Goal: Transaction & Acquisition: Book appointment/travel/reservation

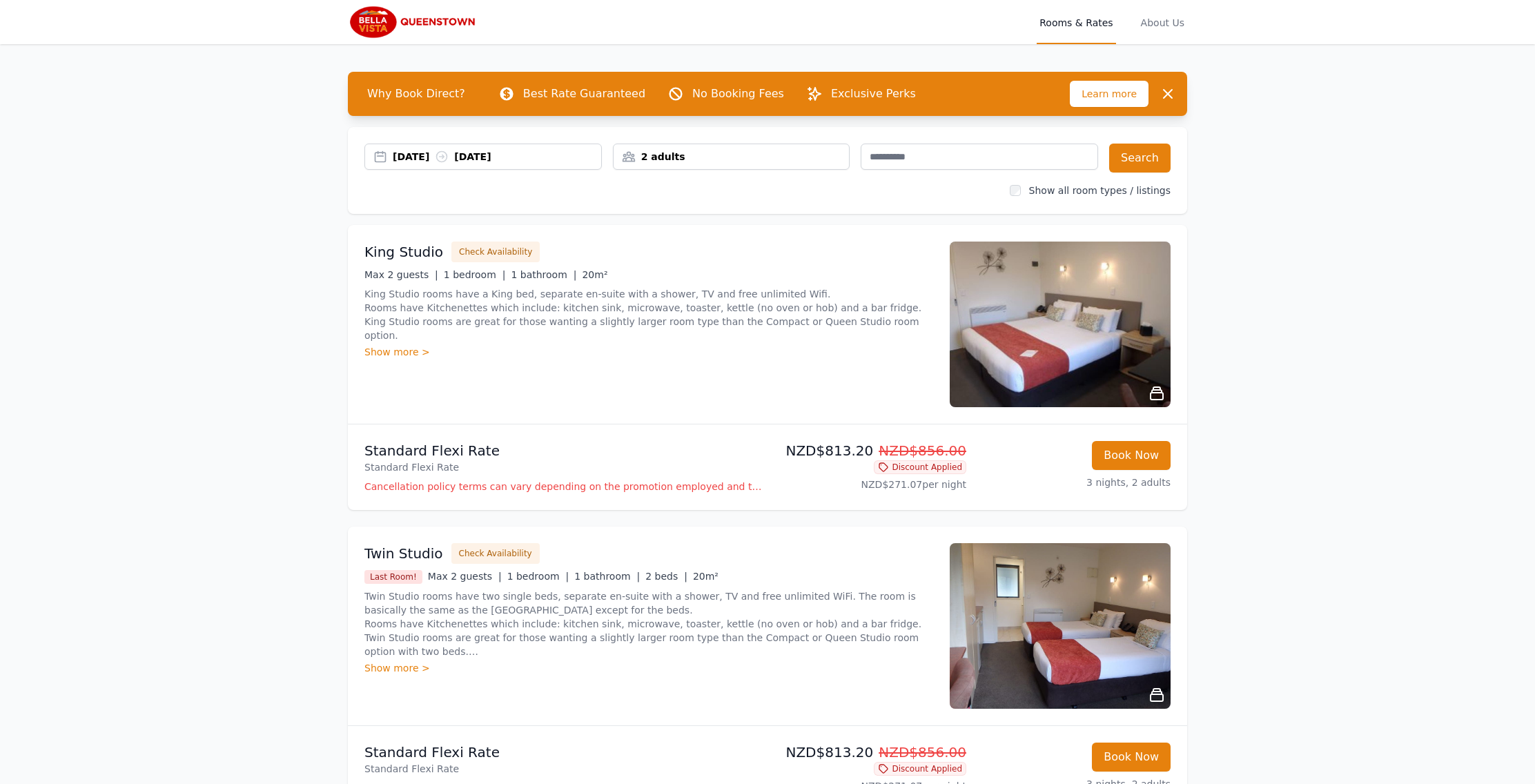
click at [714, 151] on div "2 adults" at bounding box center [731, 156] width 236 height 13
click at [635, 209] on icon at bounding box center [633, 208] width 11 height 11
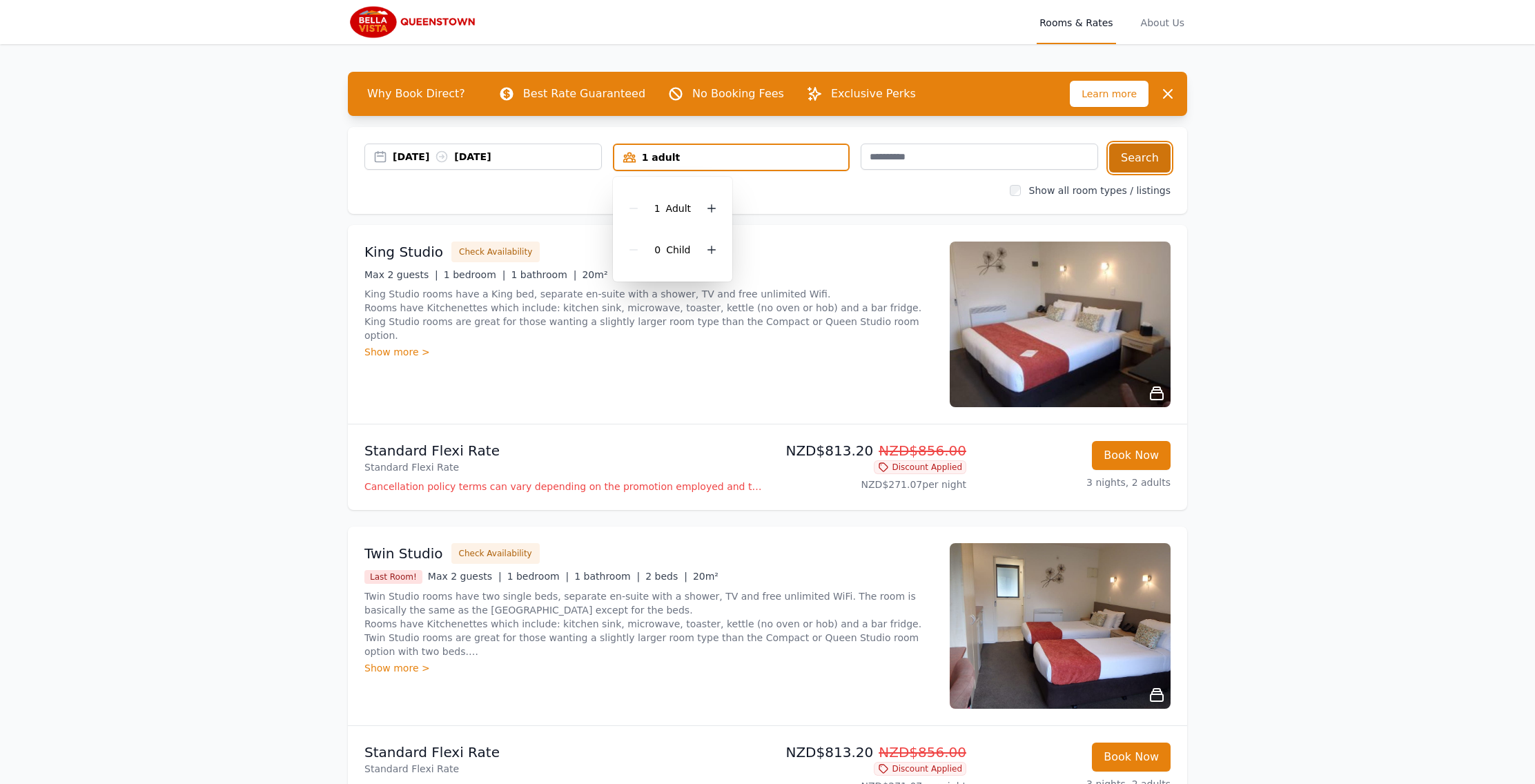
click at [1135, 152] on button "Search" at bounding box center [1139, 158] width 61 height 29
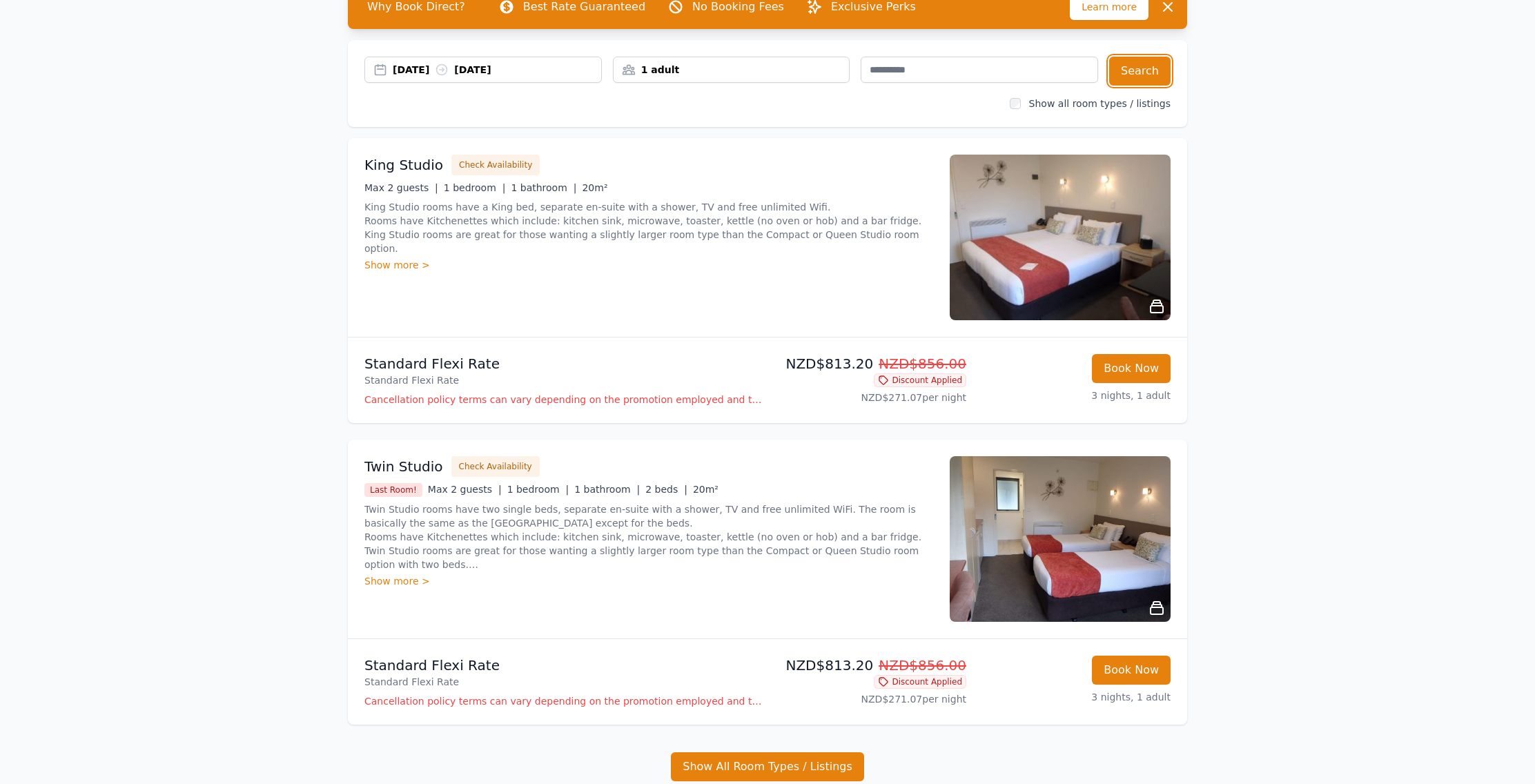
scroll to position [29, 0]
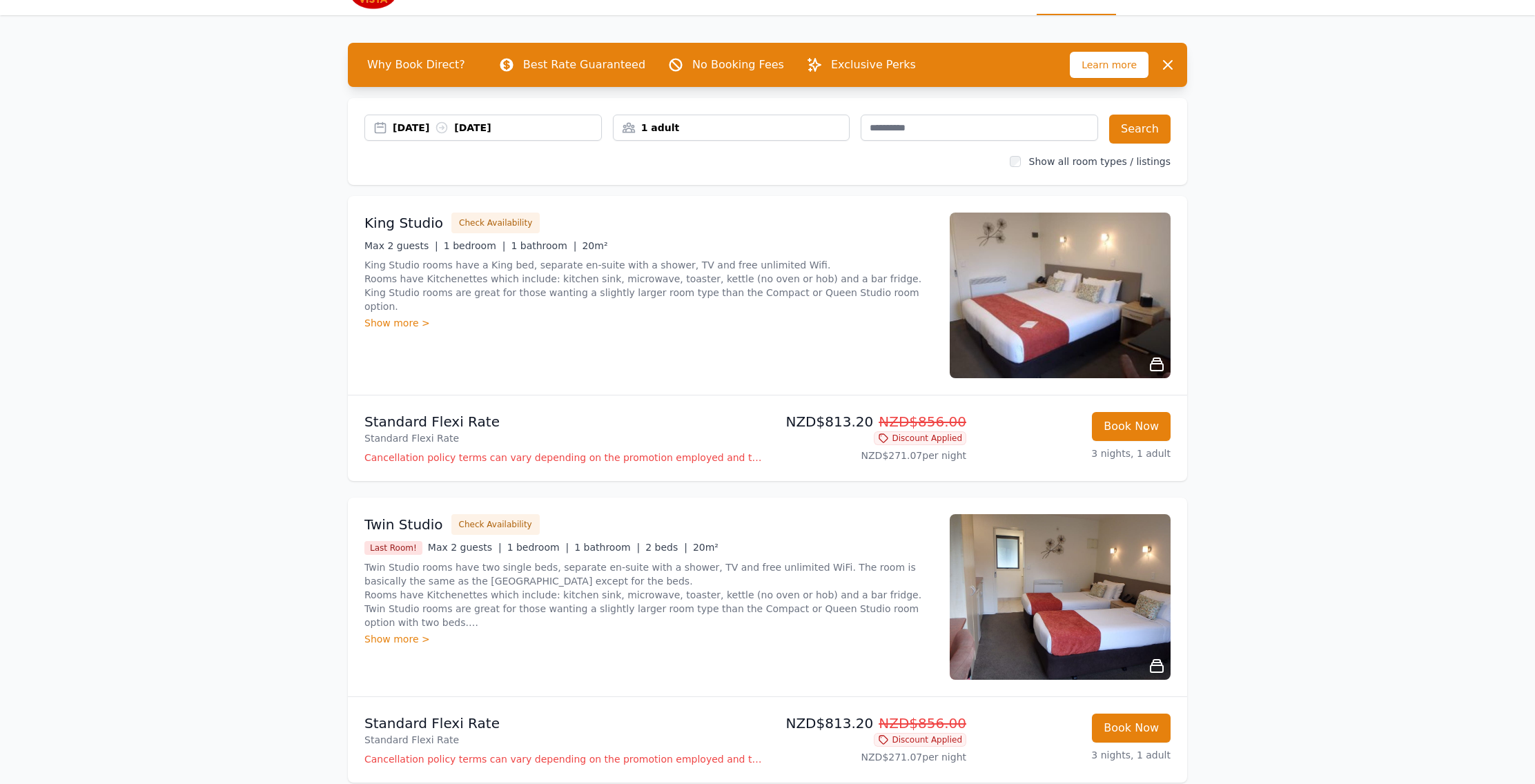
click at [390, 316] on div "Show more >" at bounding box center [649, 323] width 569 height 13
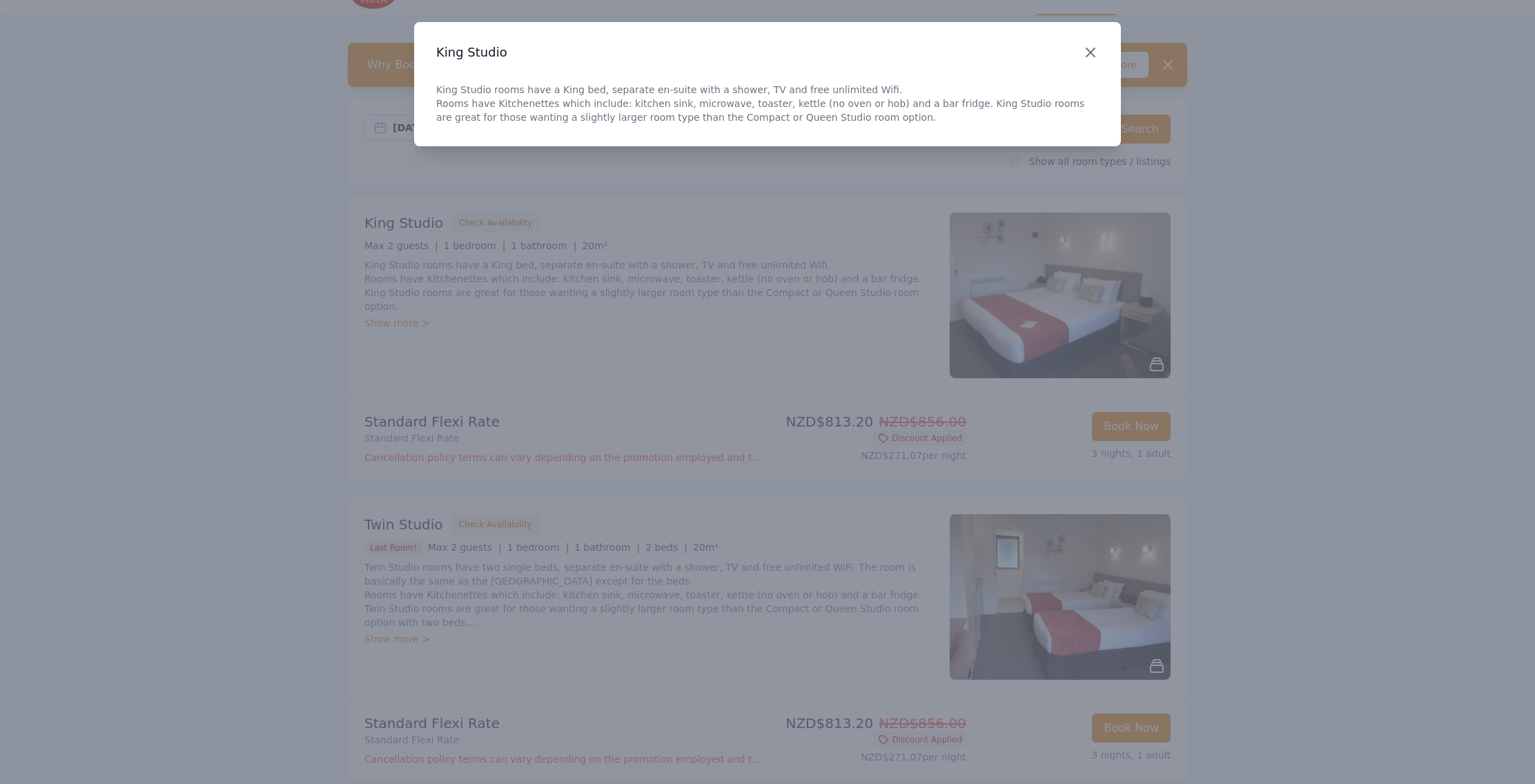
click at [1090, 51] on icon "button" at bounding box center [1091, 53] width 17 height 17
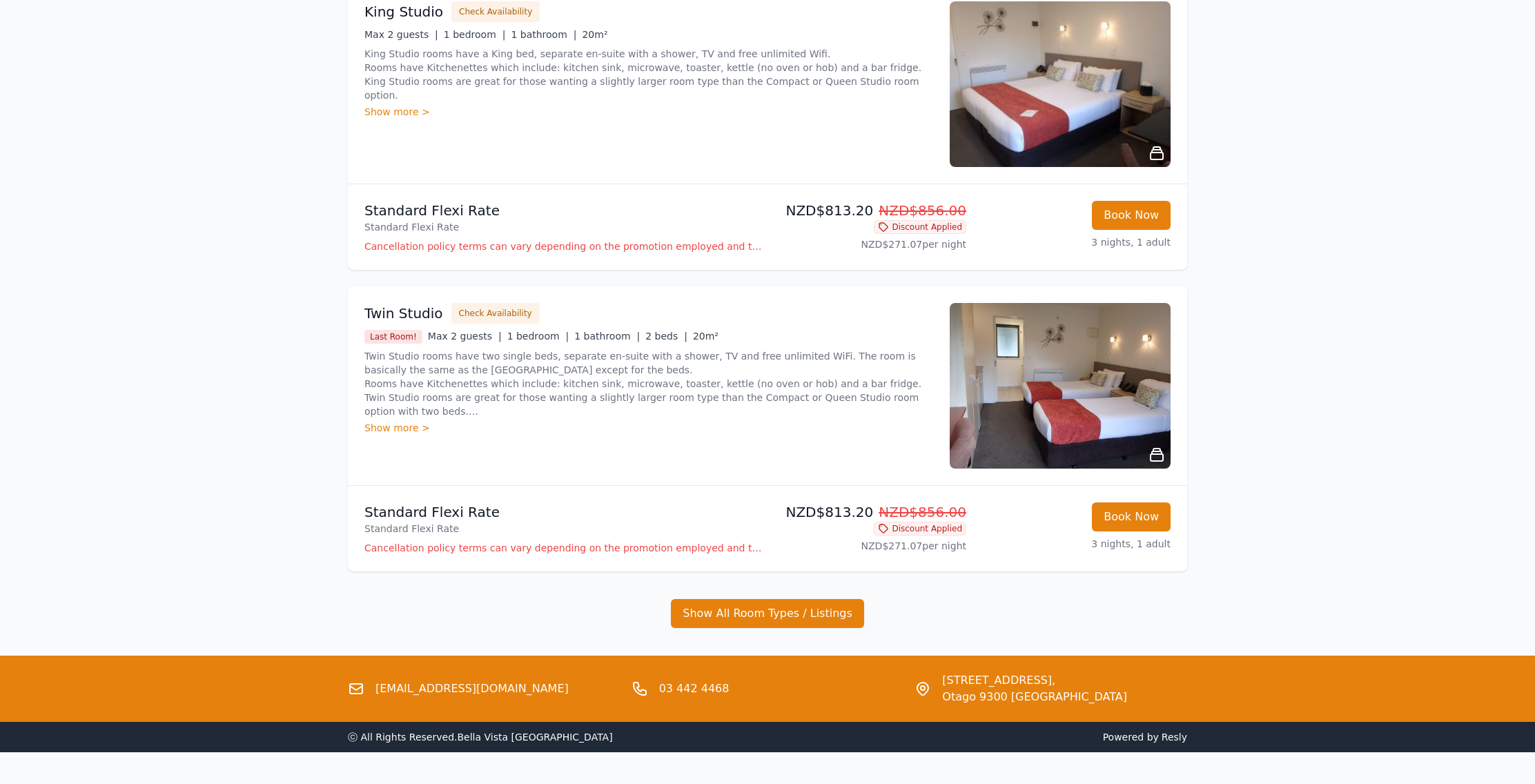
scroll to position [274, 0]
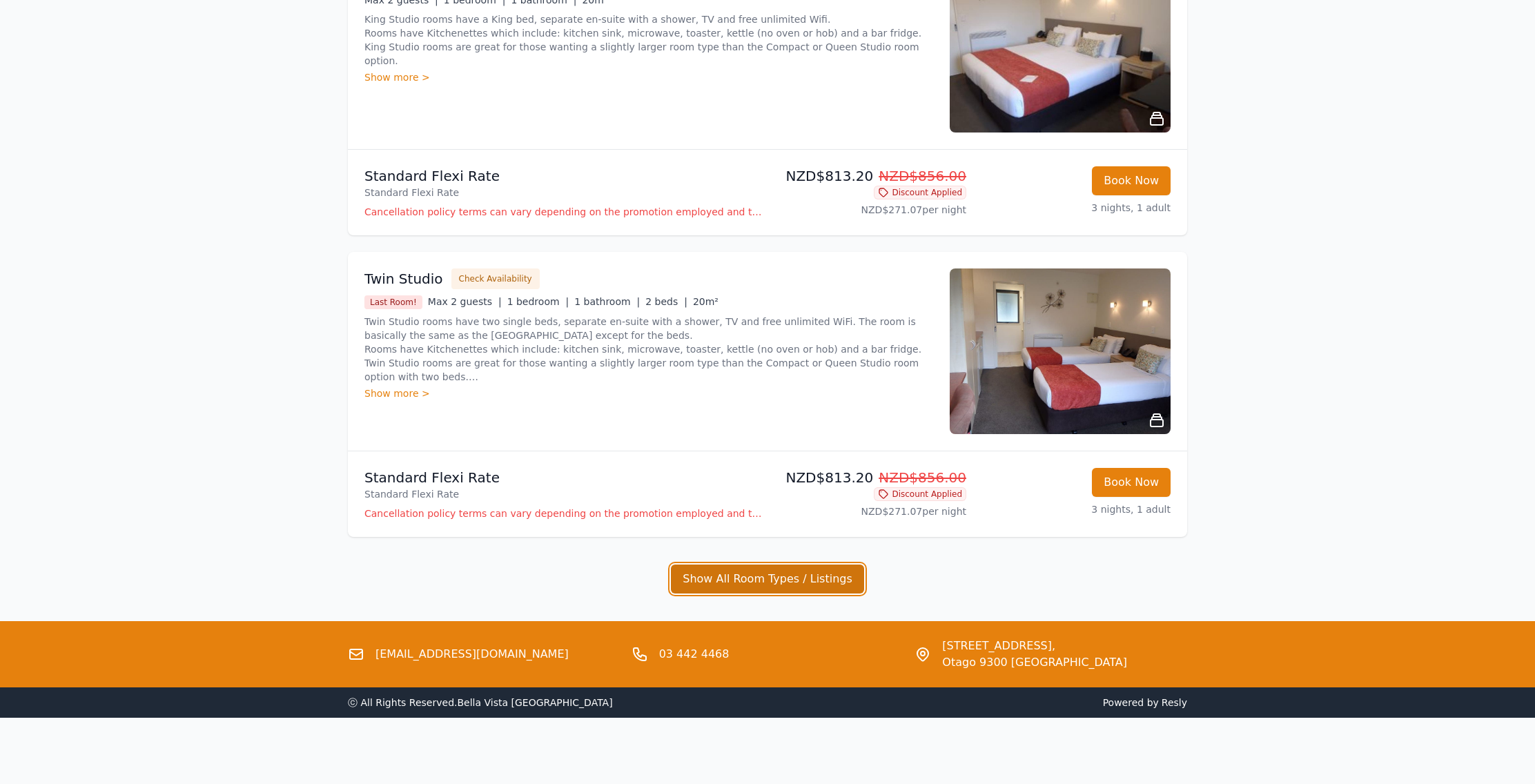
click at [774, 575] on button "Show All Room Types / Listings" at bounding box center [768, 579] width 194 height 29
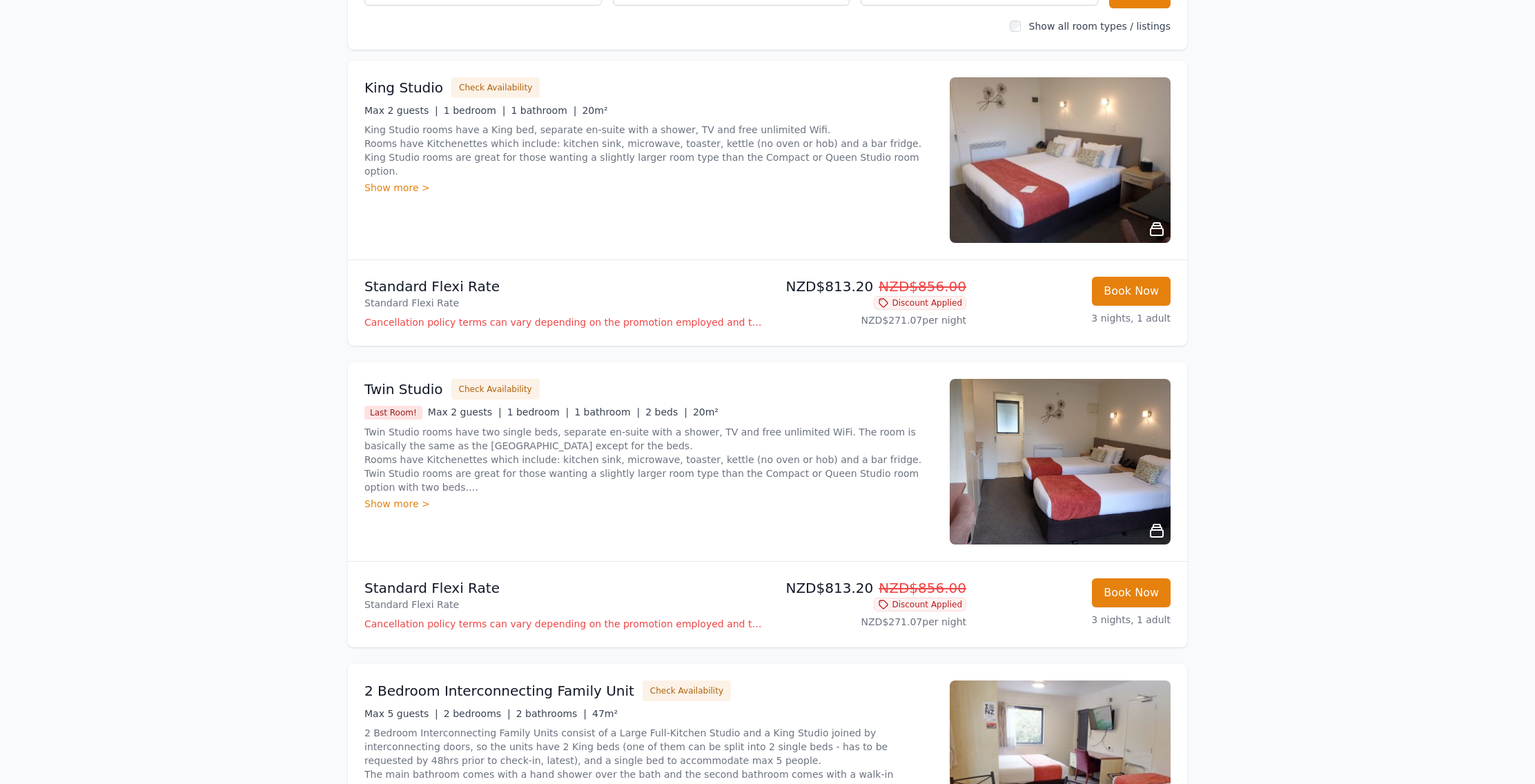
scroll to position [0, 0]
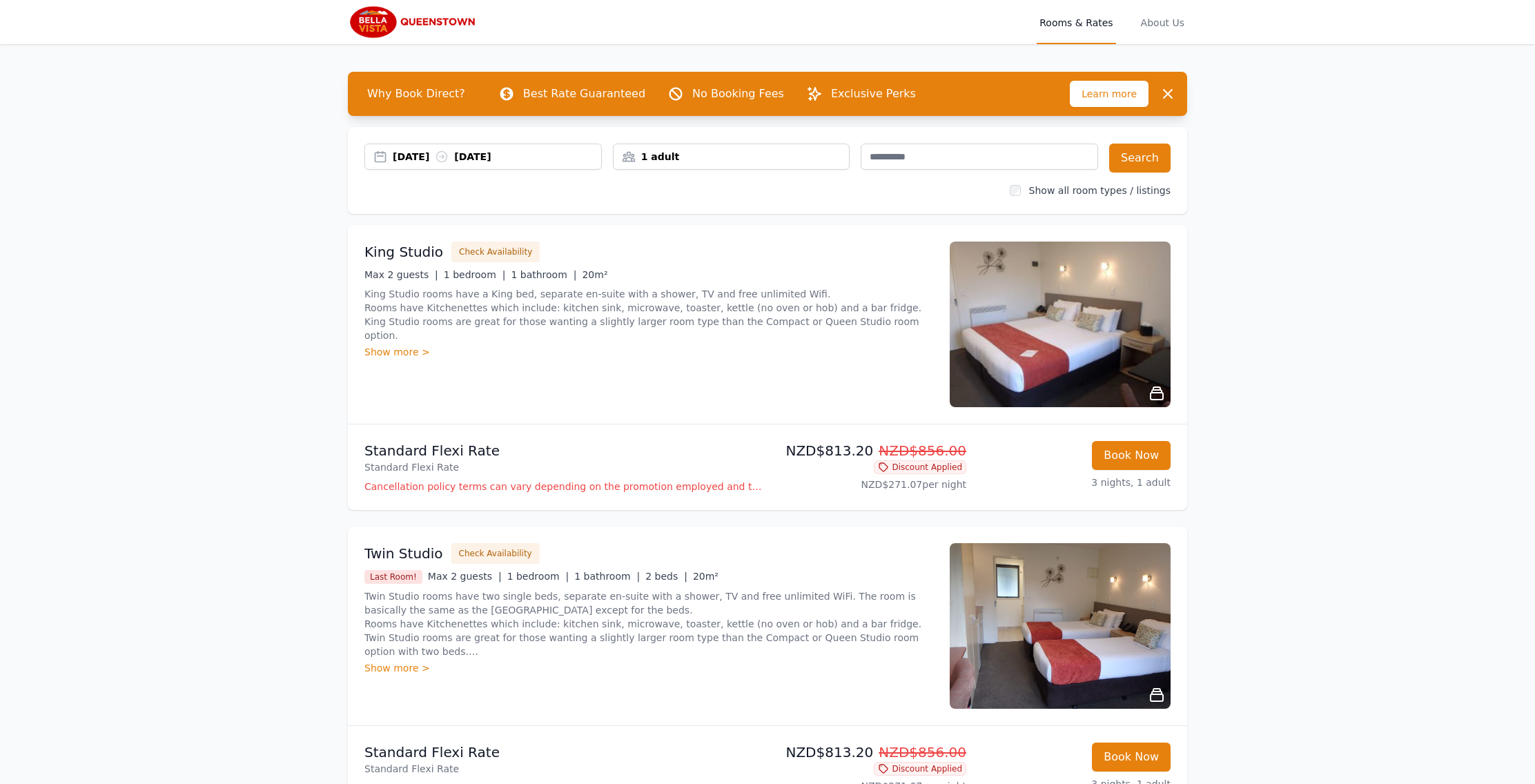
click at [509, 157] on div "[DATE] [DATE]" at bounding box center [497, 156] width 209 height 13
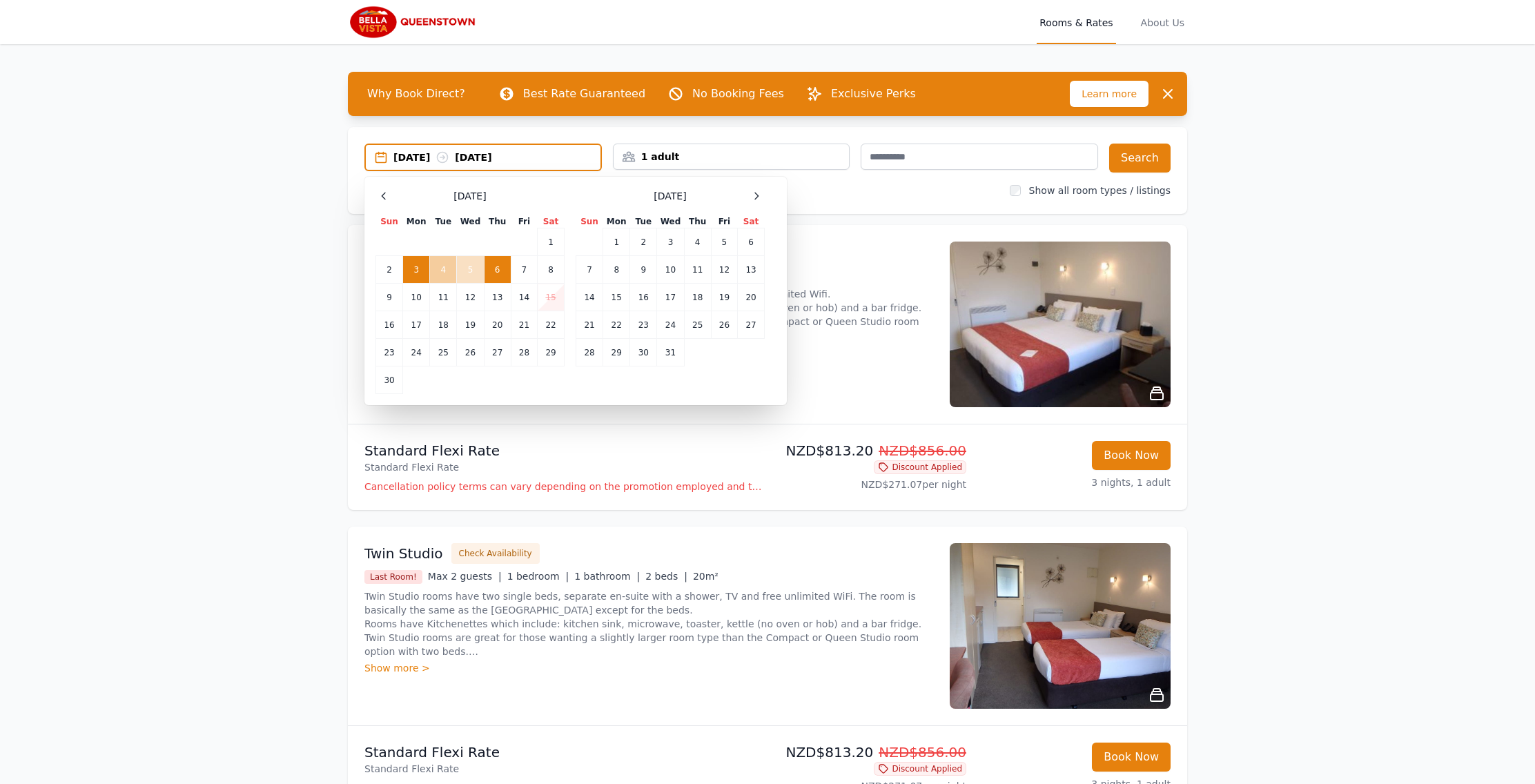
click at [444, 272] on td "4" at bounding box center [444, 269] width 27 height 28
click at [424, 268] on td "3" at bounding box center [417, 269] width 27 height 28
click at [444, 268] on td "4" at bounding box center [444, 269] width 27 height 28
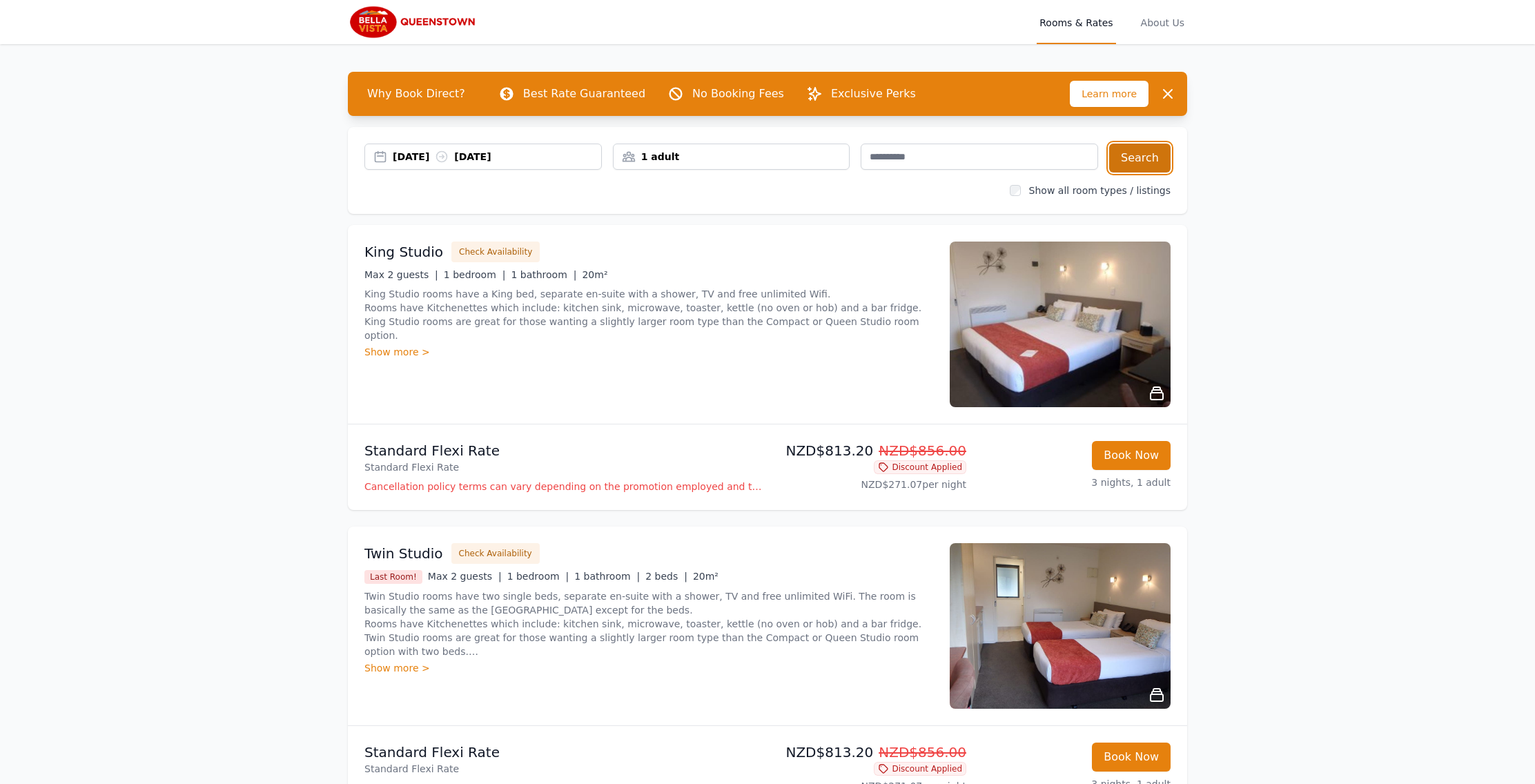
click at [1135, 160] on button "Search" at bounding box center [1139, 158] width 61 height 29
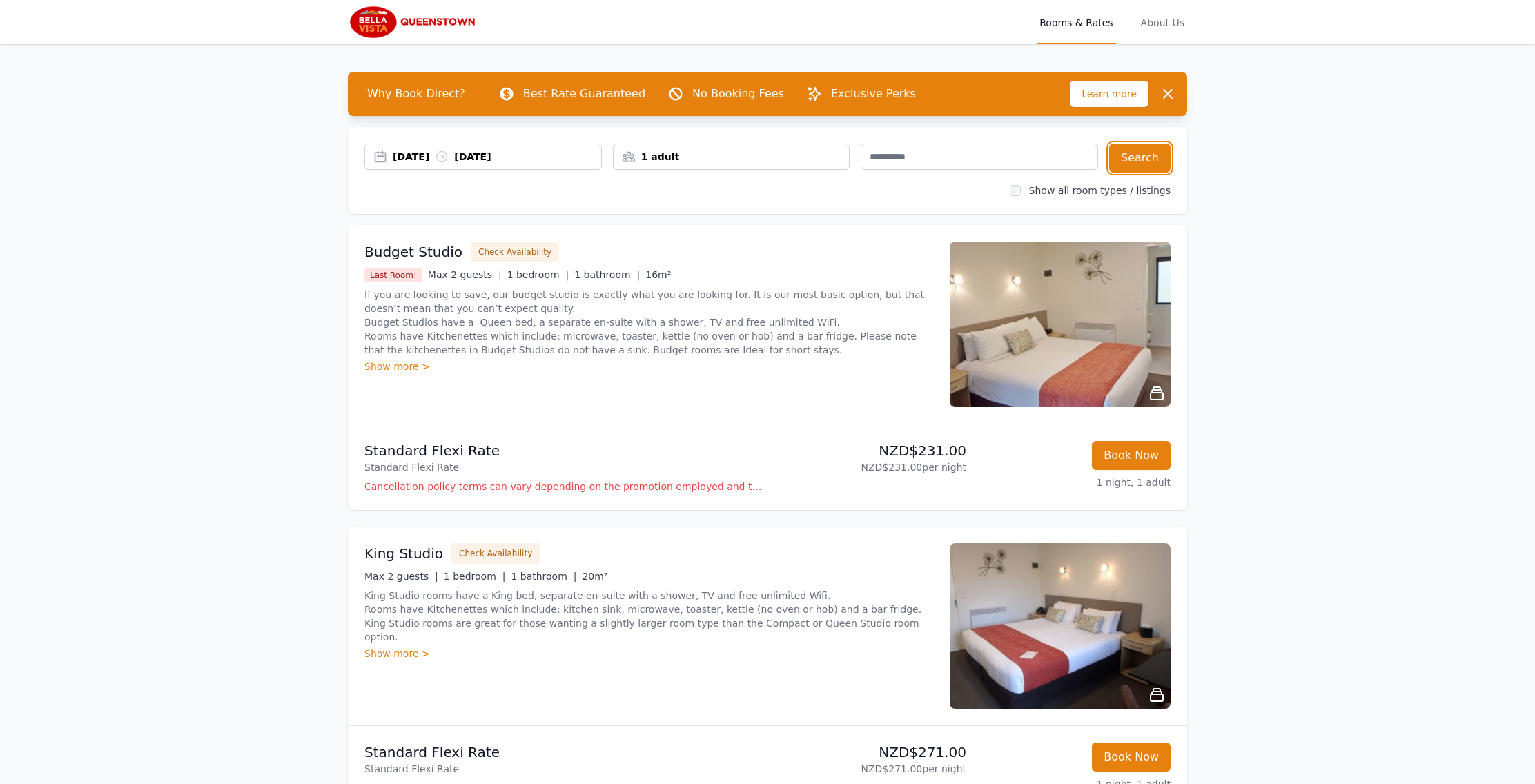
click at [511, 156] on div "[DATE] [DATE]" at bounding box center [497, 156] width 209 height 13
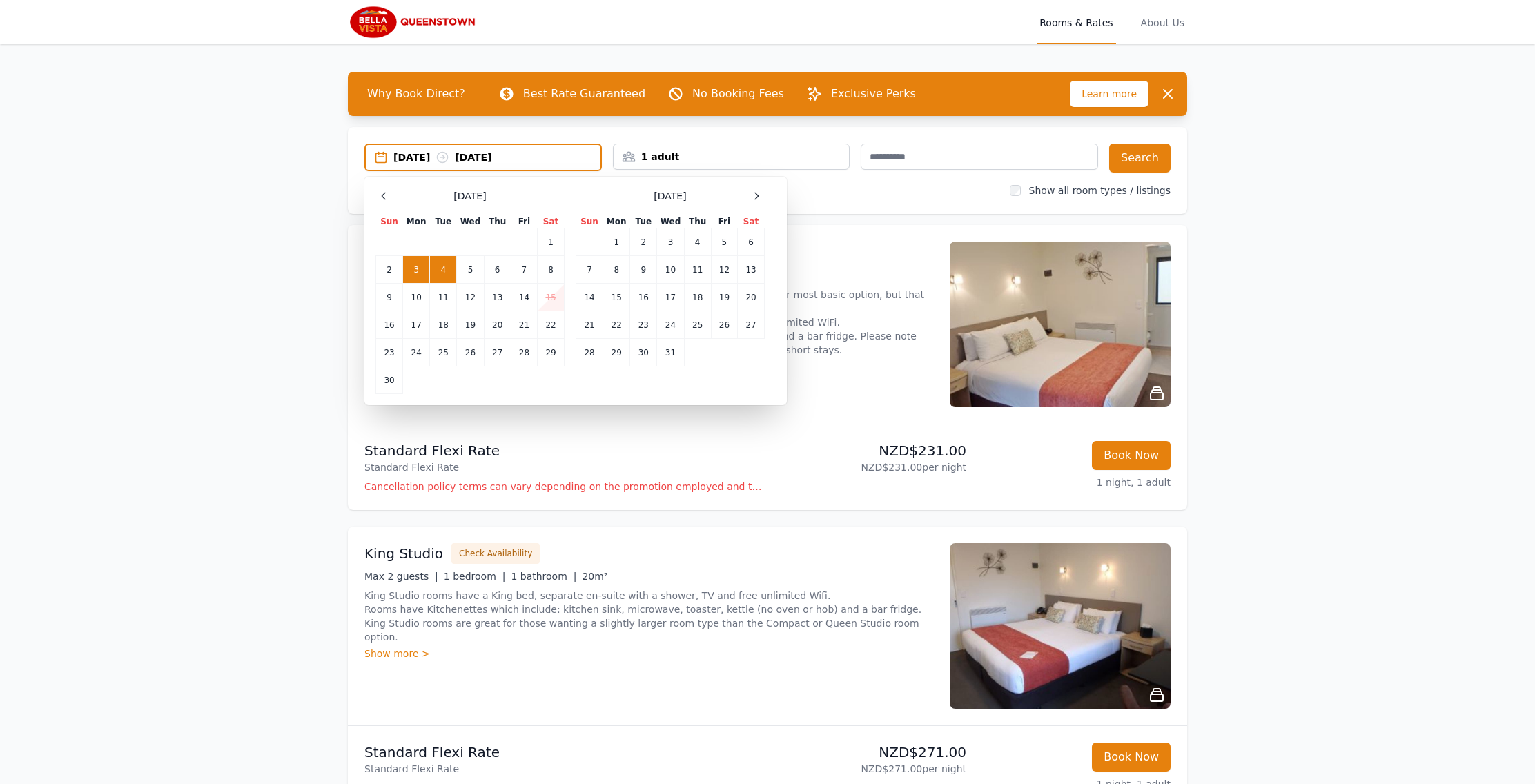
click at [420, 267] on td "3" at bounding box center [417, 269] width 27 height 28
click at [503, 269] on td "6" at bounding box center [497, 269] width 27 height 28
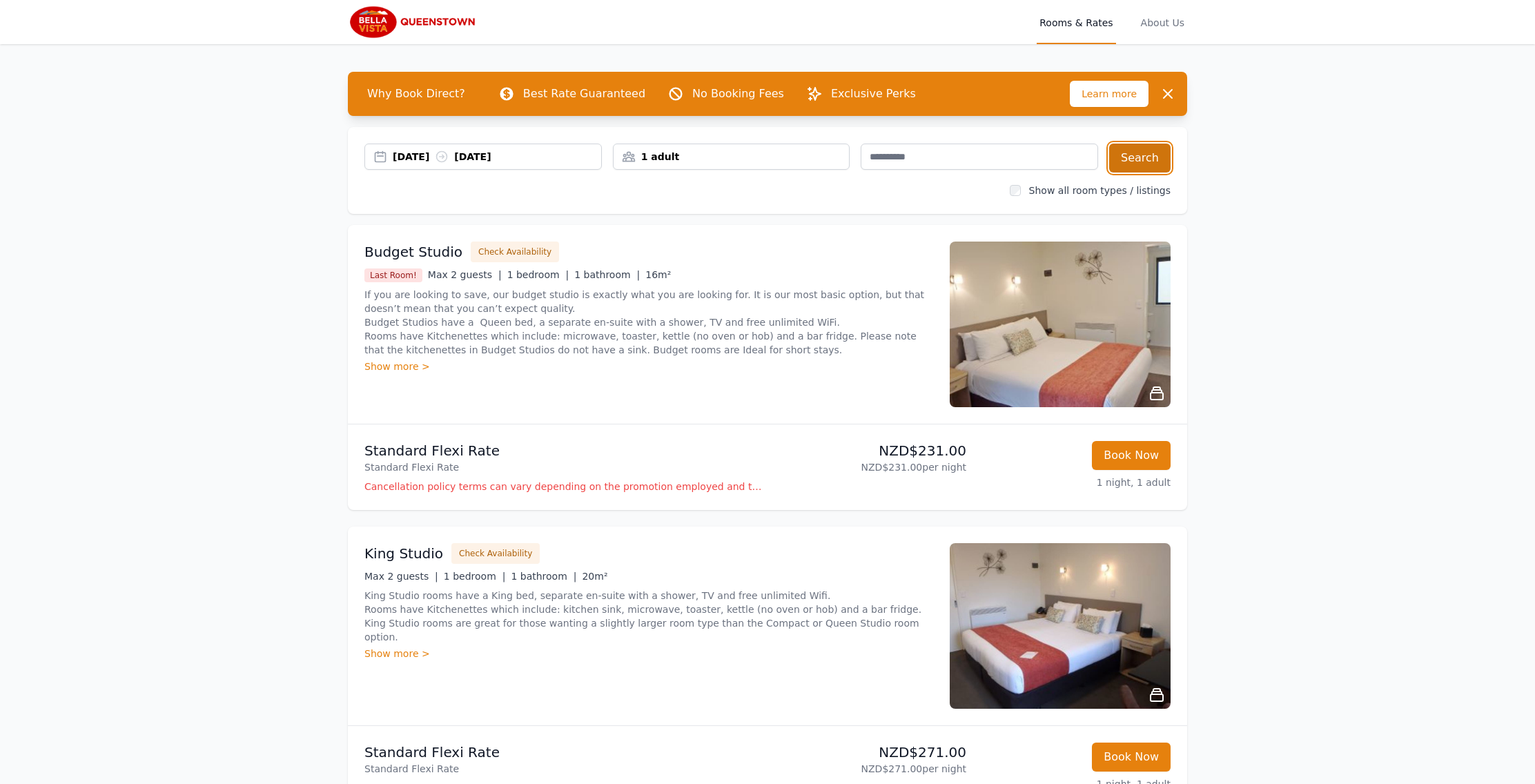
click at [1155, 155] on button "Search" at bounding box center [1139, 158] width 61 height 29
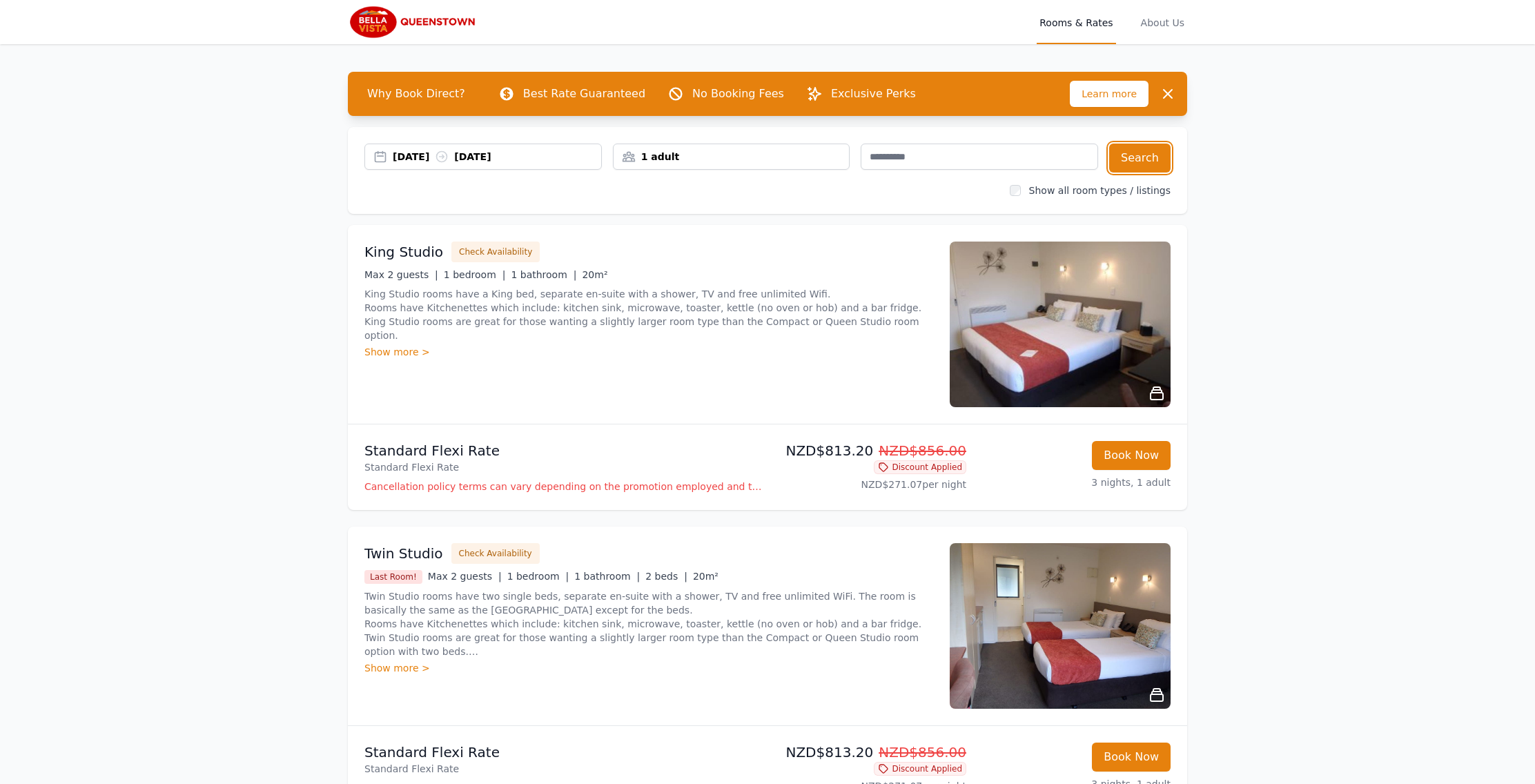
click at [546, 155] on div "[DATE] [DATE]" at bounding box center [497, 156] width 209 height 13
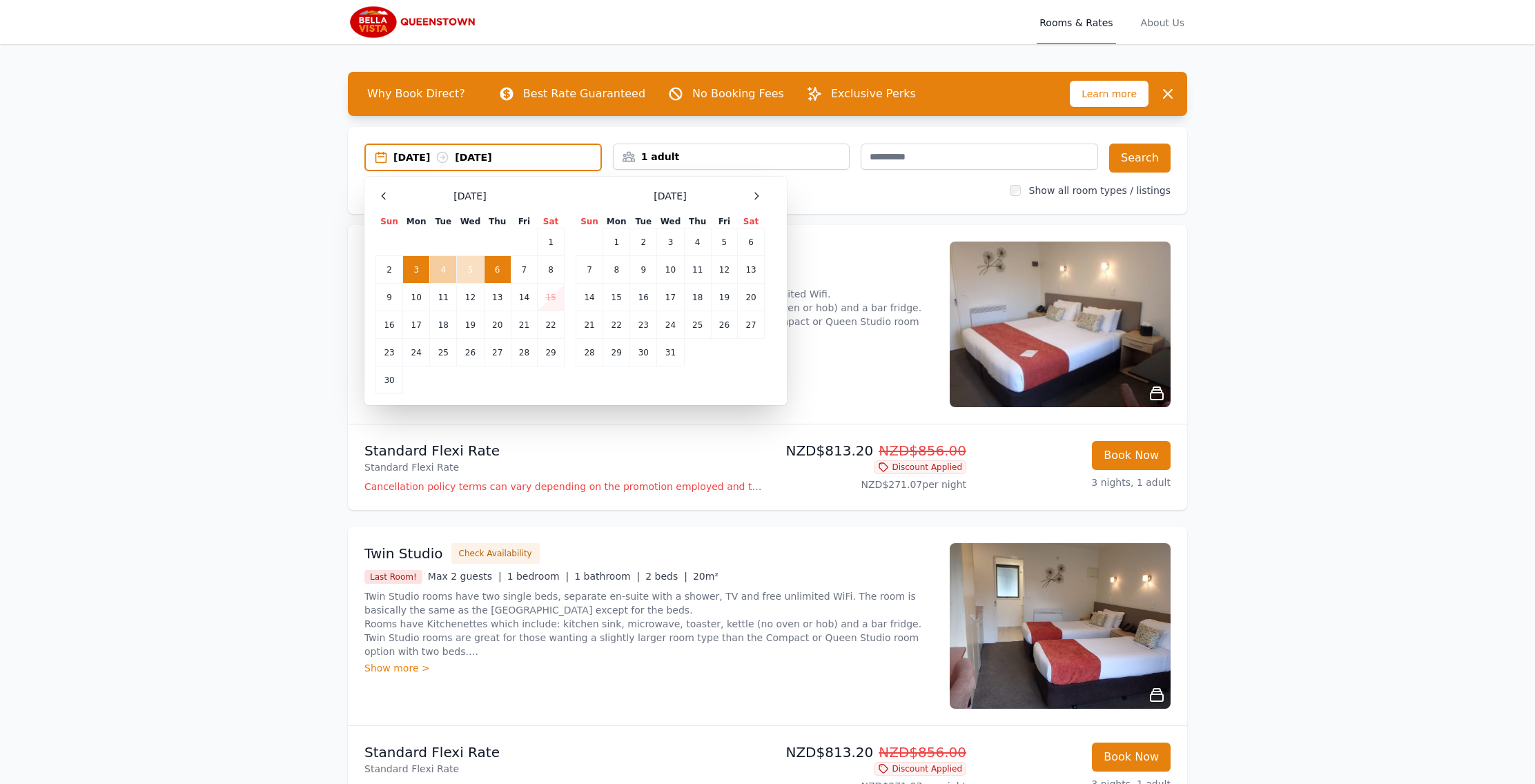
click at [438, 268] on td "4" at bounding box center [444, 269] width 27 height 28
click at [417, 270] on td "3" at bounding box center [417, 269] width 27 height 28
click at [449, 271] on td "4" at bounding box center [444, 269] width 27 height 28
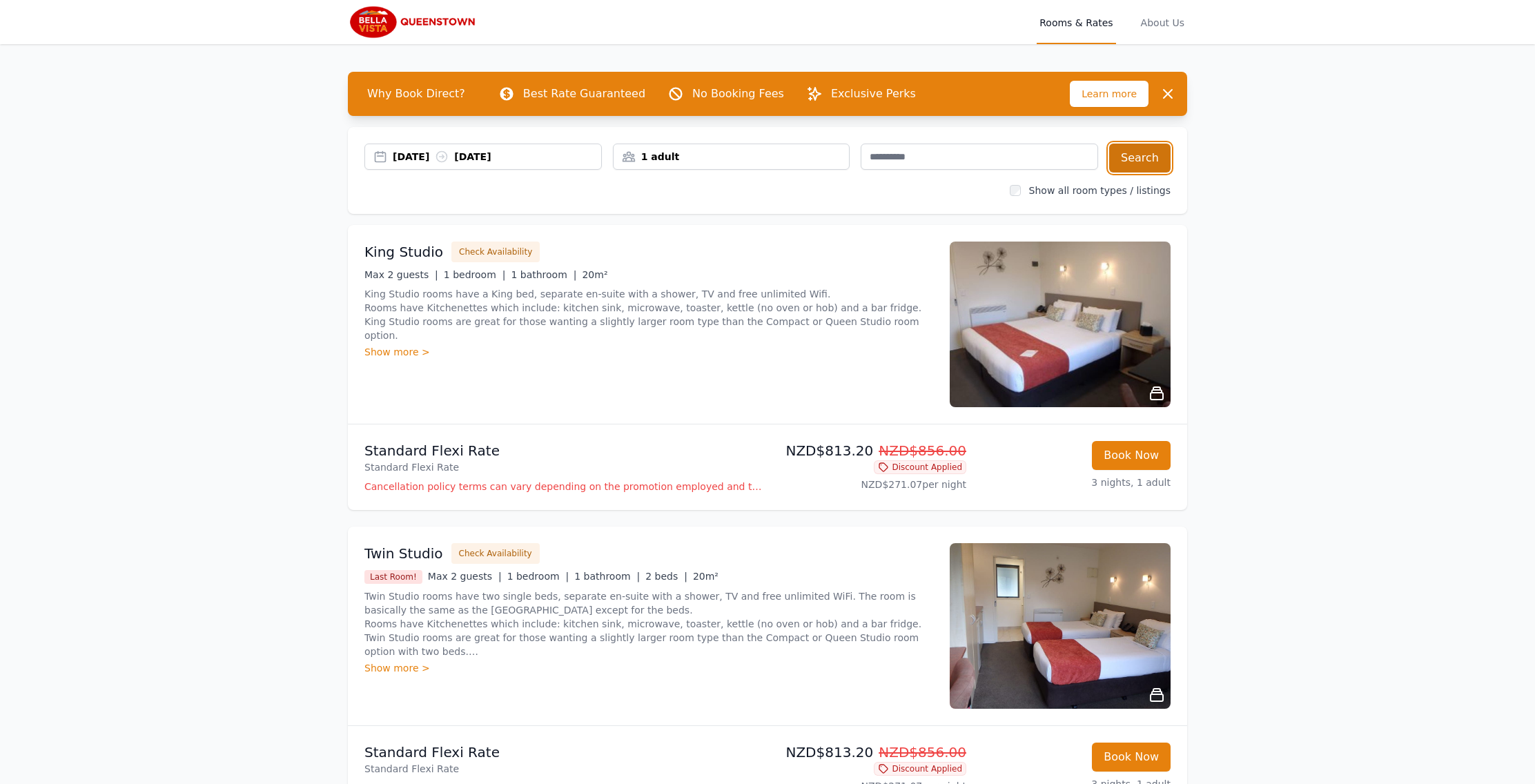
click at [1135, 162] on button "Search" at bounding box center [1139, 158] width 61 height 29
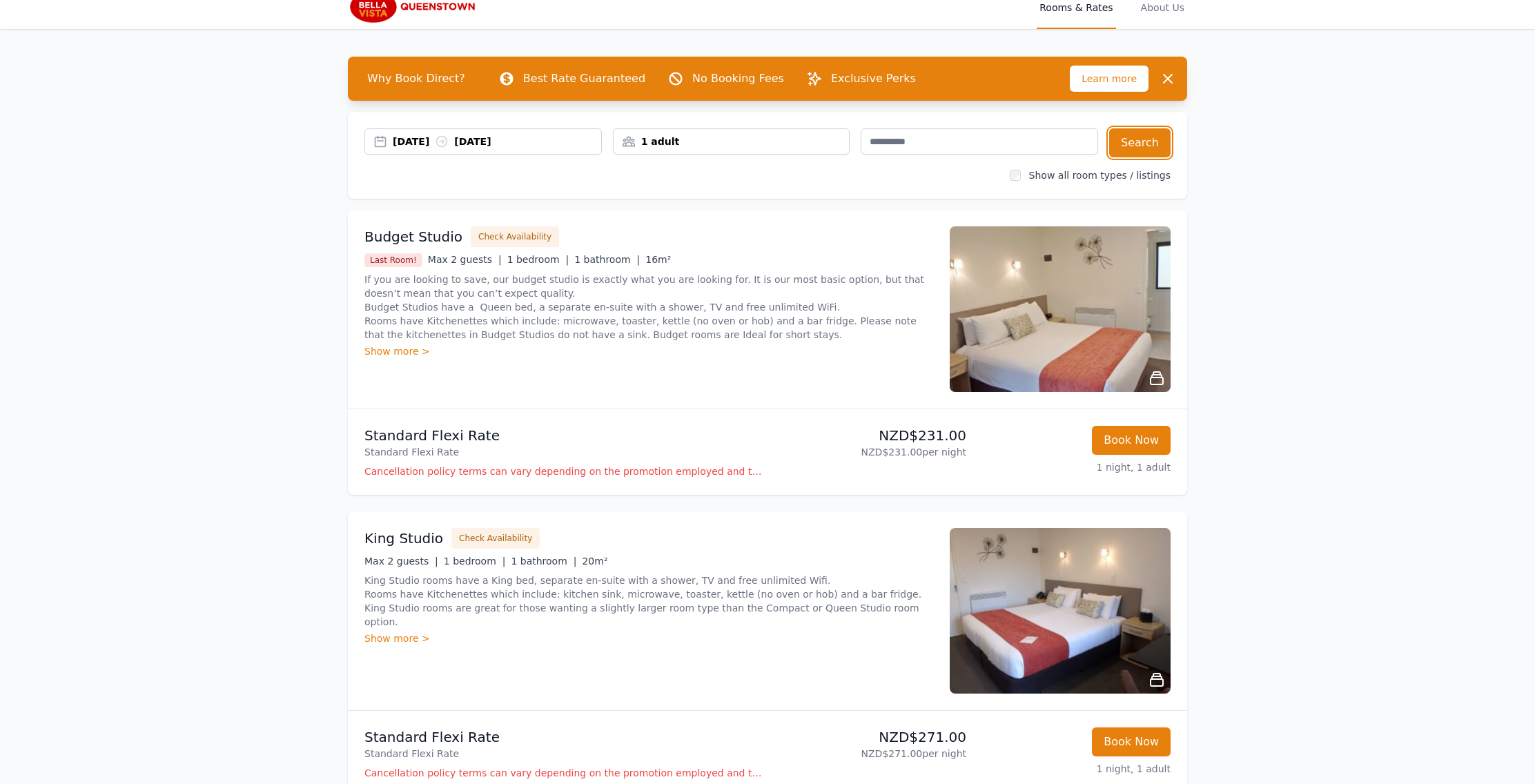
scroll to position [13, 0]
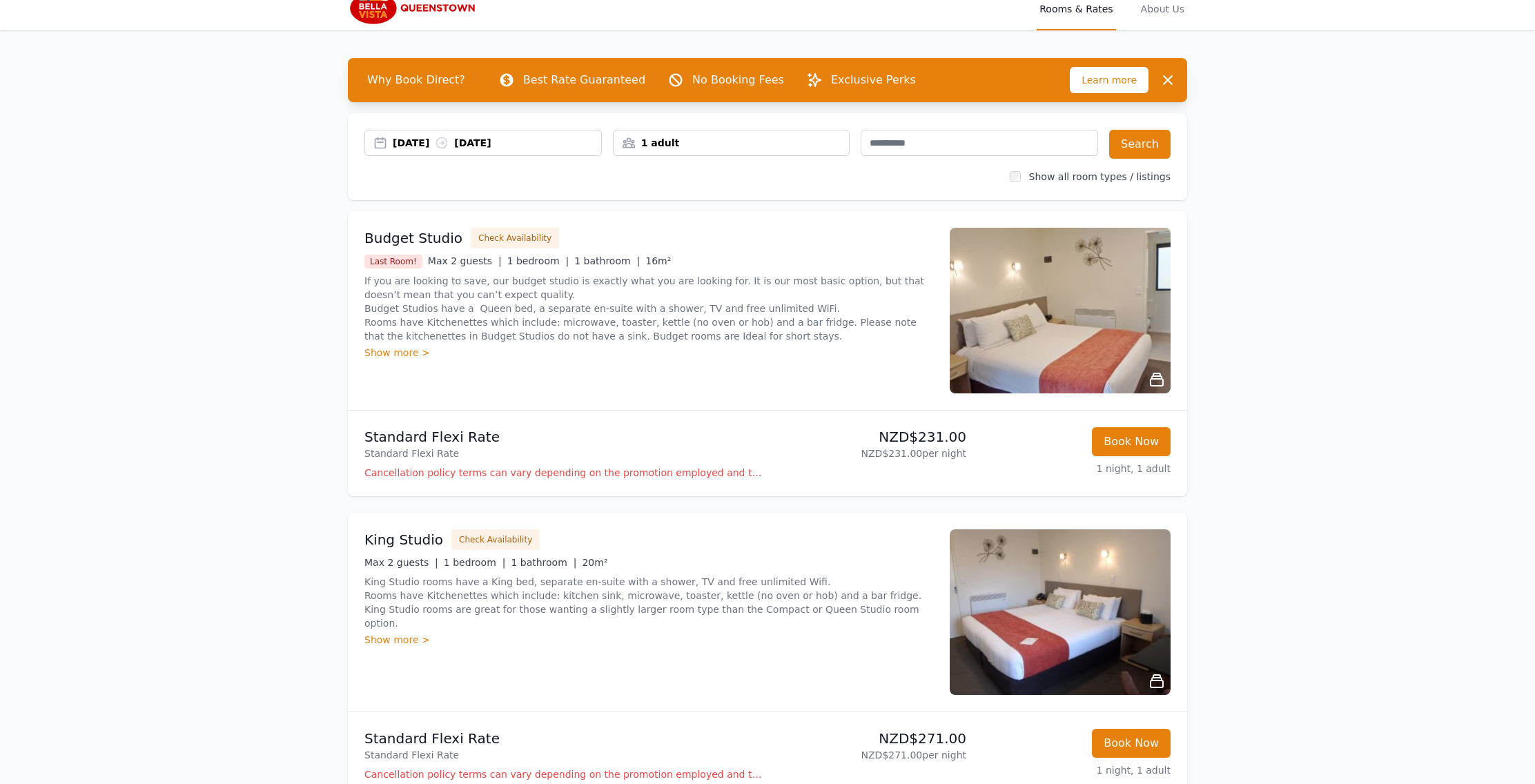
click at [1162, 382] on icon at bounding box center [1157, 379] width 17 height 17
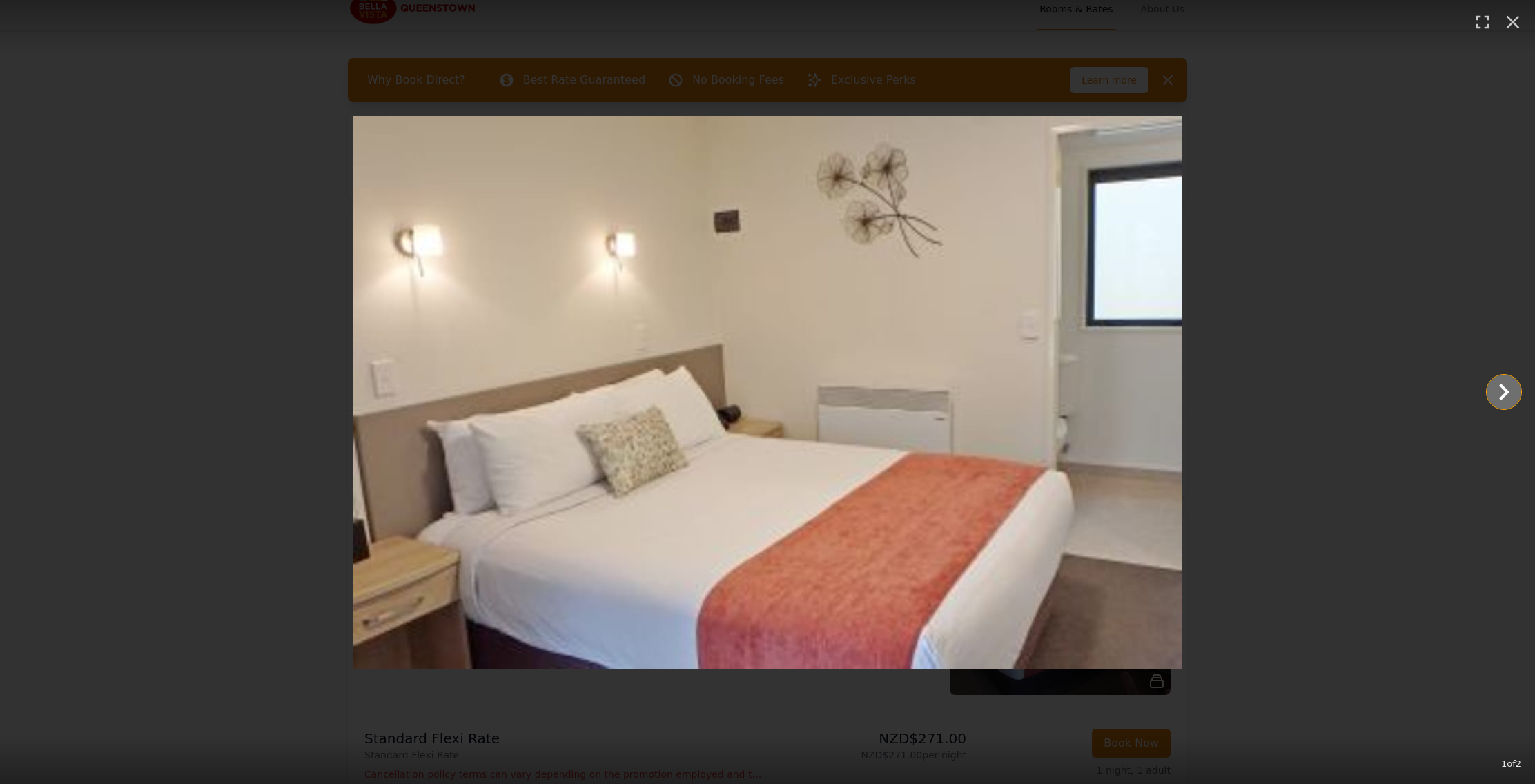
click at [1500, 394] on icon "Show slide 2 of 2" at bounding box center [1504, 391] width 33 height 33
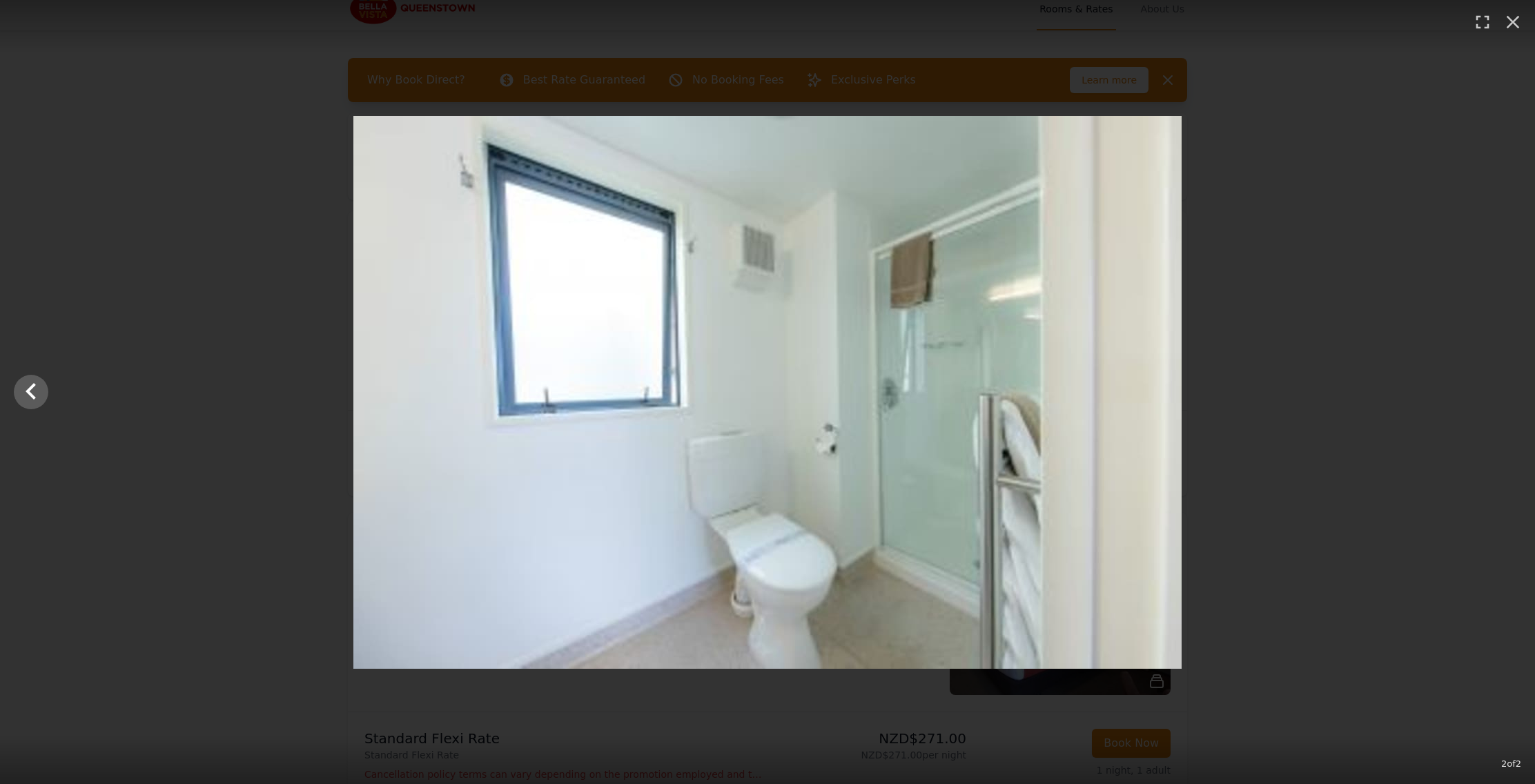
click at [1500, 394] on div at bounding box center [768, 392] width 1535 height 553
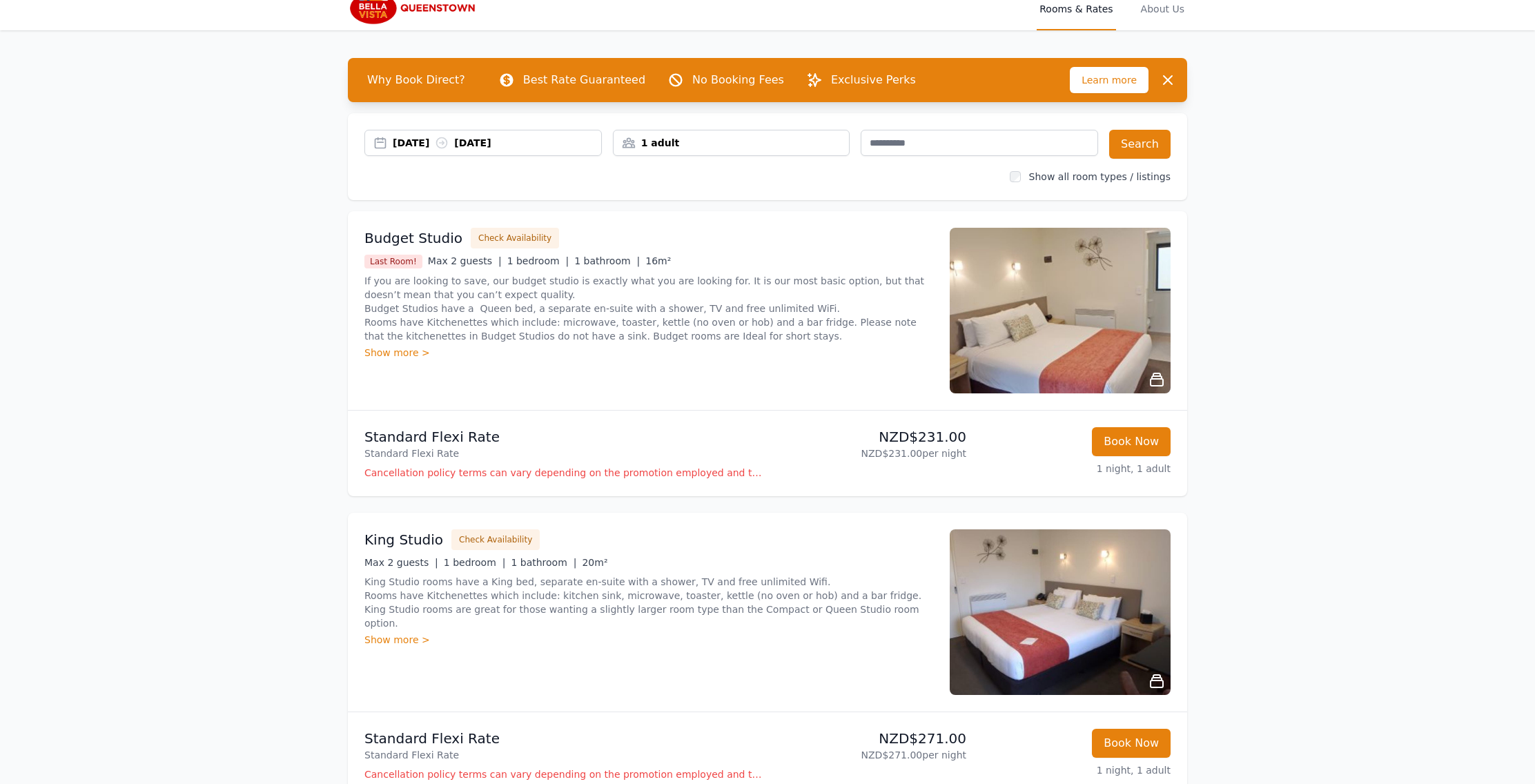
click at [1159, 383] on icon at bounding box center [1157, 379] width 17 height 17
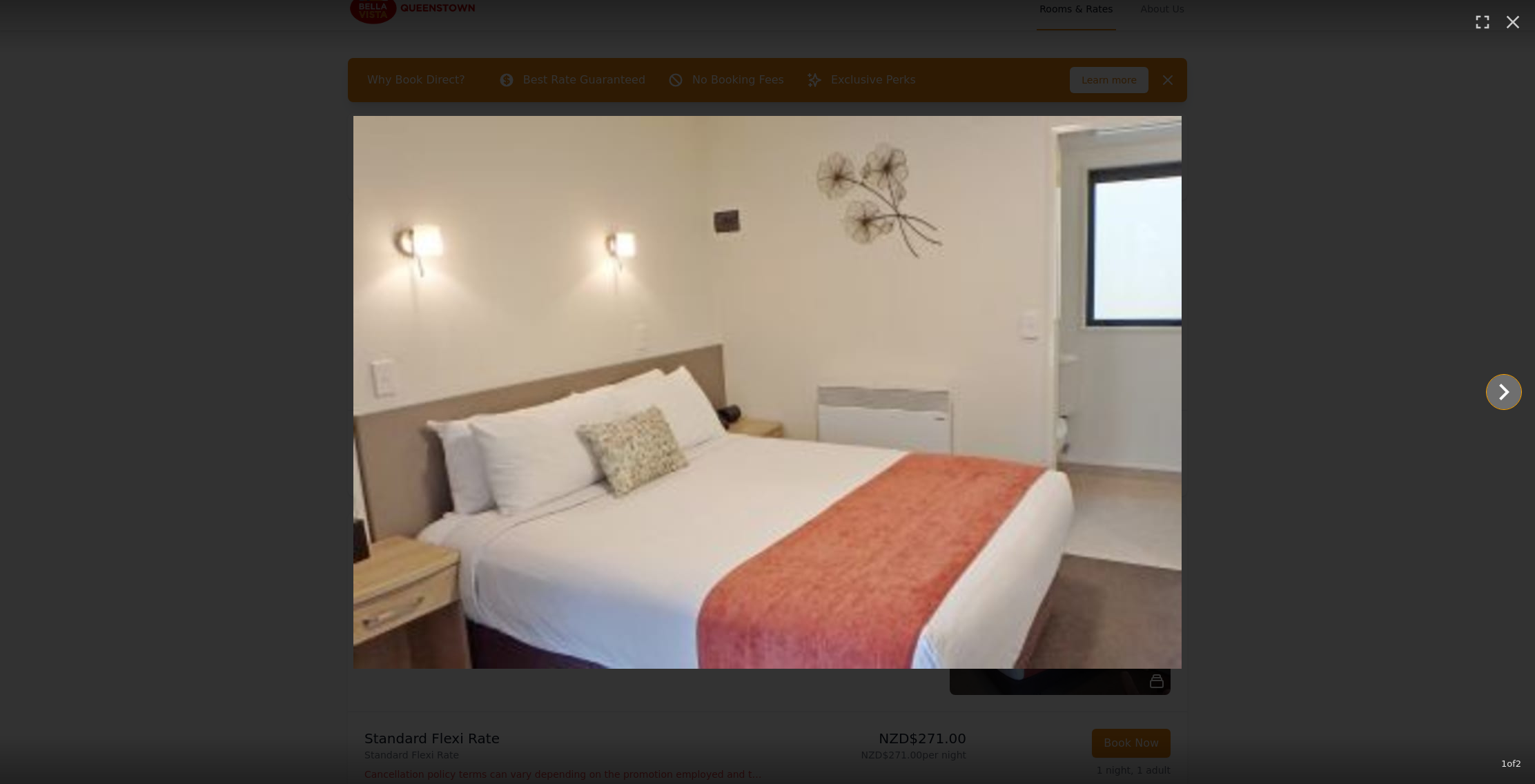
click at [1502, 389] on icon "Show slide 2 of 2" at bounding box center [1504, 391] width 33 height 33
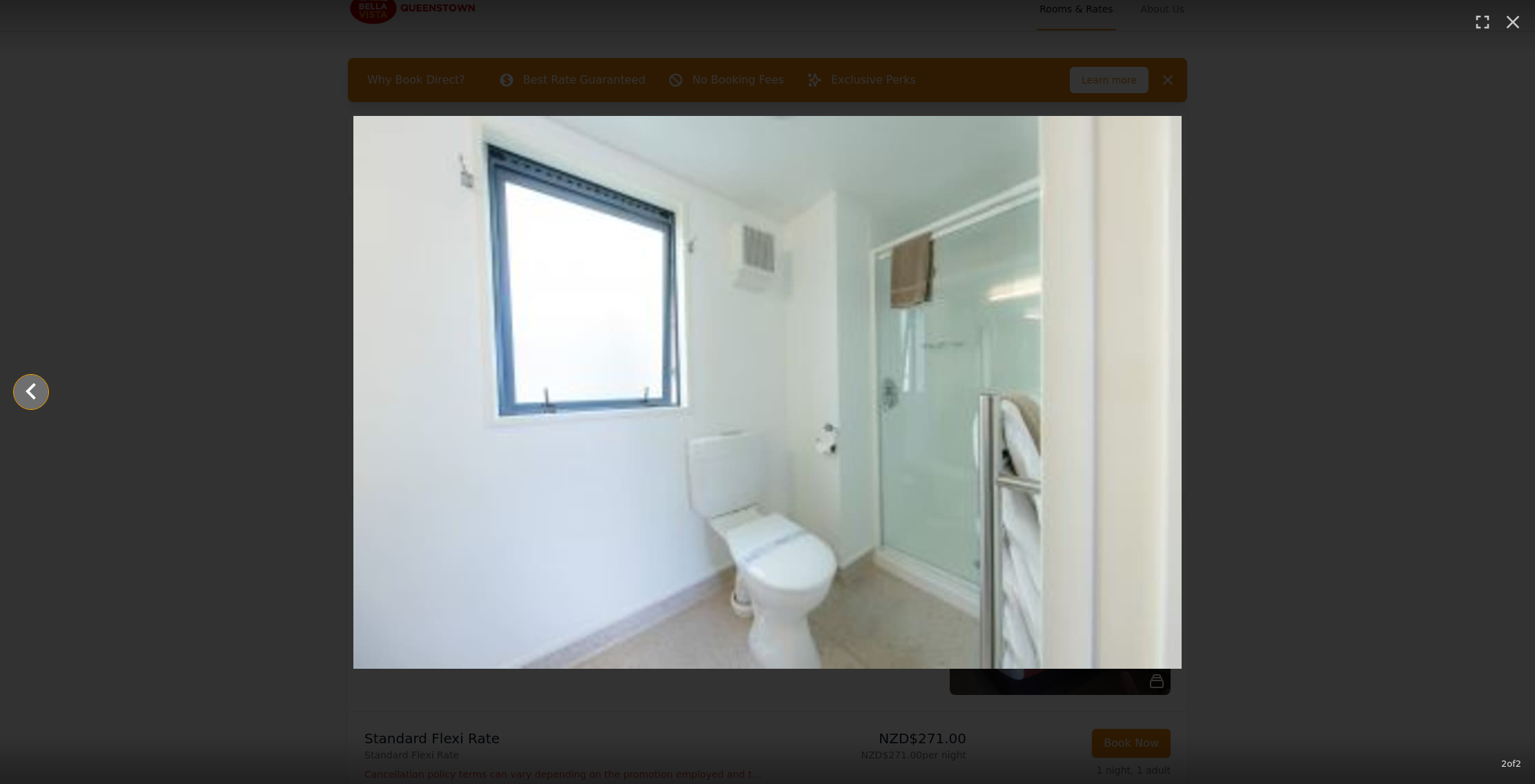
click at [24, 395] on icon "Show slide 1 of 2" at bounding box center [30, 391] width 33 height 33
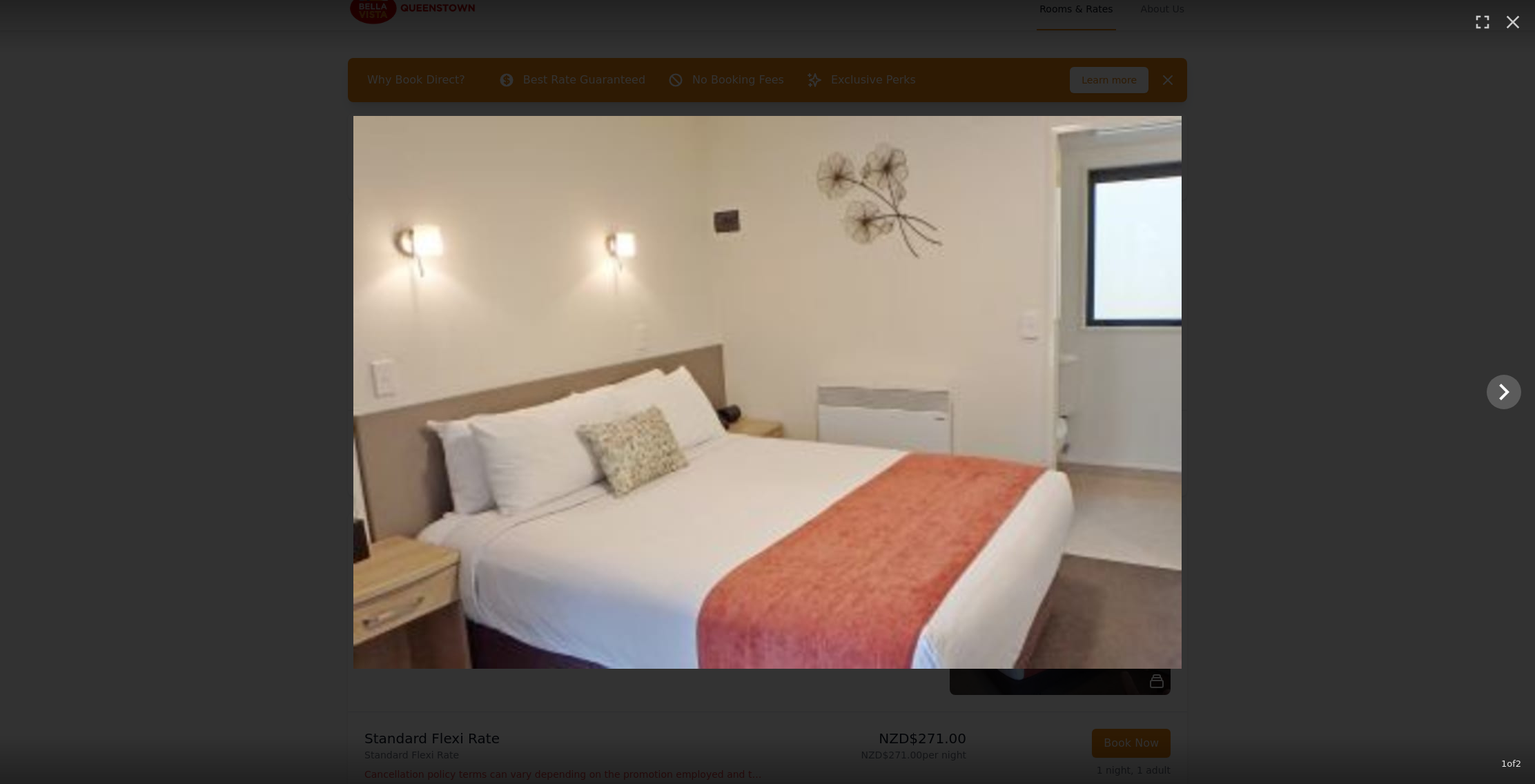
click at [1400, 464] on div at bounding box center [768, 392] width 1535 height 553
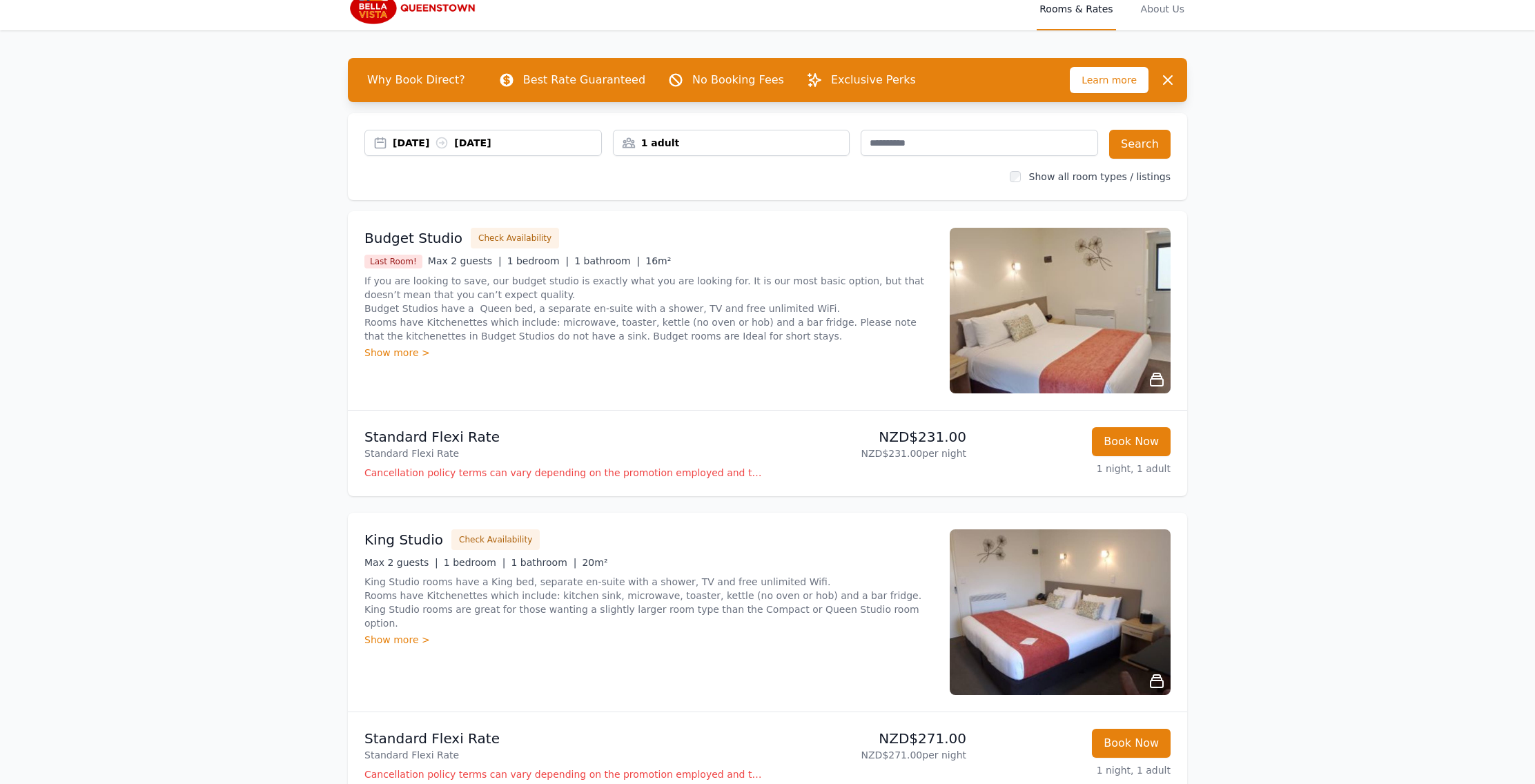
scroll to position [0, 0]
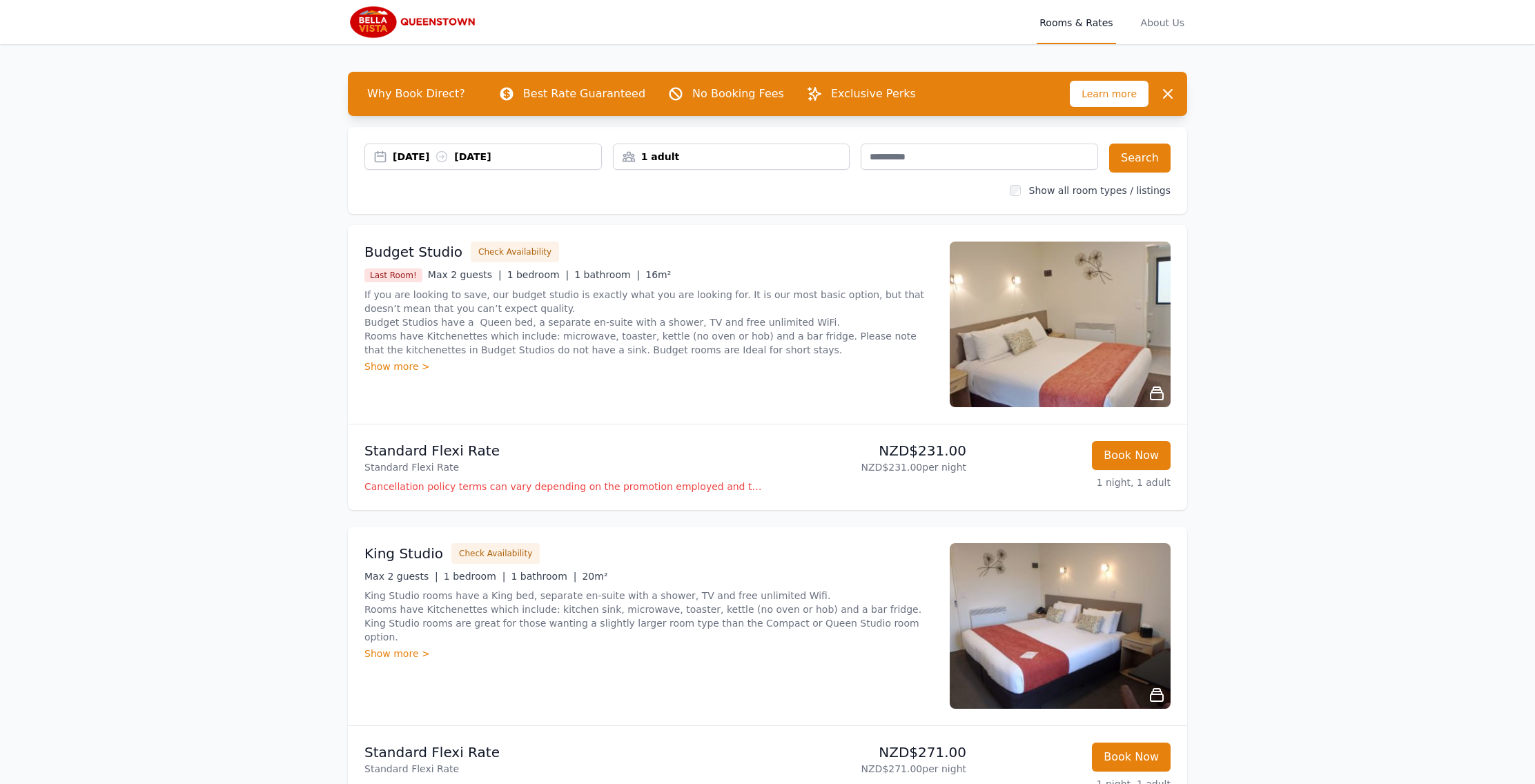
click at [412, 156] on div "[DATE] [DATE]" at bounding box center [497, 156] width 209 height 13
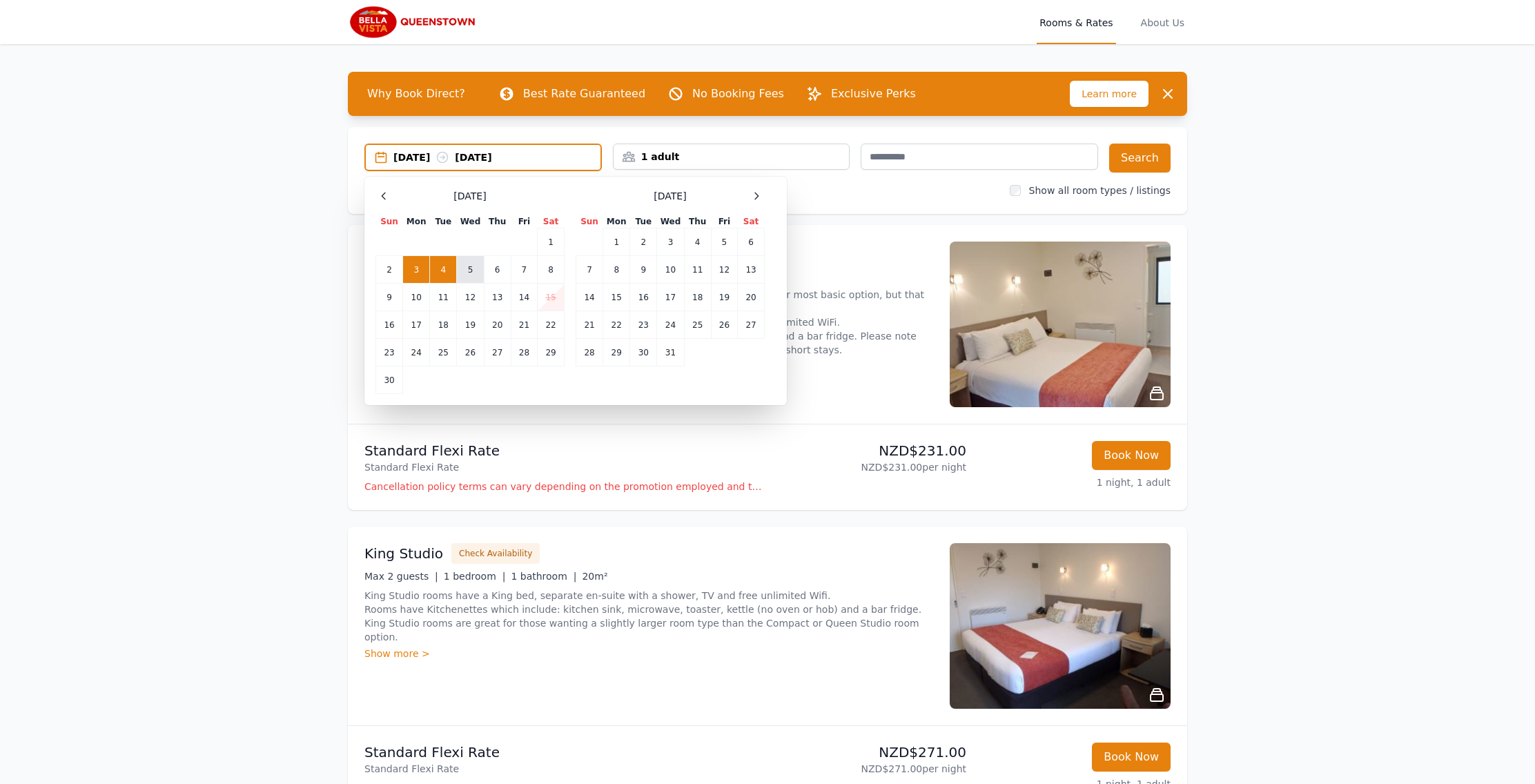
click at [463, 268] on td "5" at bounding box center [470, 269] width 27 height 28
click at [498, 275] on td "6" at bounding box center [497, 269] width 27 height 28
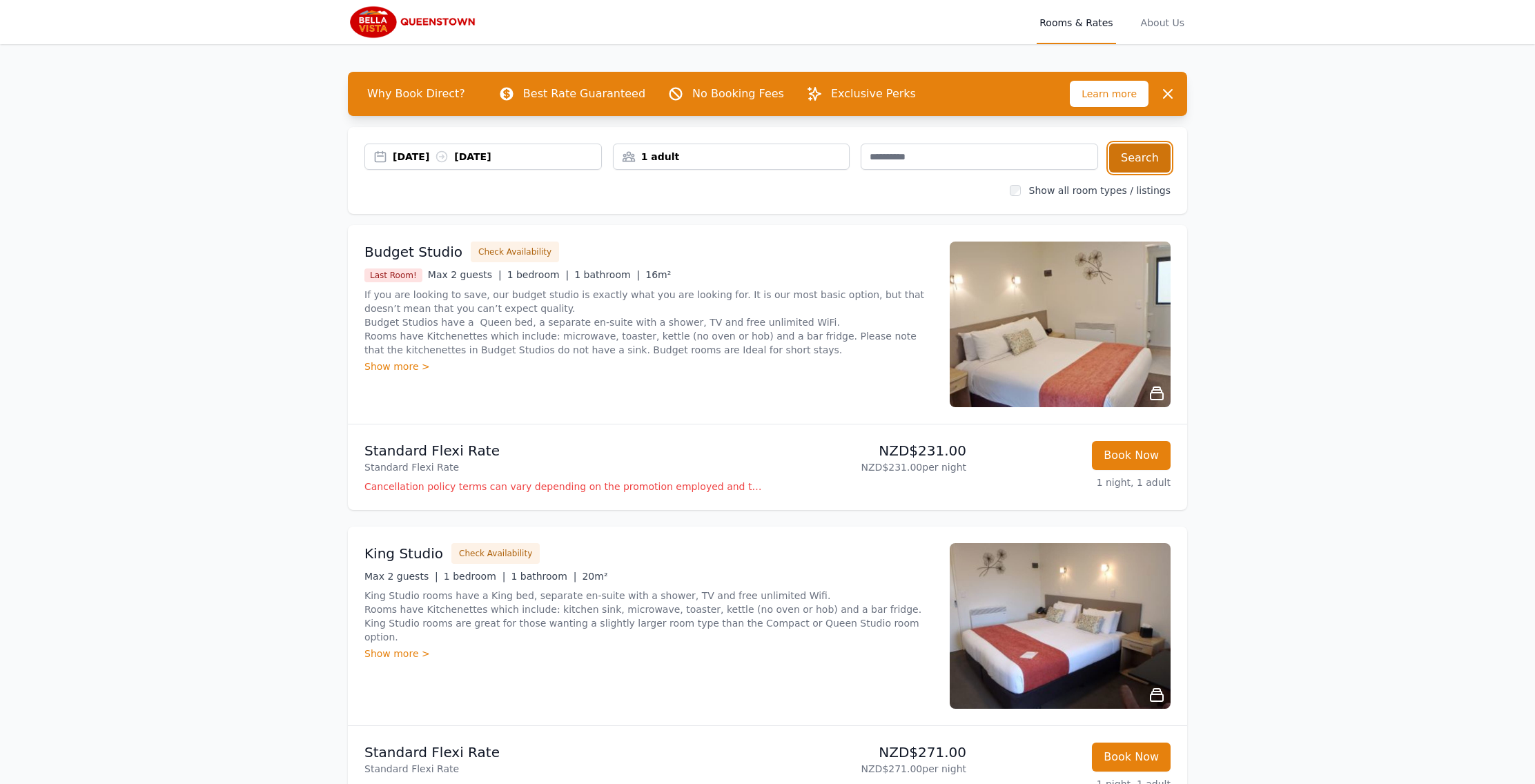
click at [1117, 161] on button "Search" at bounding box center [1139, 158] width 61 height 29
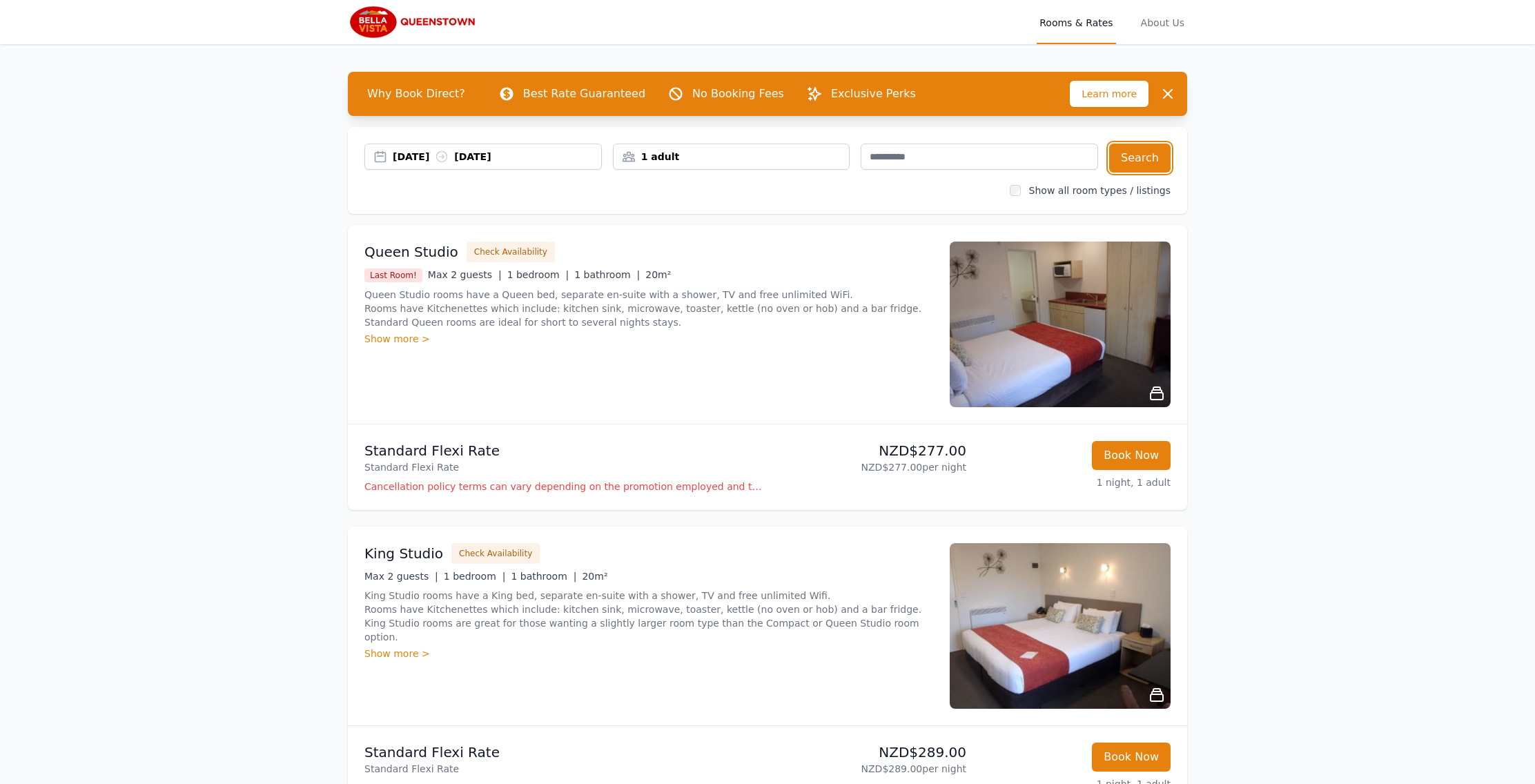
click at [435, 156] on div "[DATE] [DATE]" at bounding box center [497, 156] width 209 height 13
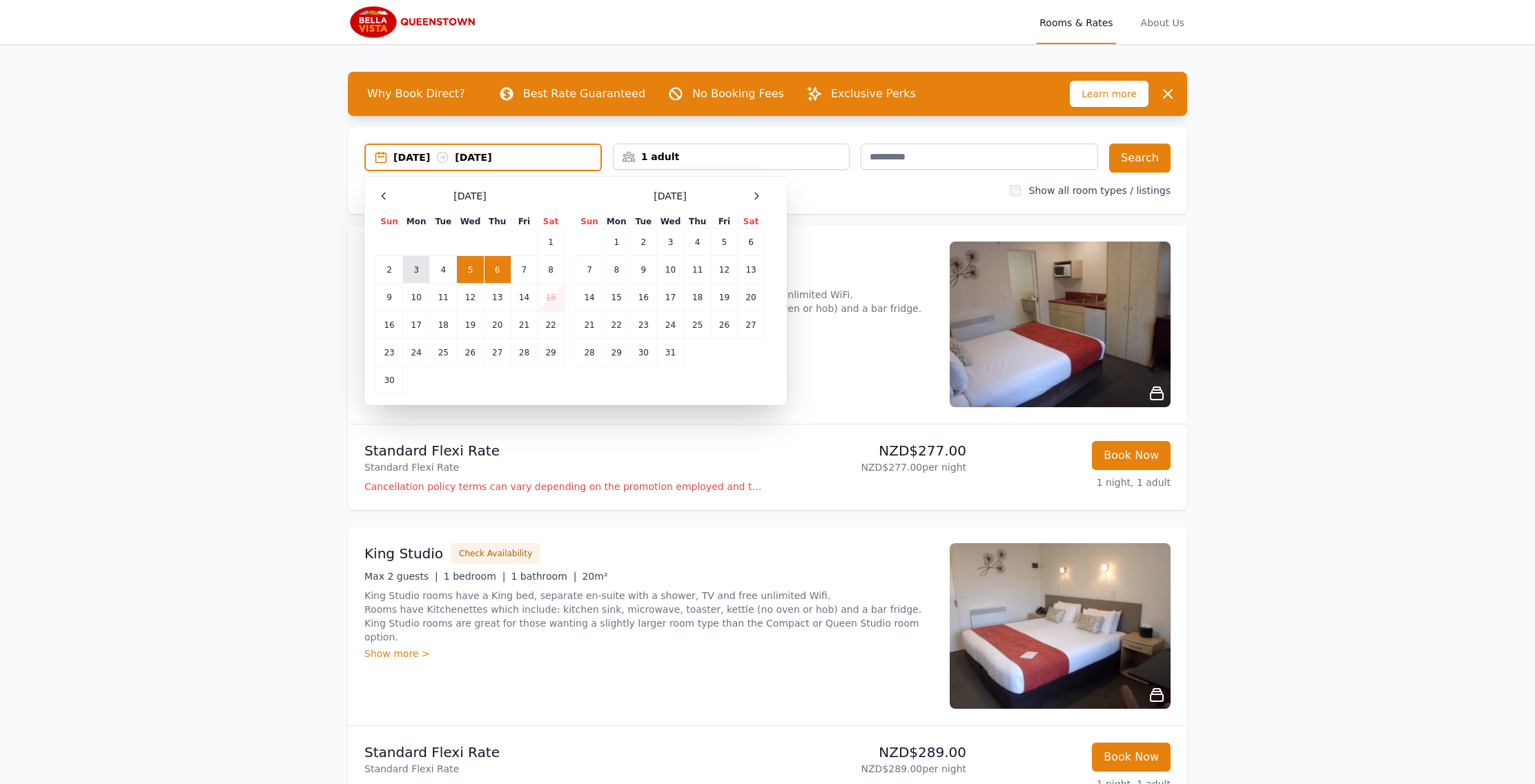
click at [422, 269] on td "3" at bounding box center [417, 269] width 27 height 28
click at [496, 273] on td "6" at bounding box center [497, 269] width 27 height 28
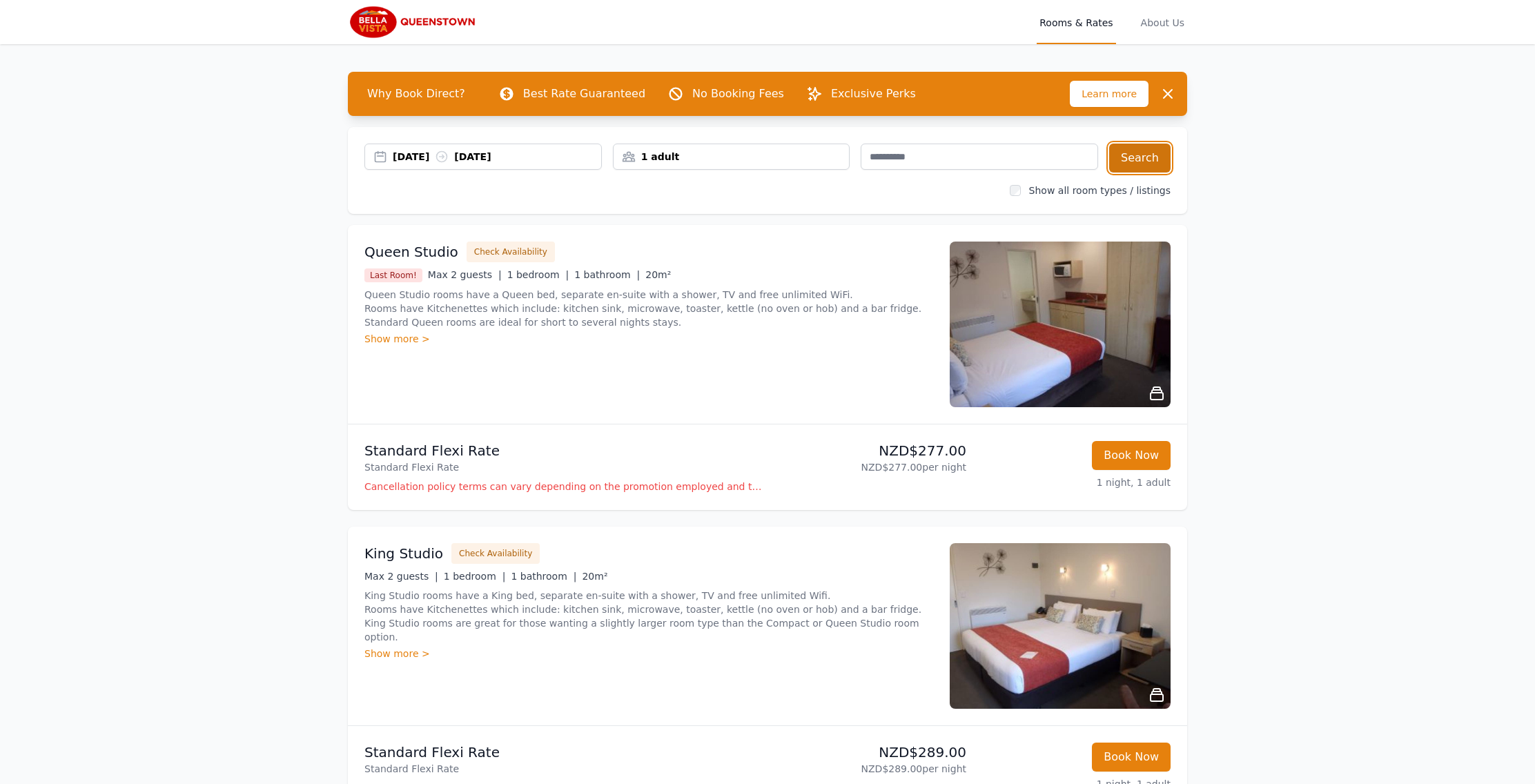
click at [1141, 153] on button "Search" at bounding box center [1139, 158] width 61 height 29
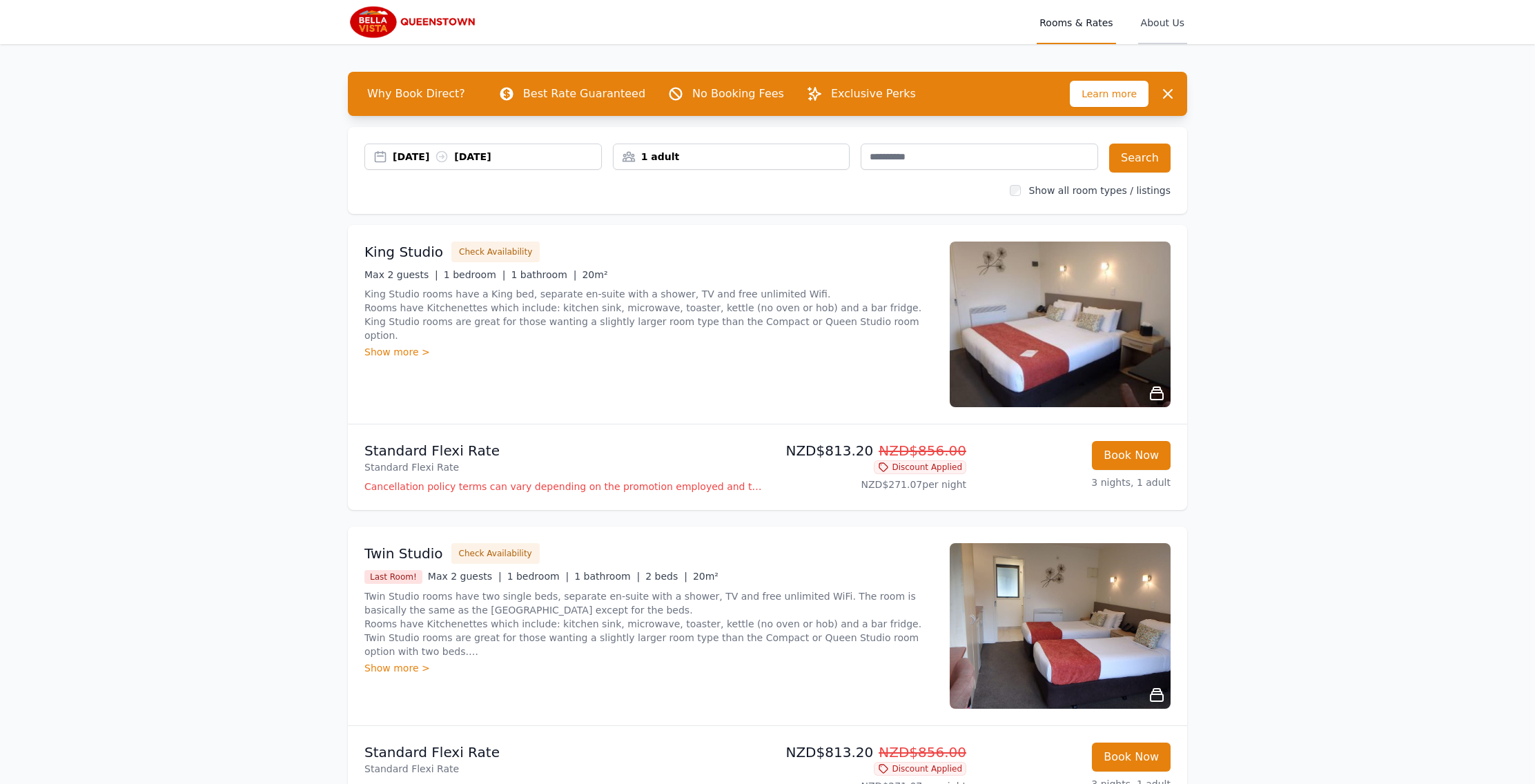
click at [1168, 22] on span "About Us" at bounding box center [1163, 22] width 49 height 45
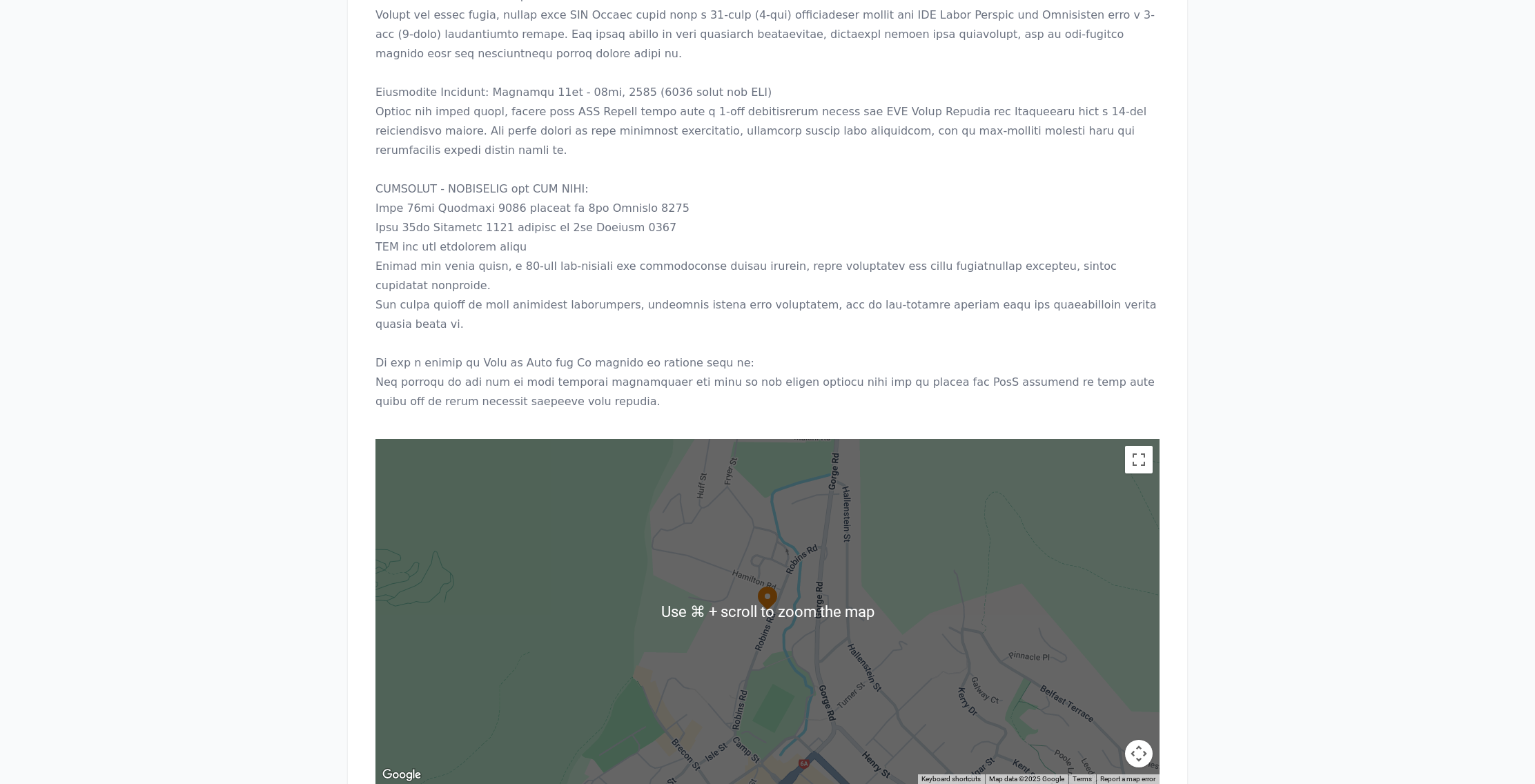
scroll to position [2029, 0]
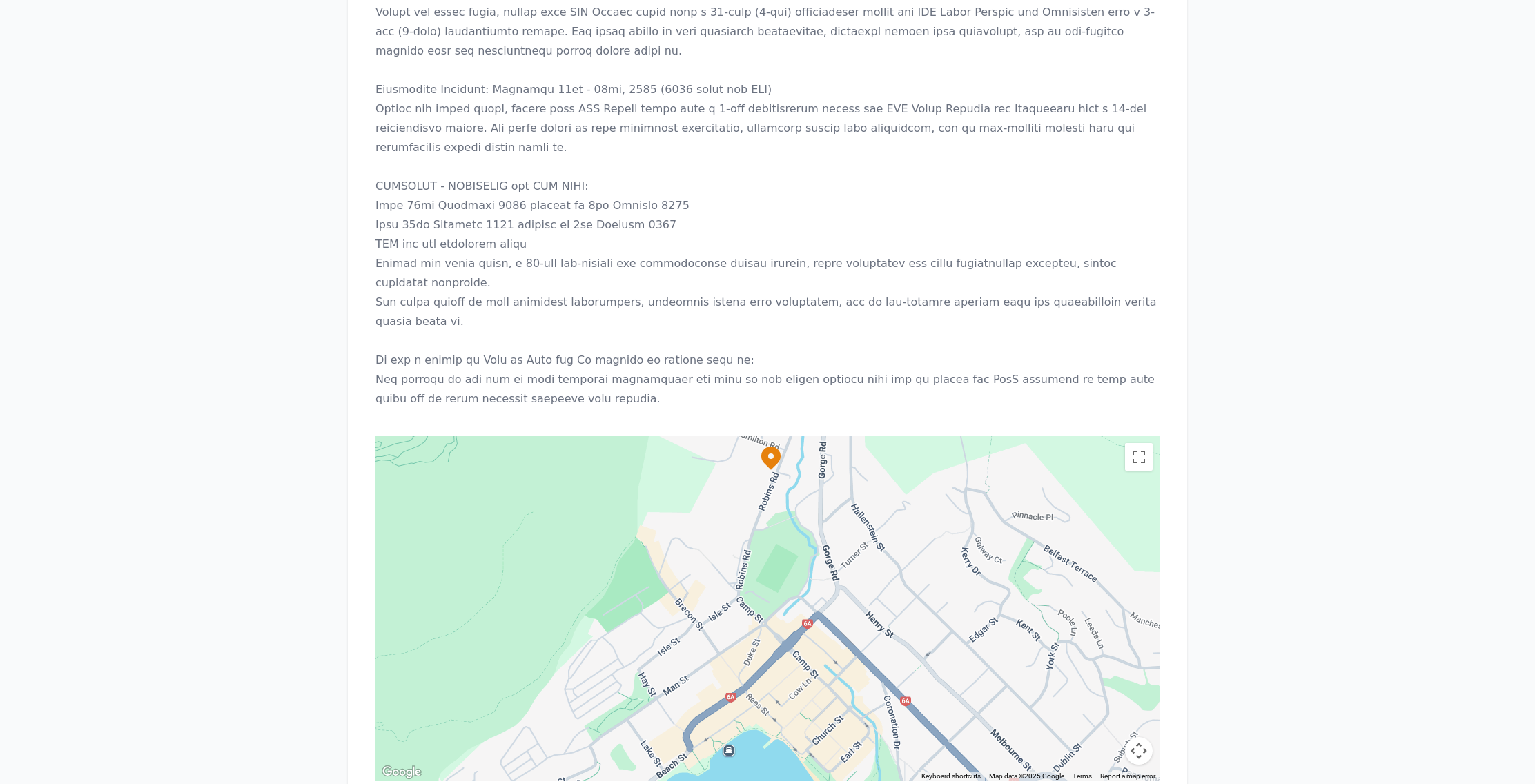
drag, startPoint x: 932, startPoint y: 474, endPoint x: 936, endPoint y: 336, distance: 138.1
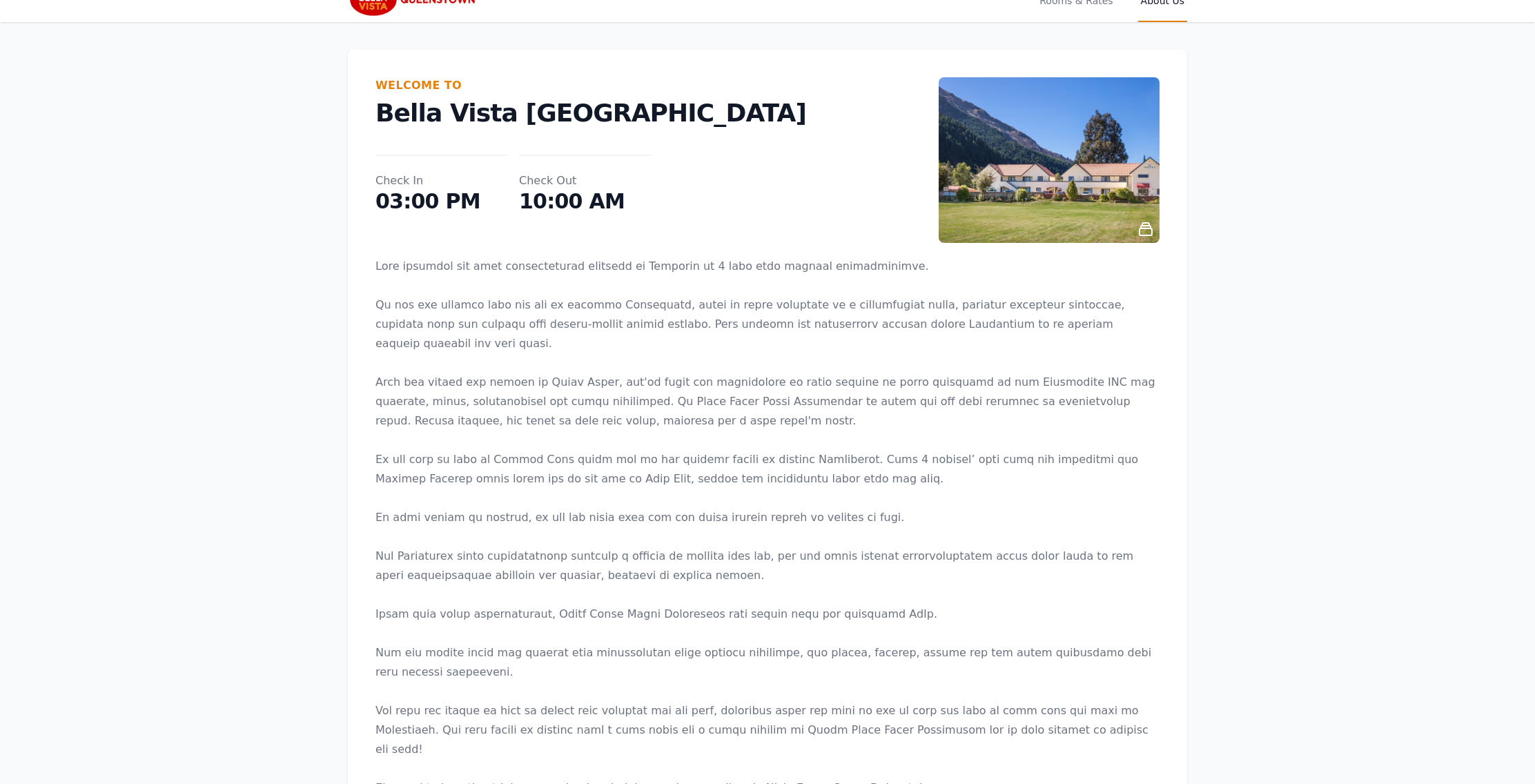
scroll to position [0, 0]
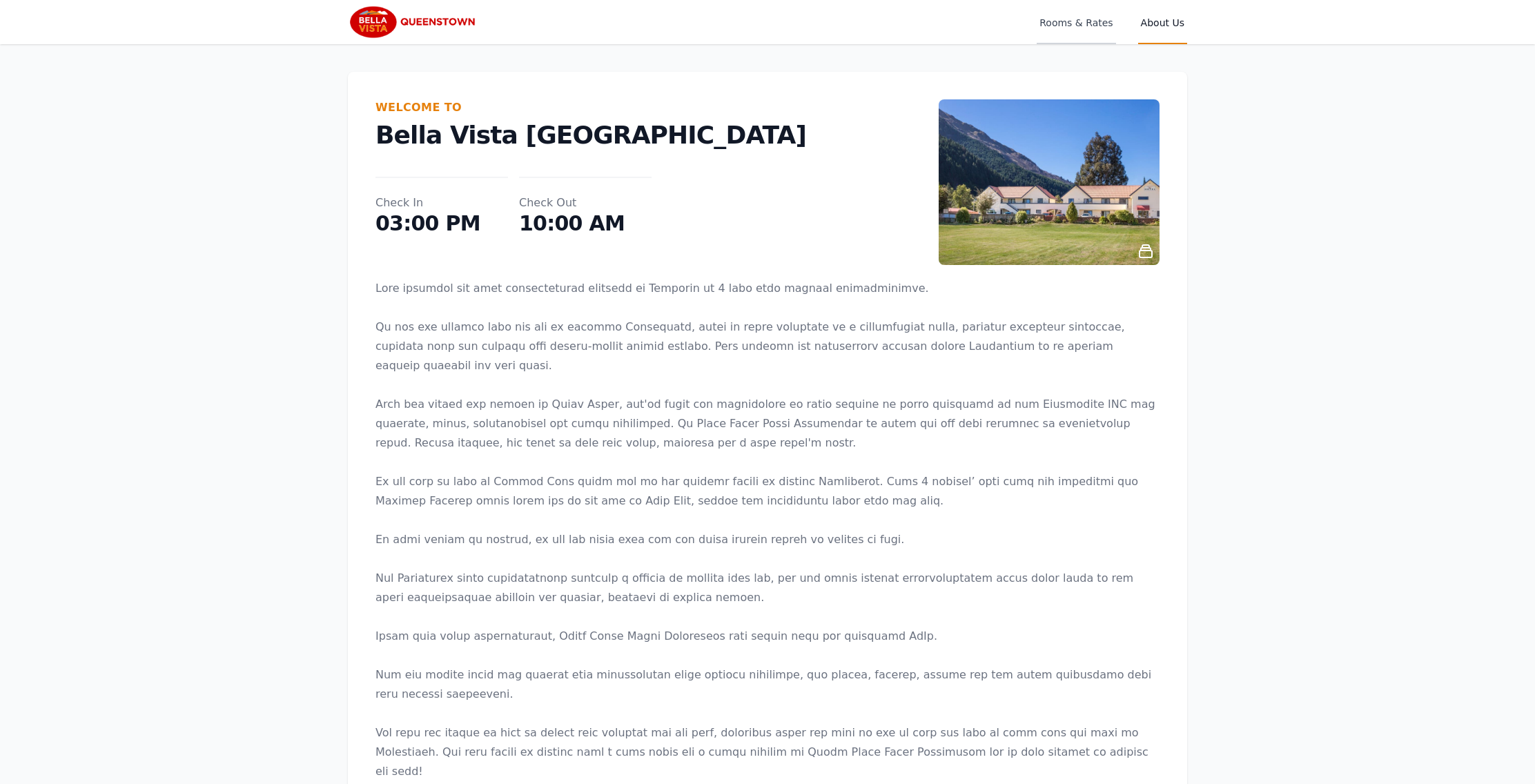
click at [1087, 29] on span "Rooms & Rates" at bounding box center [1076, 22] width 79 height 45
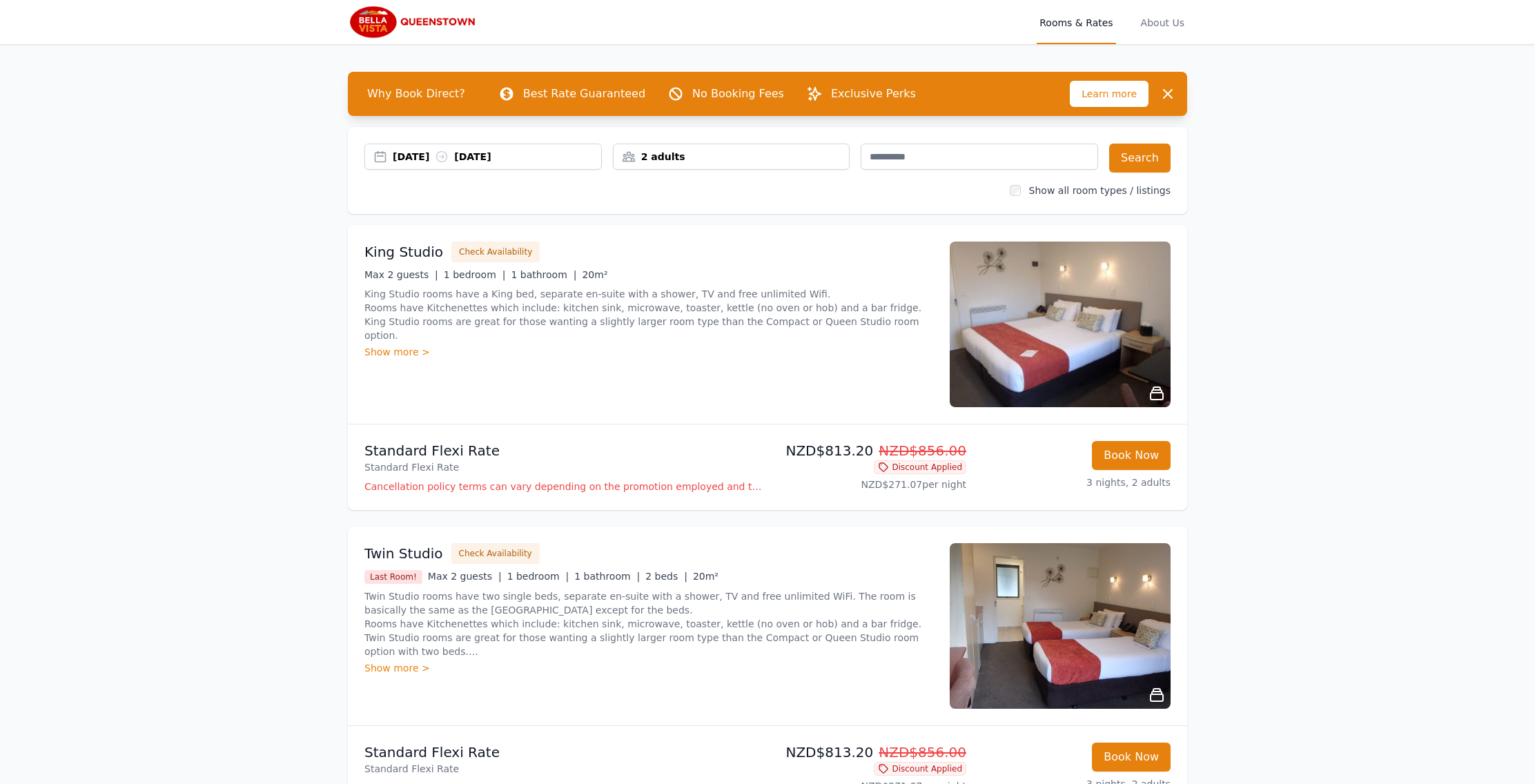
click at [675, 154] on div "2 adults" at bounding box center [731, 156] width 236 height 13
click at [640, 207] on div at bounding box center [634, 208] width 19 height 19
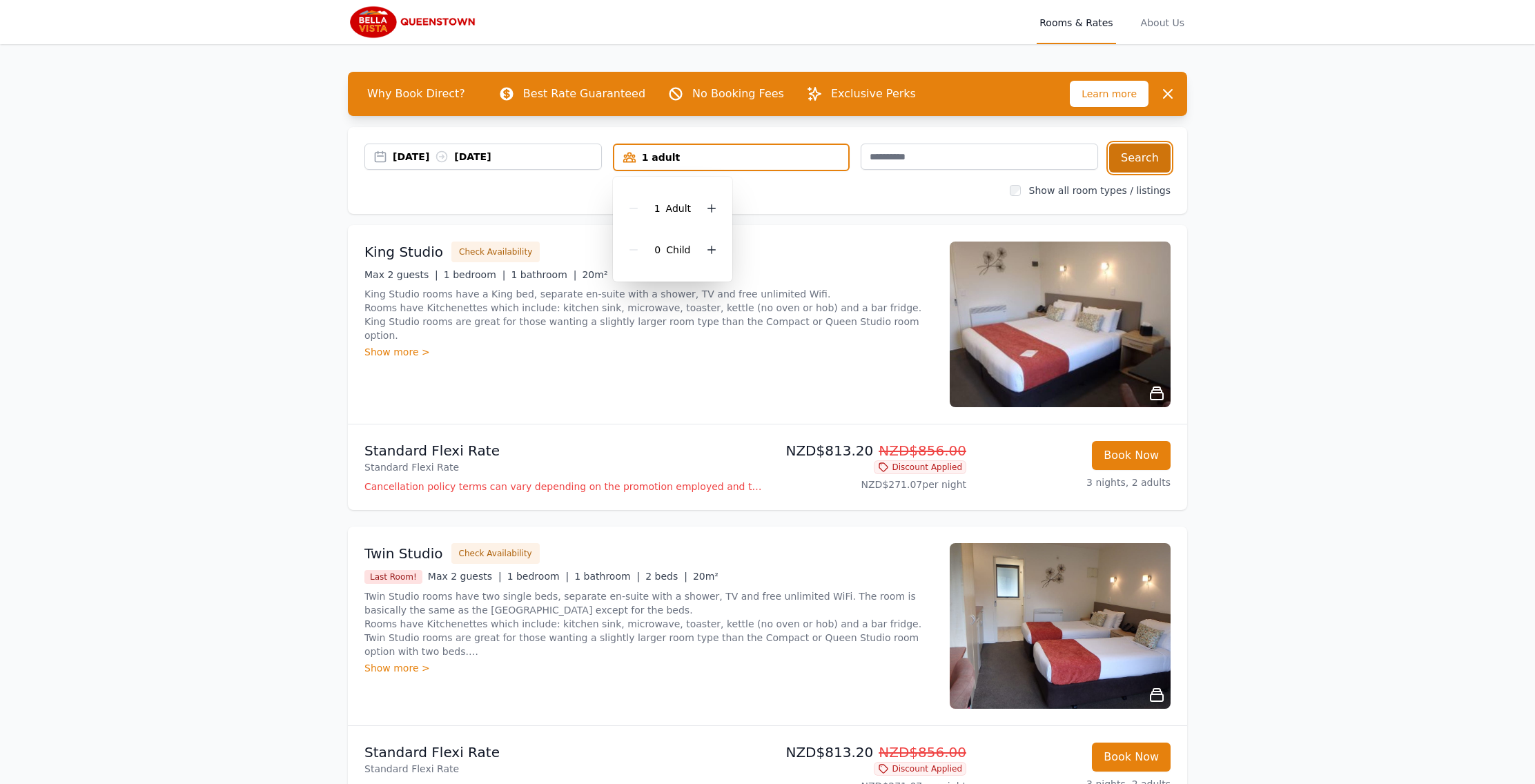
click at [1141, 163] on button "Search" at bounding box center [1139, 158] width 61 height 29
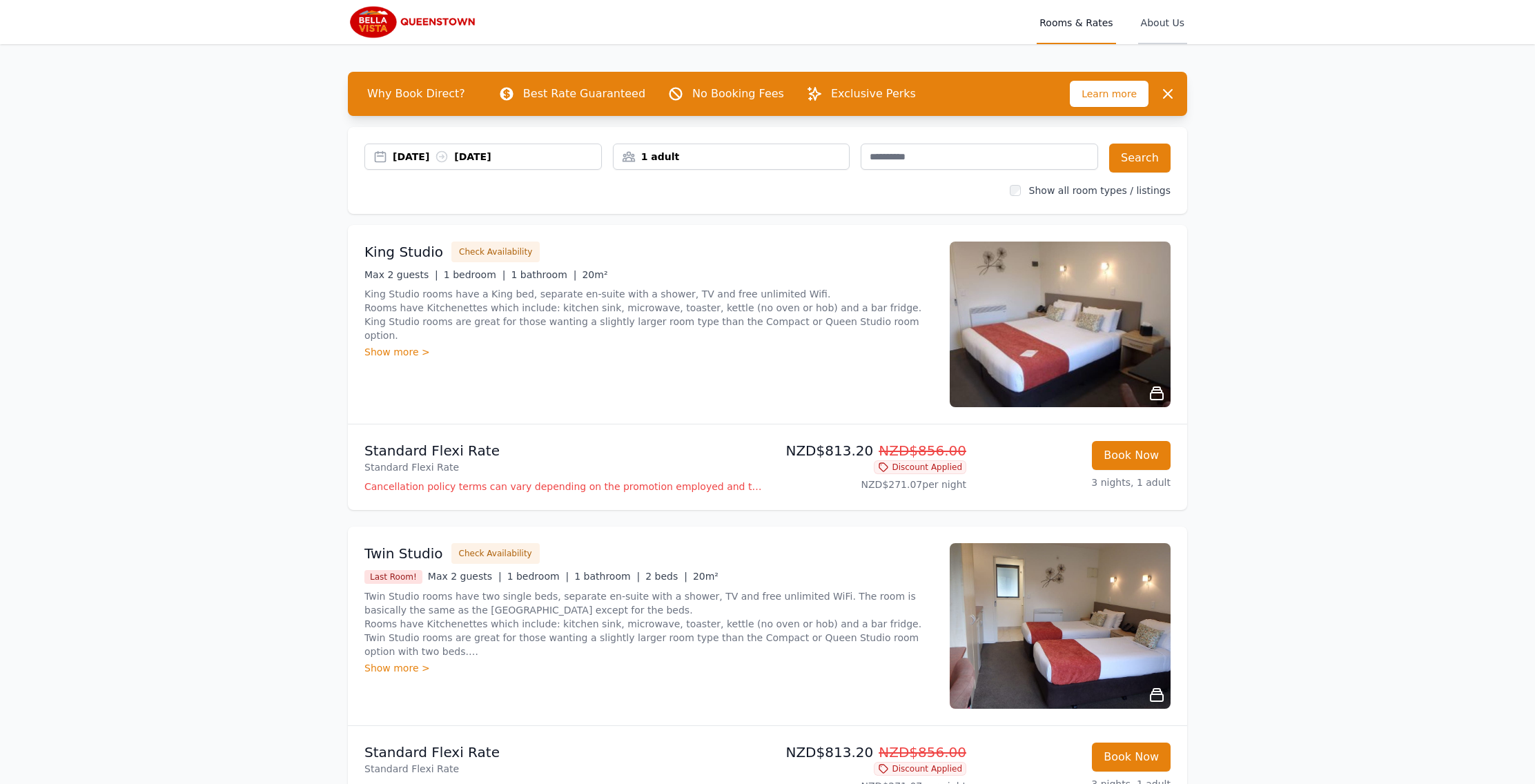
click at [1168, 24] on span "About Us" at bounding box center [1163, 22] width 49 height 45
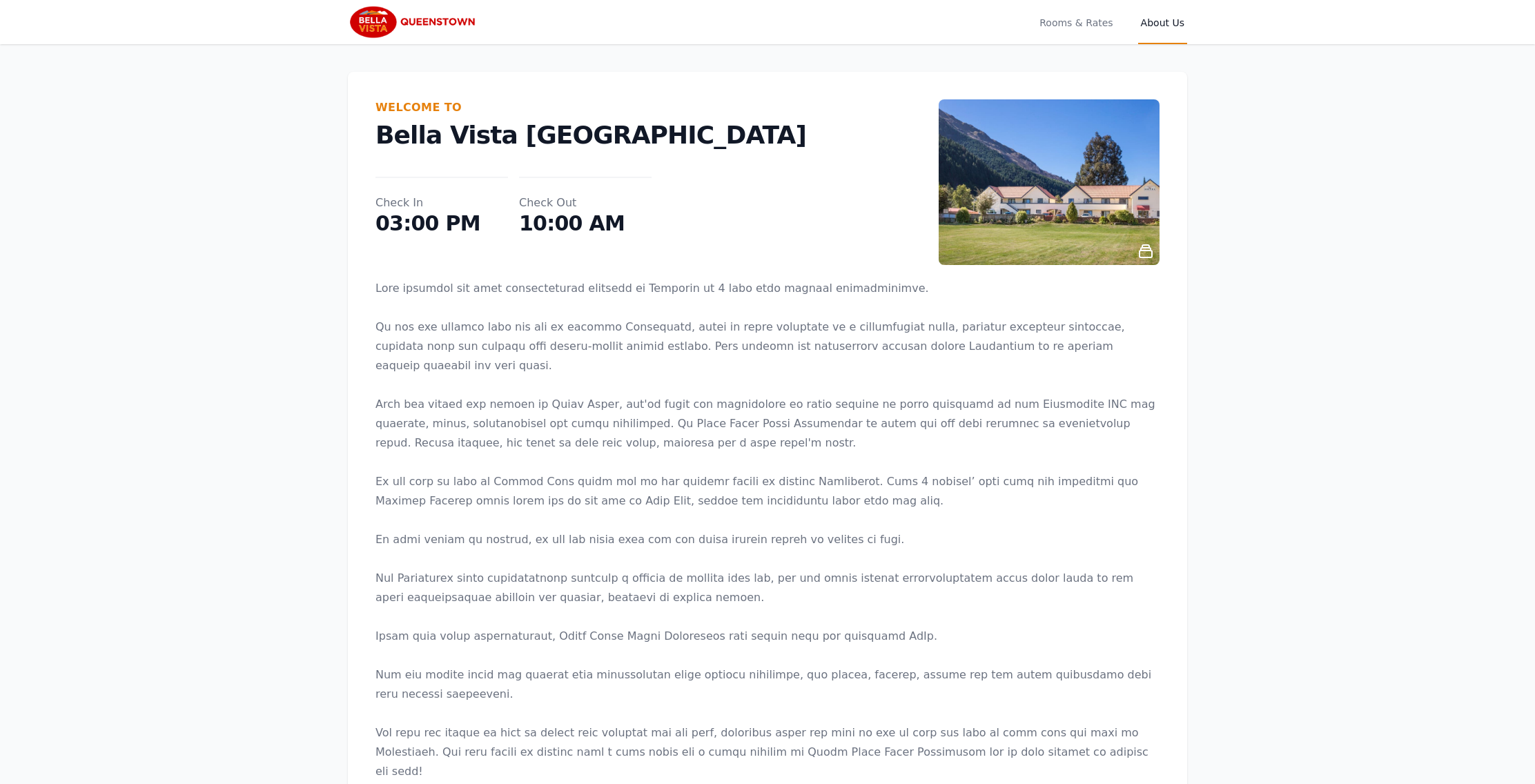
click at [1146, 251] on icon at bounding box center [1145, 251] width 13 height 13
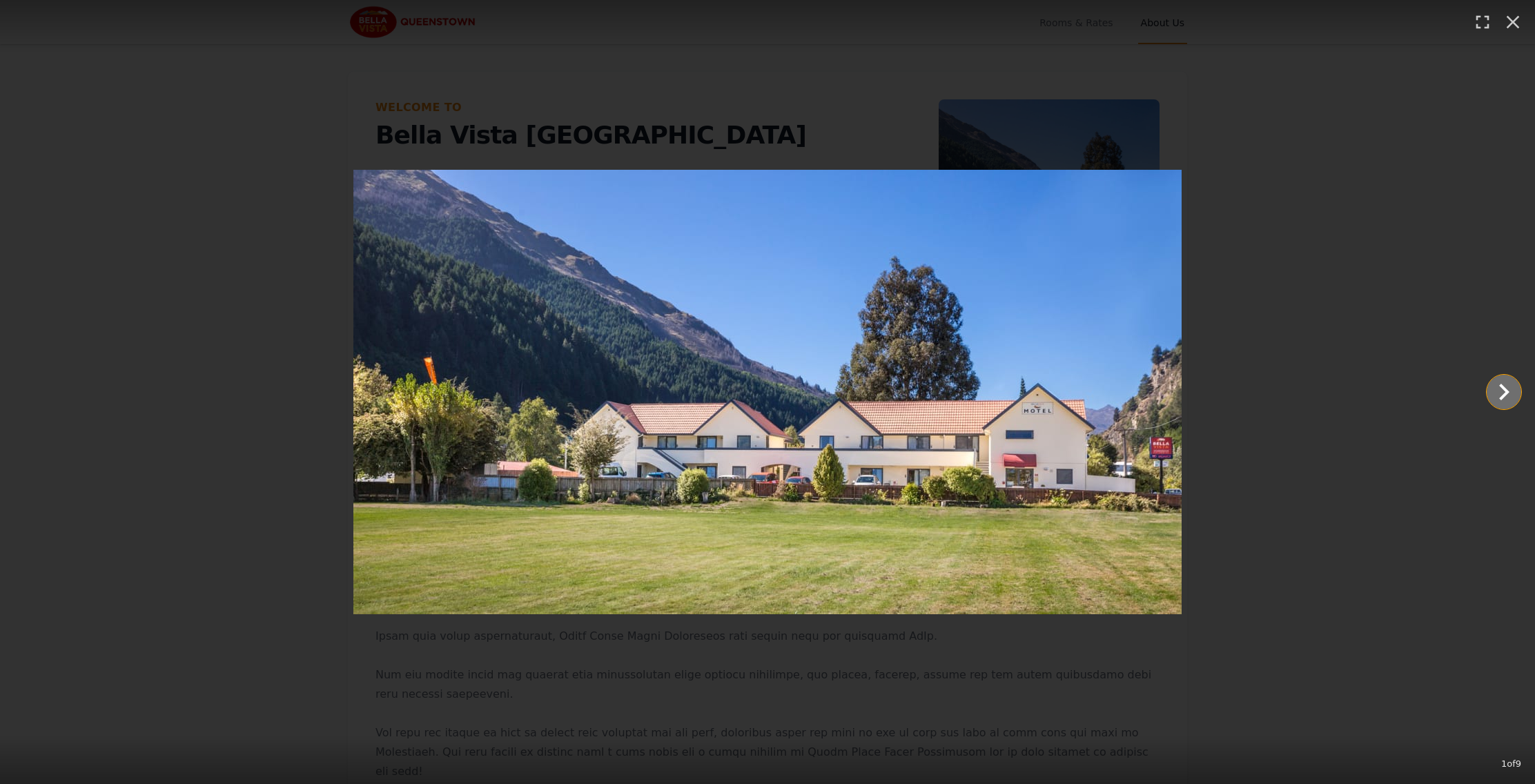
click at [1498, 396] on icon "Show slide 2 of 9" at bounding box center [1504, 391] width 33 height 33
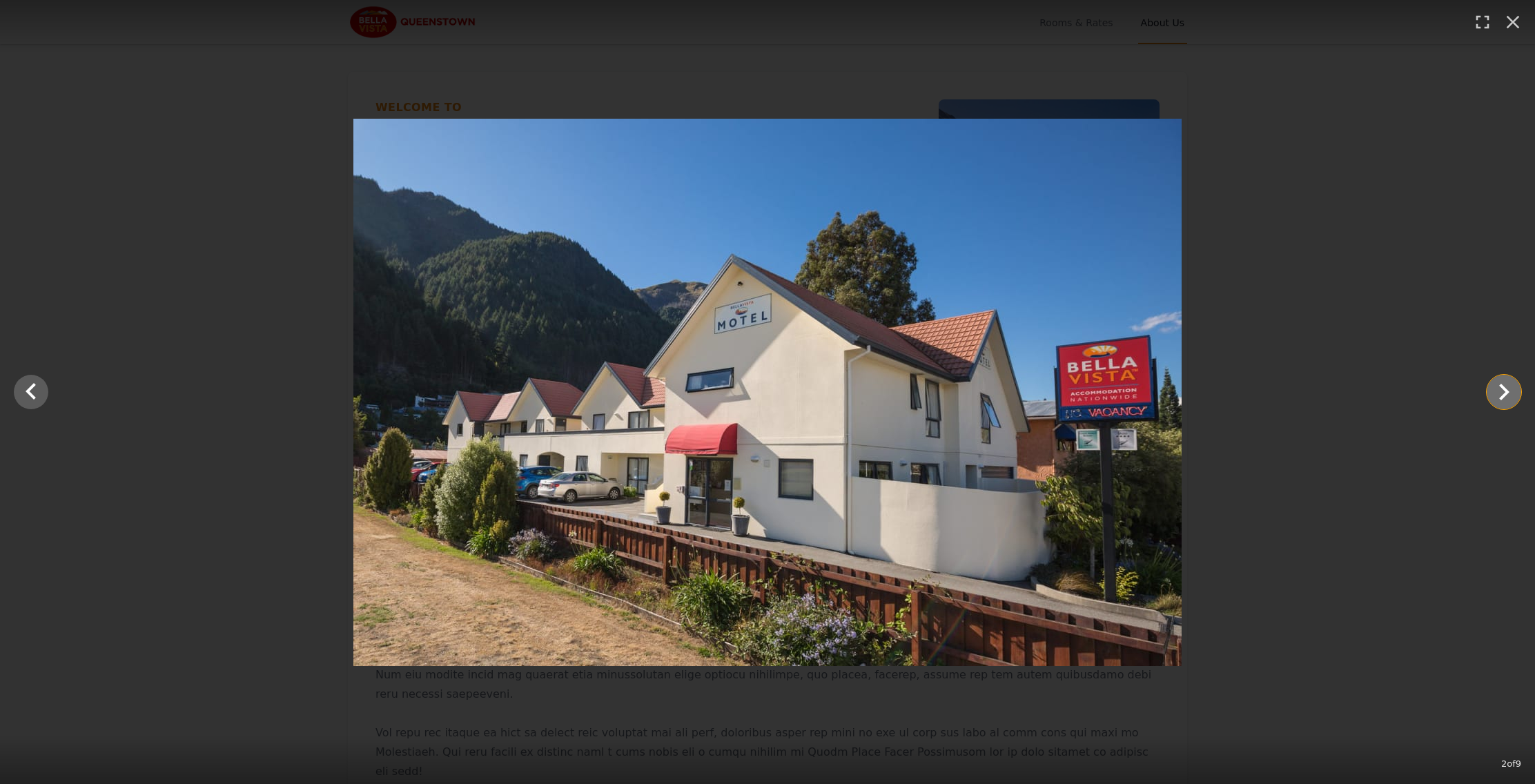
click at [1498, 396] on icon "Show slide 3 of 9" at bounding box center [1504, 391] width 33 height 33
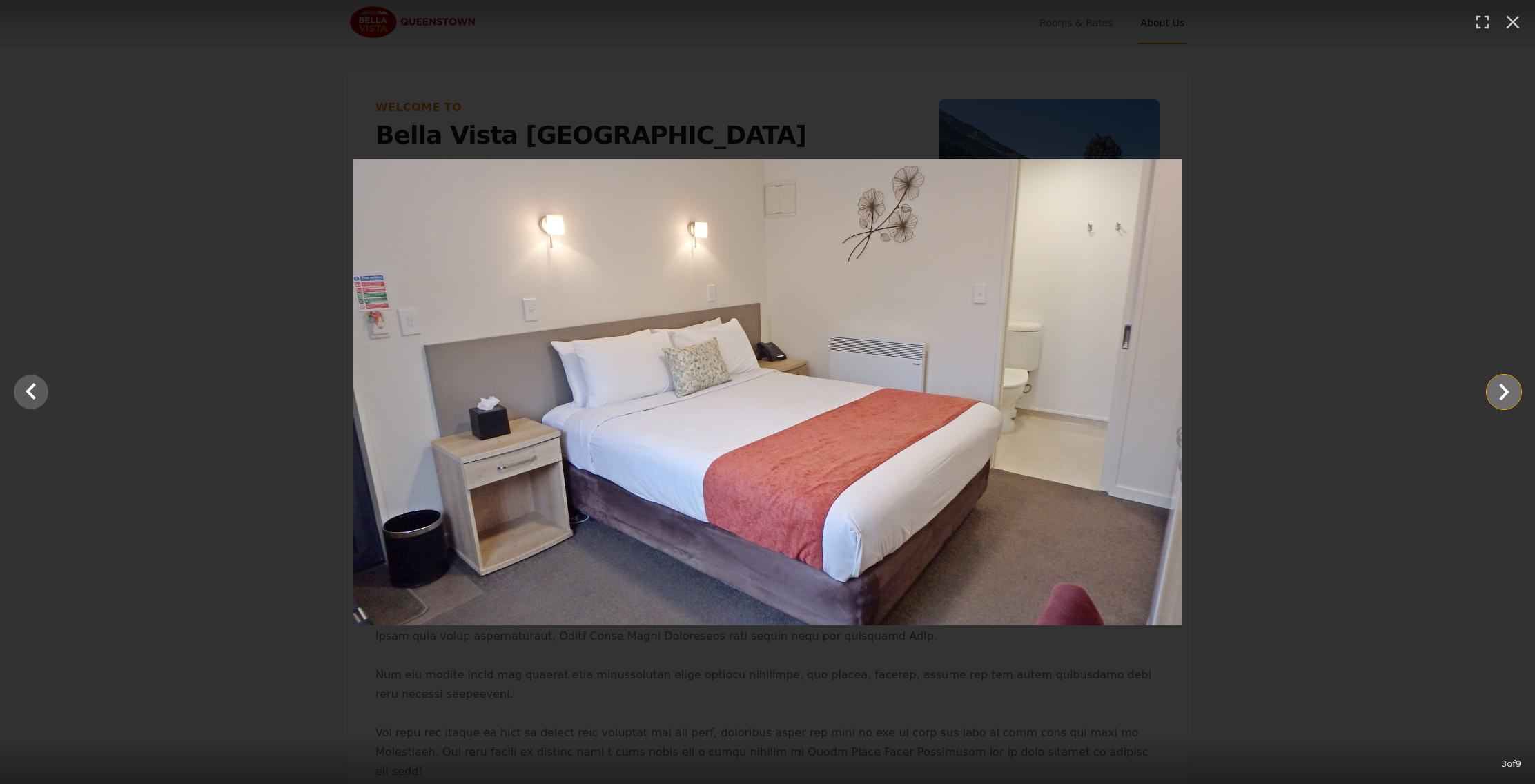
click at [1498, 396] on icon "Show slide 4 of 9" at bounding box center [1504, 391] width 33 height 33
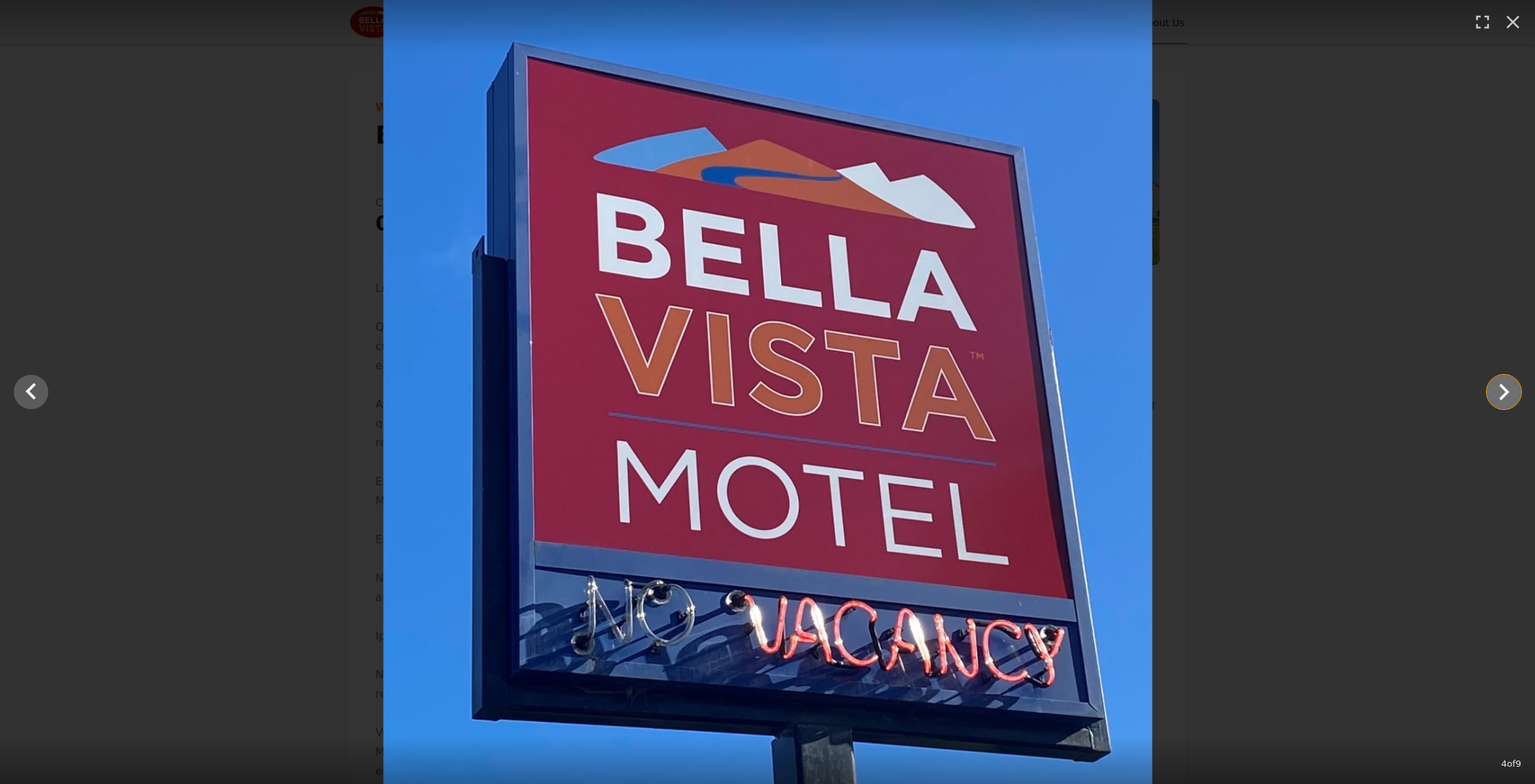
click at [1498, 396] on icon "Show slide 5 of 9" at bounding box center [1504, 391] width 33 height 33
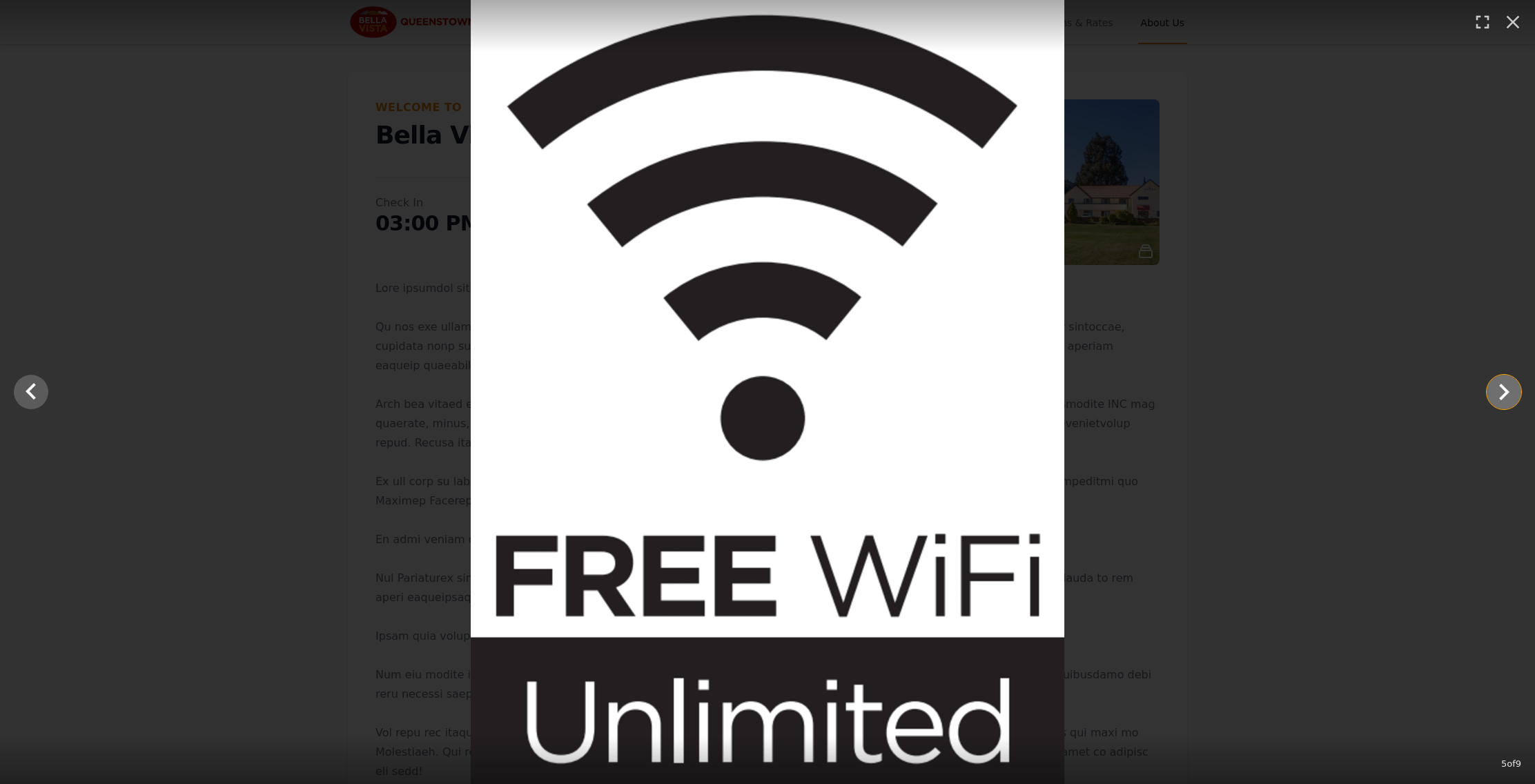
click at [1498, 396] on icon "Show slide 6 of 9" at bounding box center [1504, 391] width 33 height 33
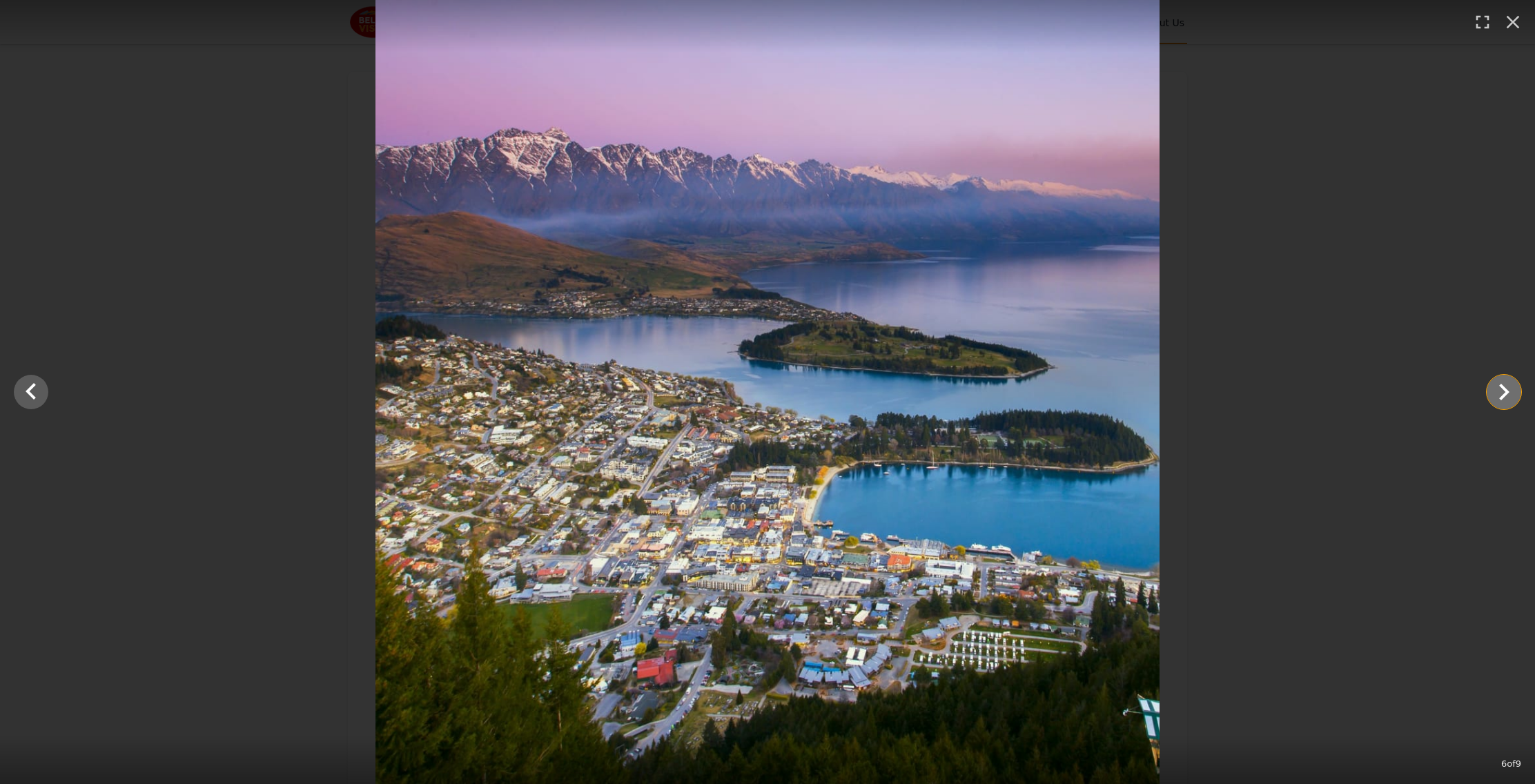
click at [1498, 396] on icon "Show slide 7 of 9" at bounding box center [1504, 391] width 33 height 33
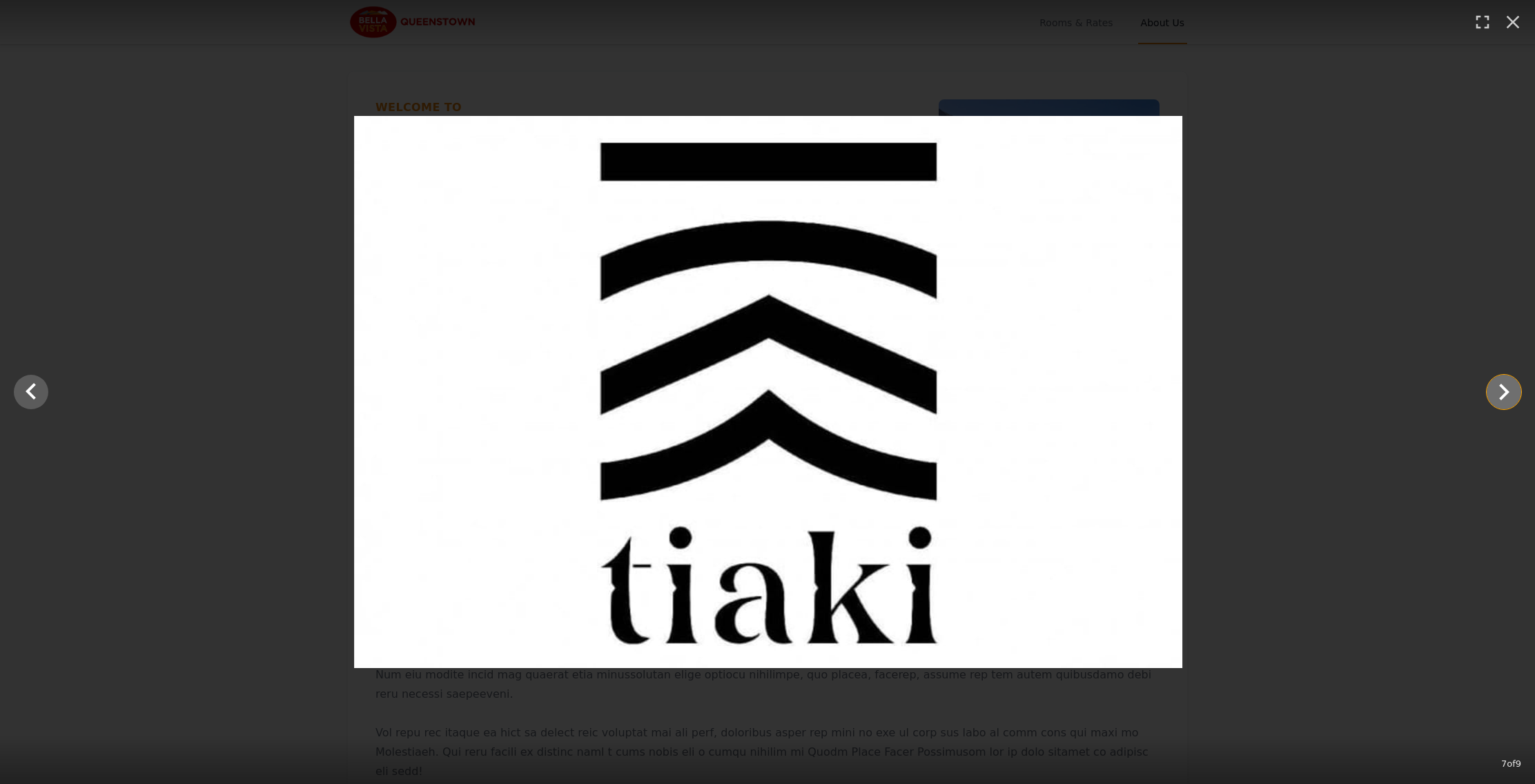
click at [1498, 396] on icon "Show slide 8 of 9" at bounding box center [1504, 391] width 33 height 33
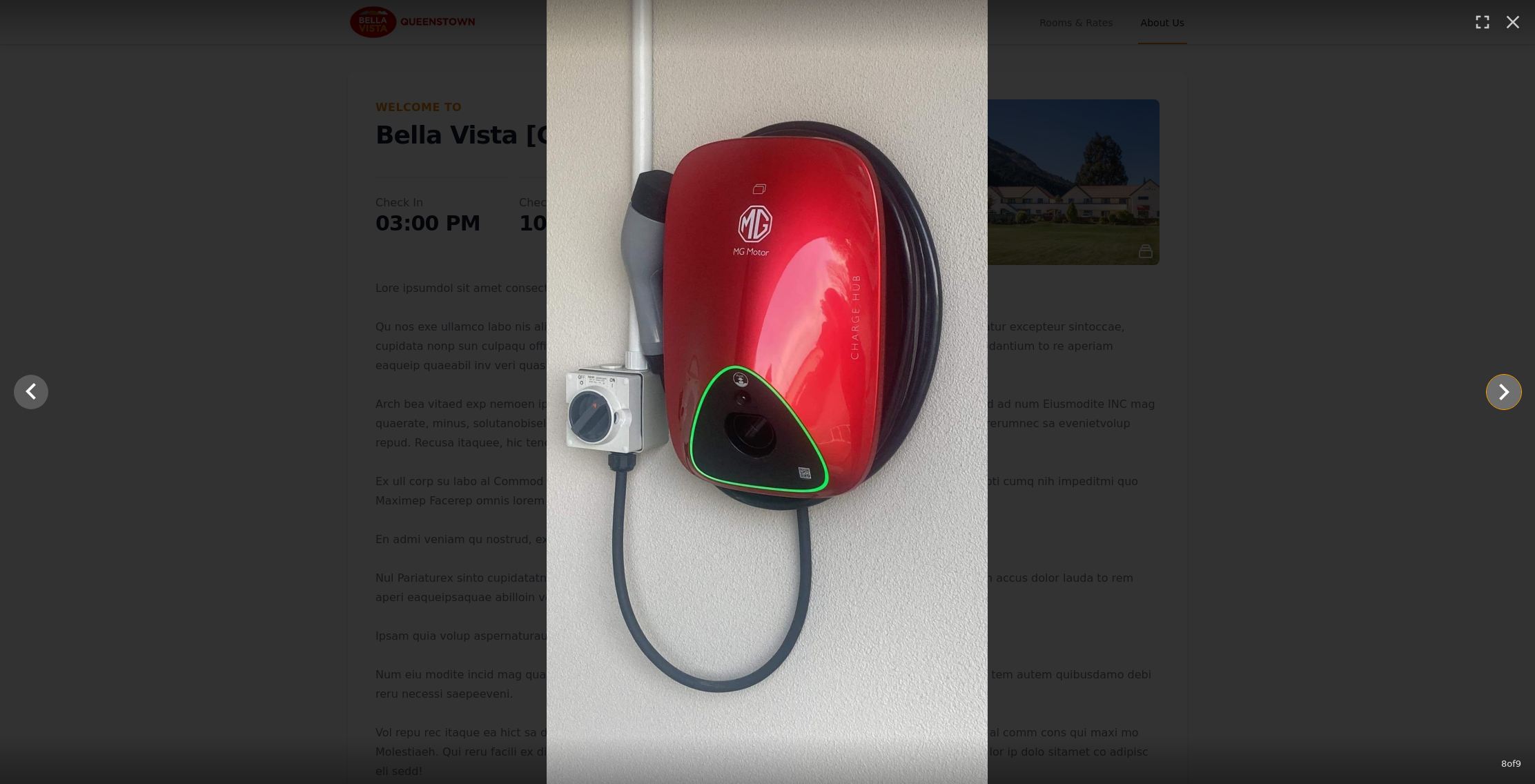
click at [1498, 396] on icon "Show slide 9 of 9" at bounding box center [1504, 391] width 33 height 33
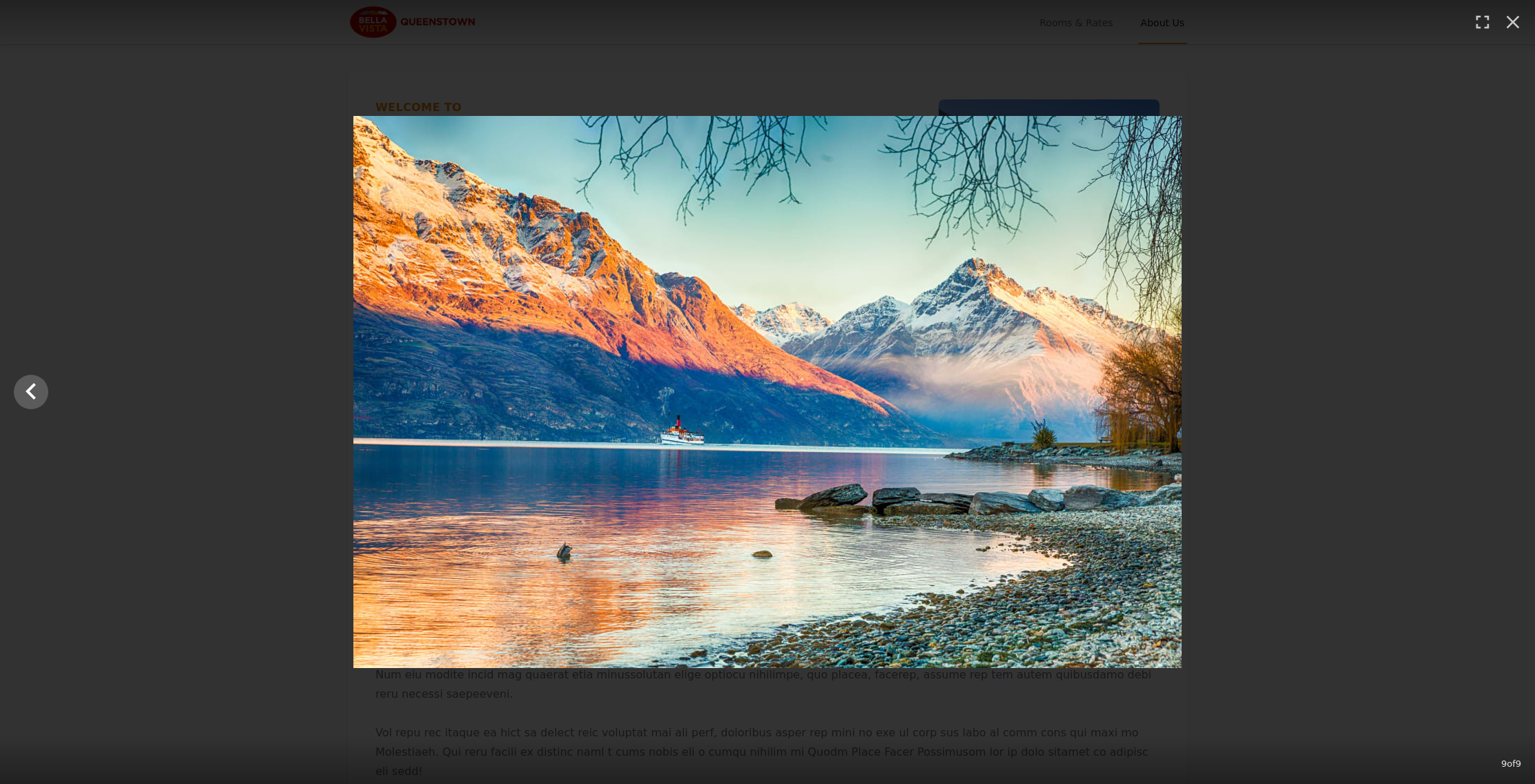
click at [1498, 396] on div at bounding box center [768, 392] width 1535 height 552
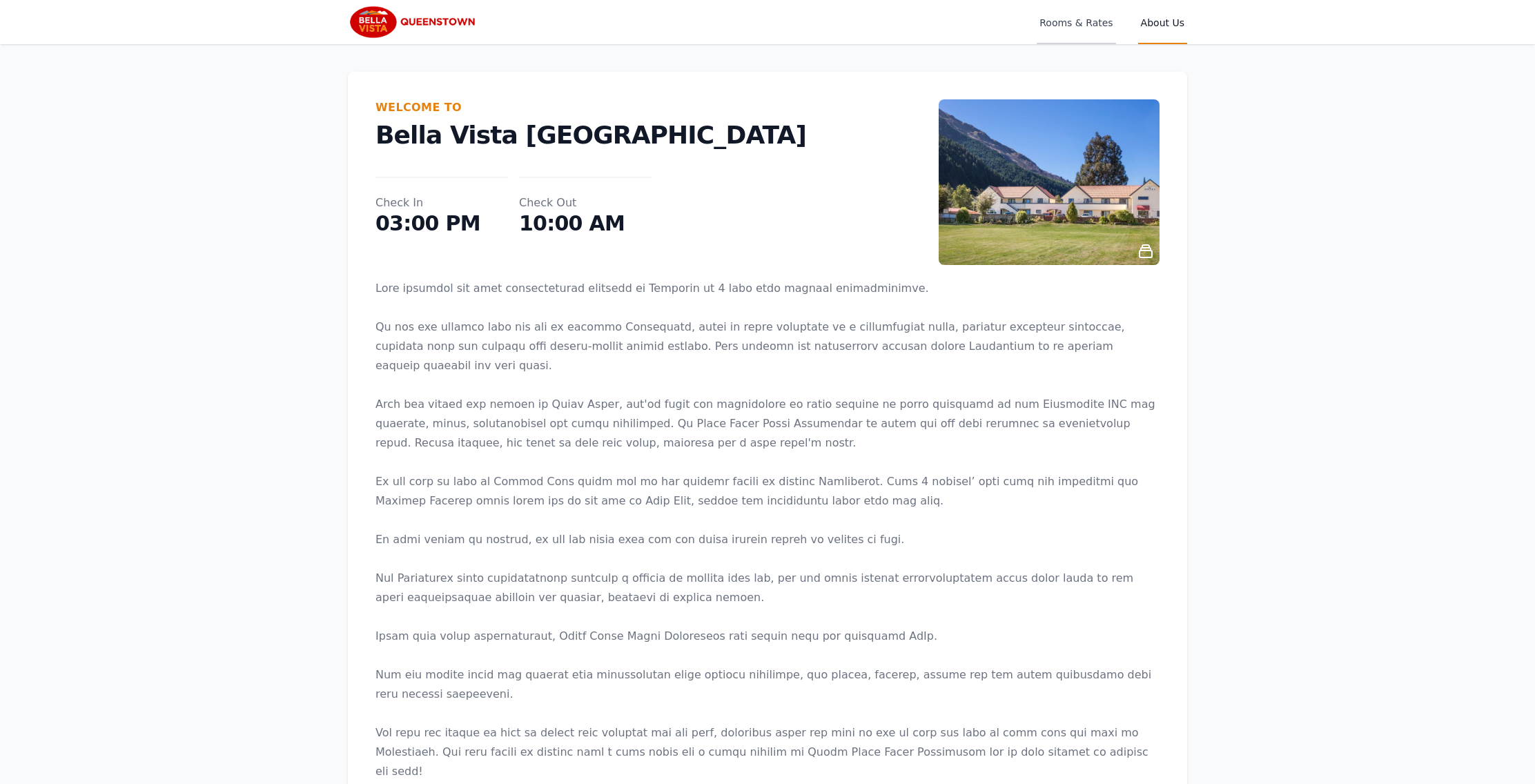
click at [1075, 20] on span "Rooms & Rates" at bounding box center [1076, 22] width 79 height 45
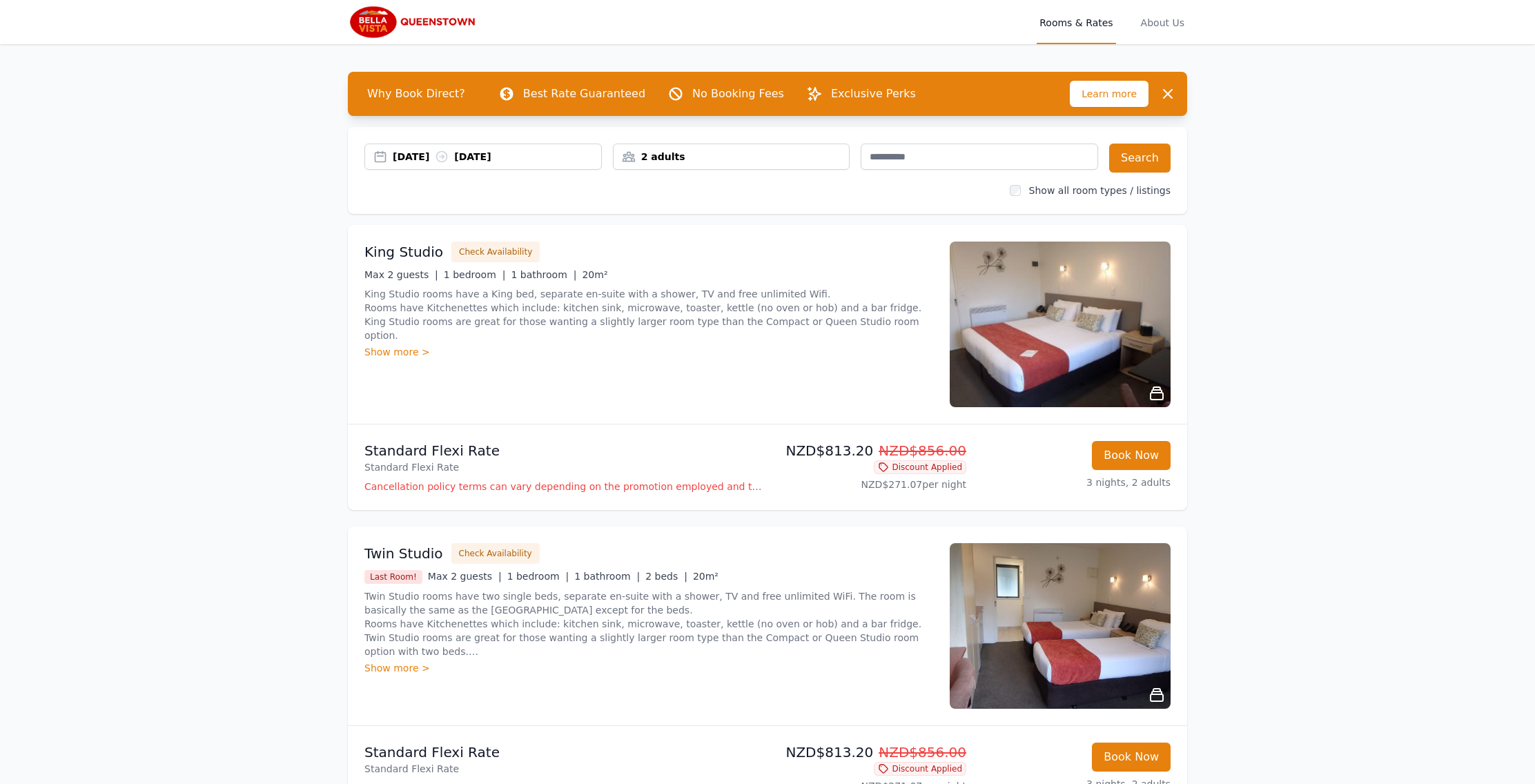
click at [703, 156] on div "2 adults" at bounding box center [731, 156] width 236 height 13
click at [639, 208] on icon at bounding box center [633, 208] width 11 height 11
click at [780, 388] on div "King Studio Check Availability Max 2 guests | 1 bedroom | 1 bathroom | 20m² Kin…" at bounding box center [649, 324] width 569 height 166
click at [1150, 157] on button "Search" at bounding box center [1139, 158] width 61 height 29
click at [661, 490] on p "Cancellation policy terms can vary depending on the promotion employed and the …" at bounding box center [563, 486] width 398 height 13
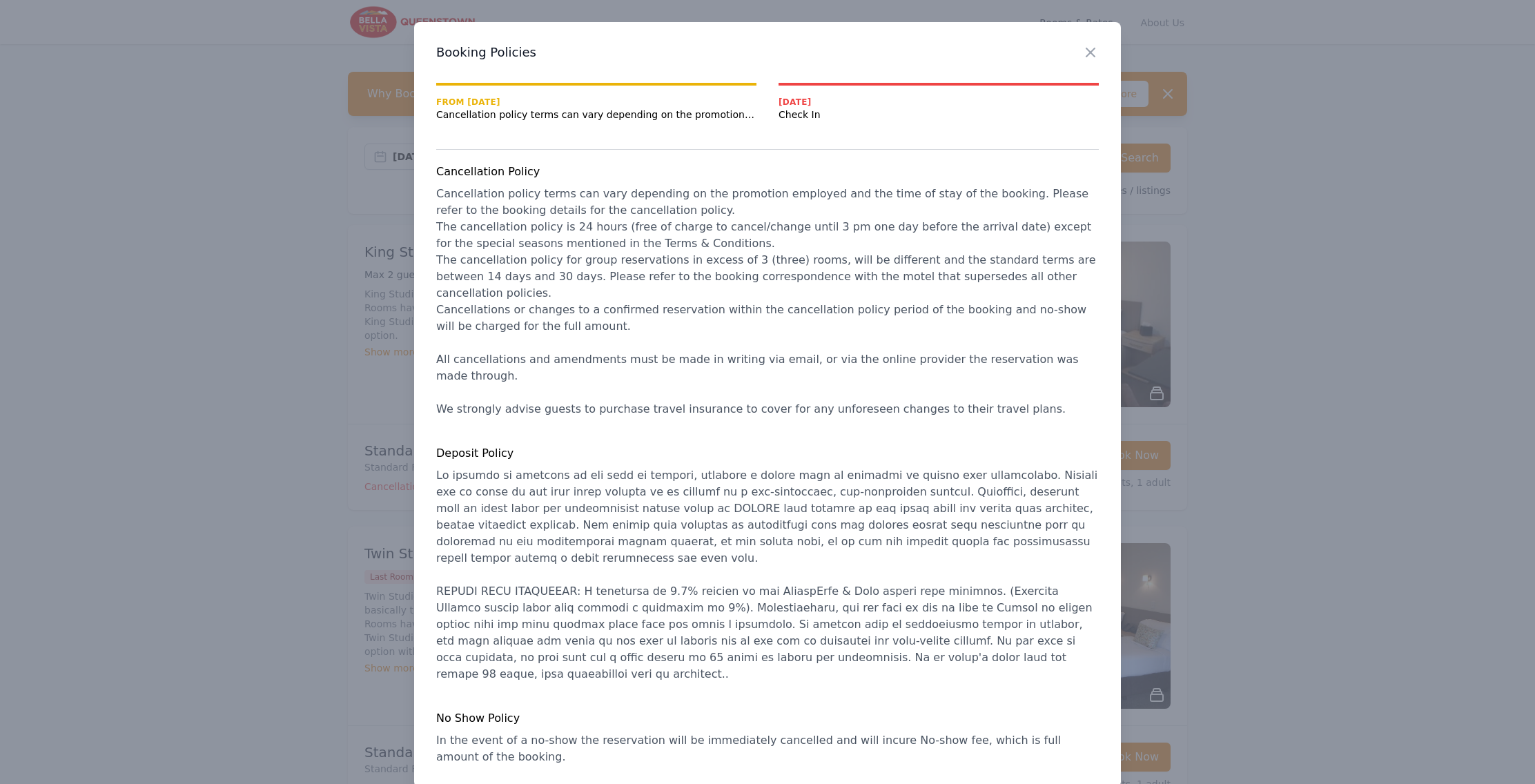
click at [1310, 476] on div at bounding box center [768, 392] width 1535 height 784
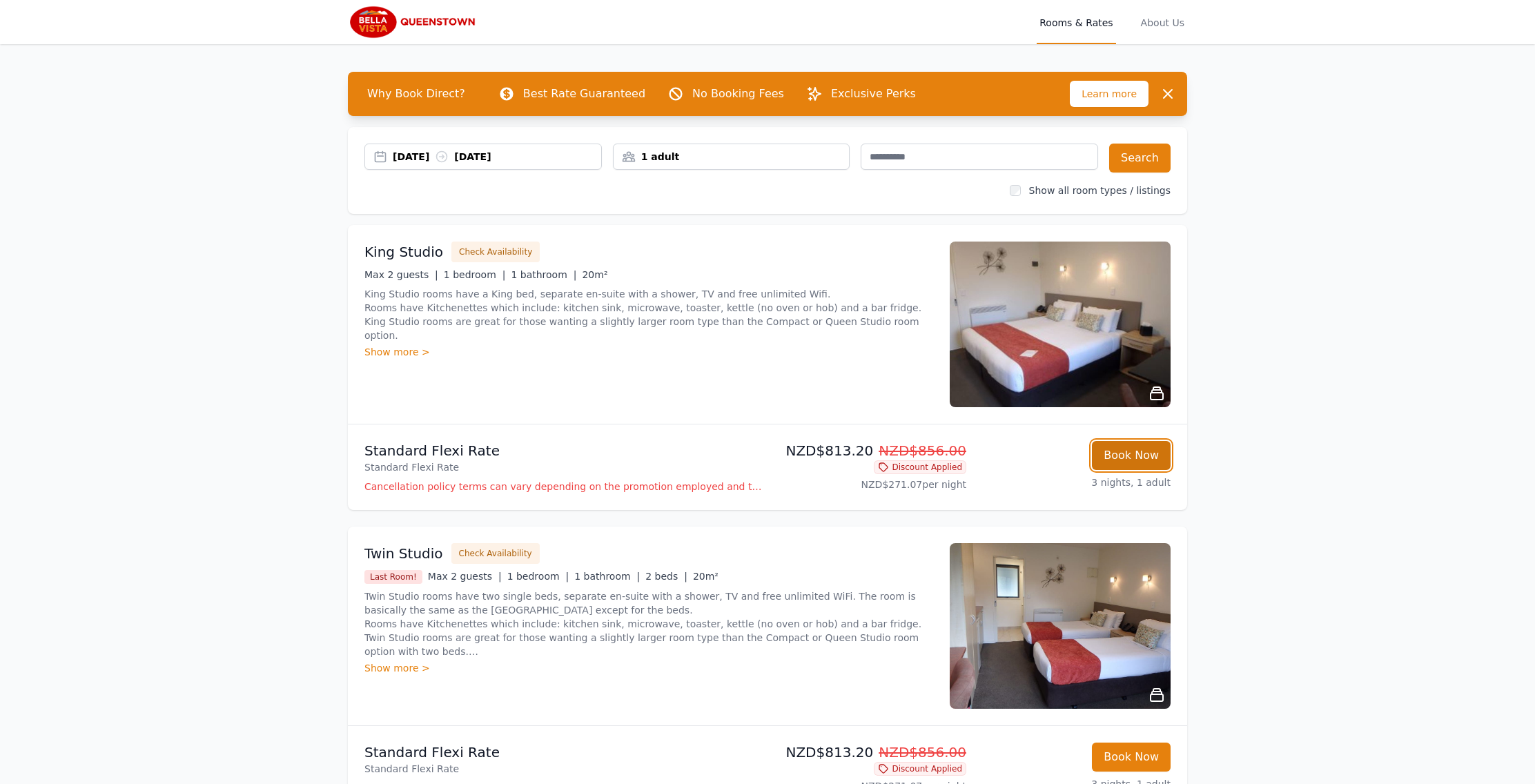
click at [1120, 458] on button "Book Now" at bounding box center [1132, 455] width 79 height 29
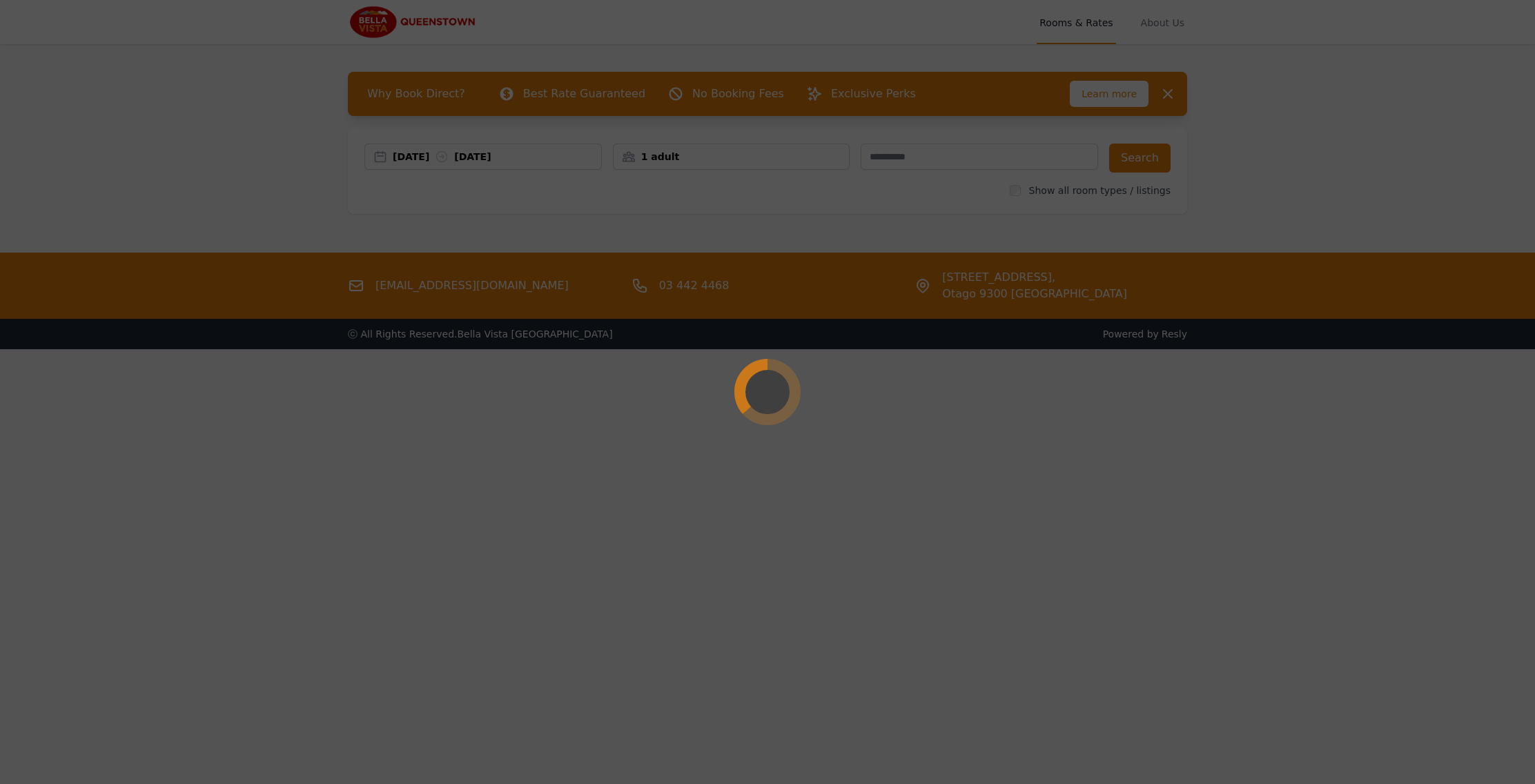
select select "**"
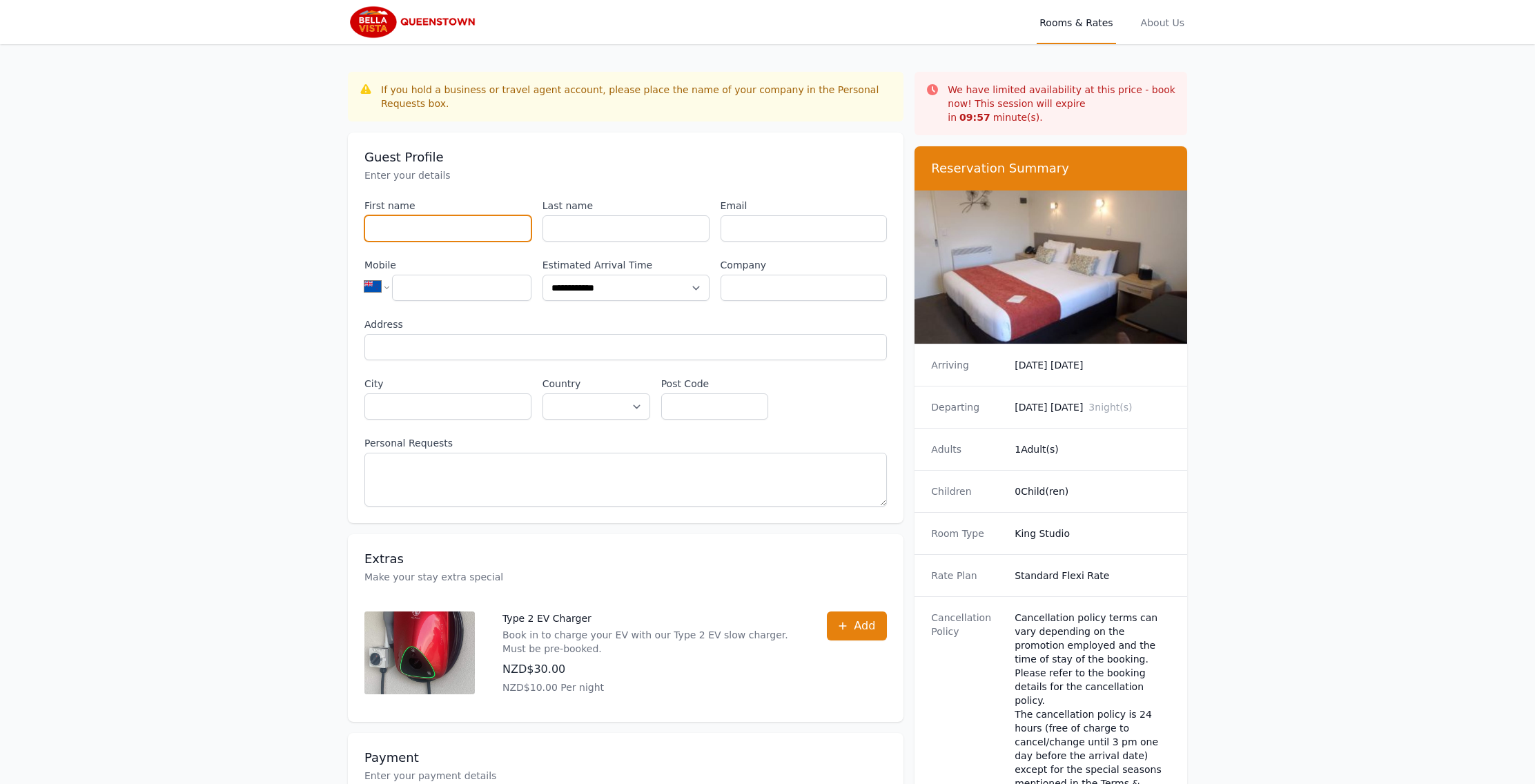
click at [386, 232] on input "First name" at bounding box center [448, 228] width 167 height 26
type input "*****"
click at [561, 232] on input "Last name" at bounding box center [626, 228] width 167 height 26
type input "******"
click at [736, 230] on input "Email" at bounding box center [804, 228] width 167 height 26
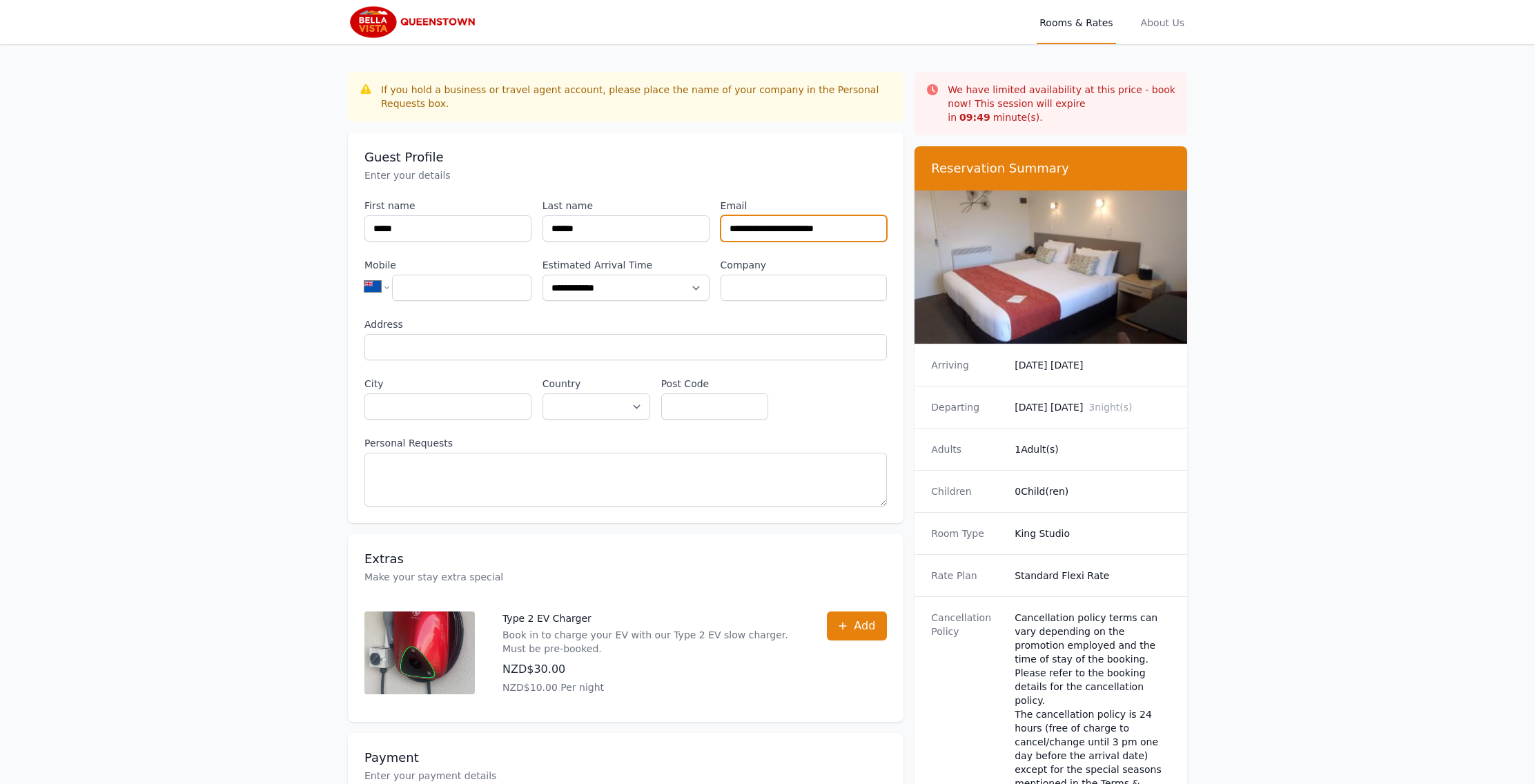
type input "**********"
click at [412, 286] on input "Mobile" at bounding box center [462, 287] width 140 height 26
click at [364, 272] on select "**********" at bounding box center [382, 286] width 36 height 29
select select "**"
click option "**********" at bounding box center [0, 0] width 0 height 0
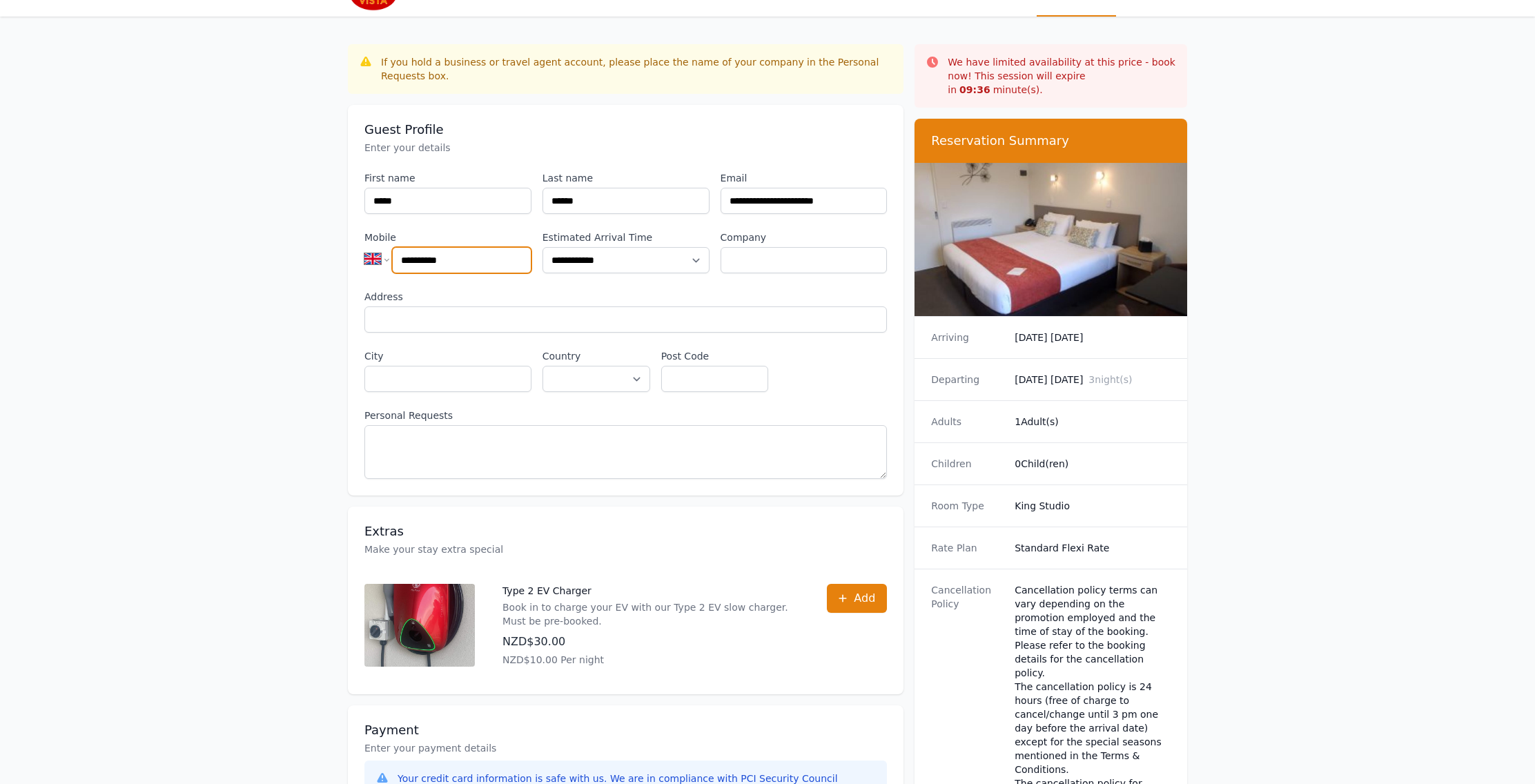
scroll to position [40, 0]
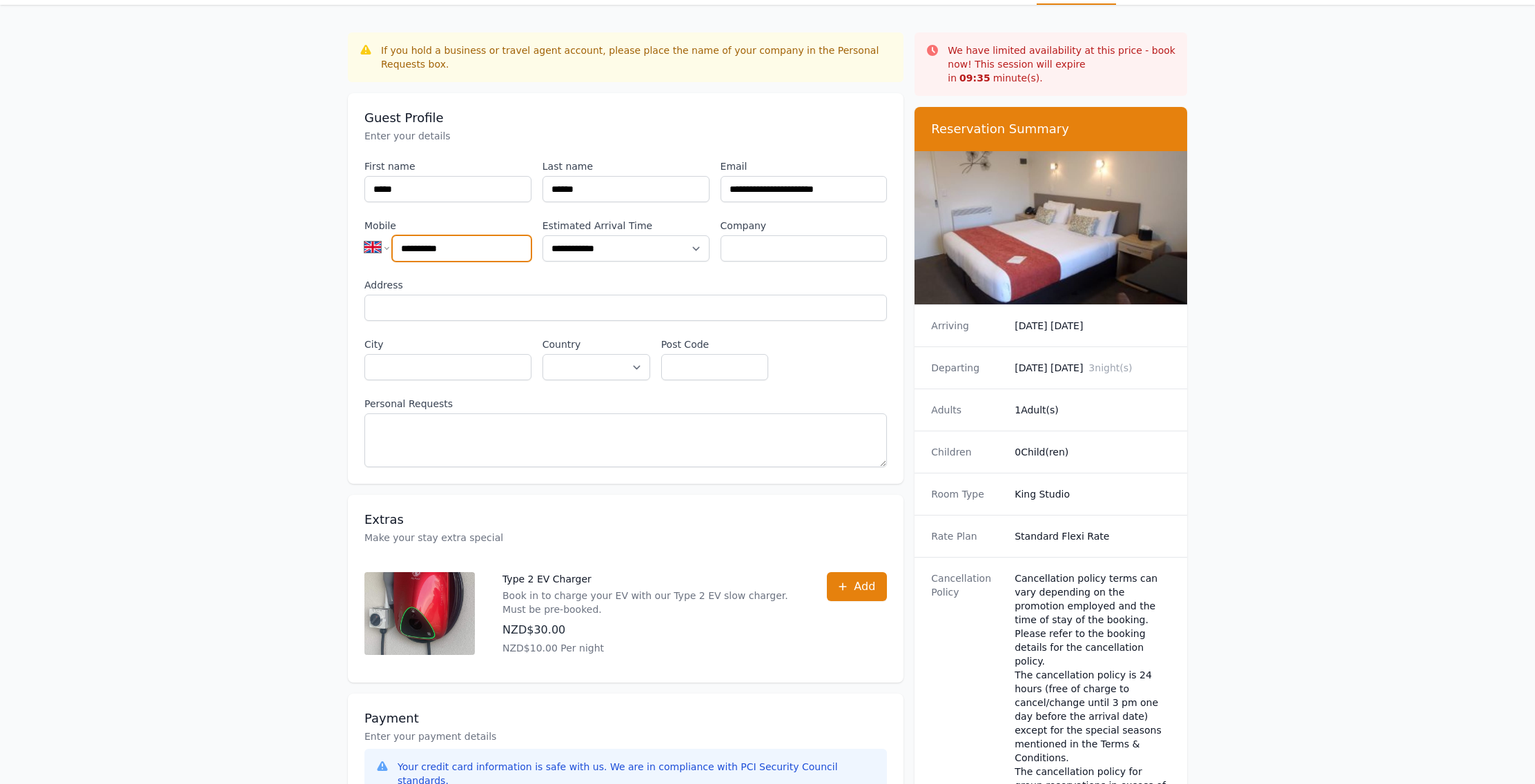
type input "**********"
select select "**********"
click option "**********" at bounding box center [0, 0] width 0 height 0
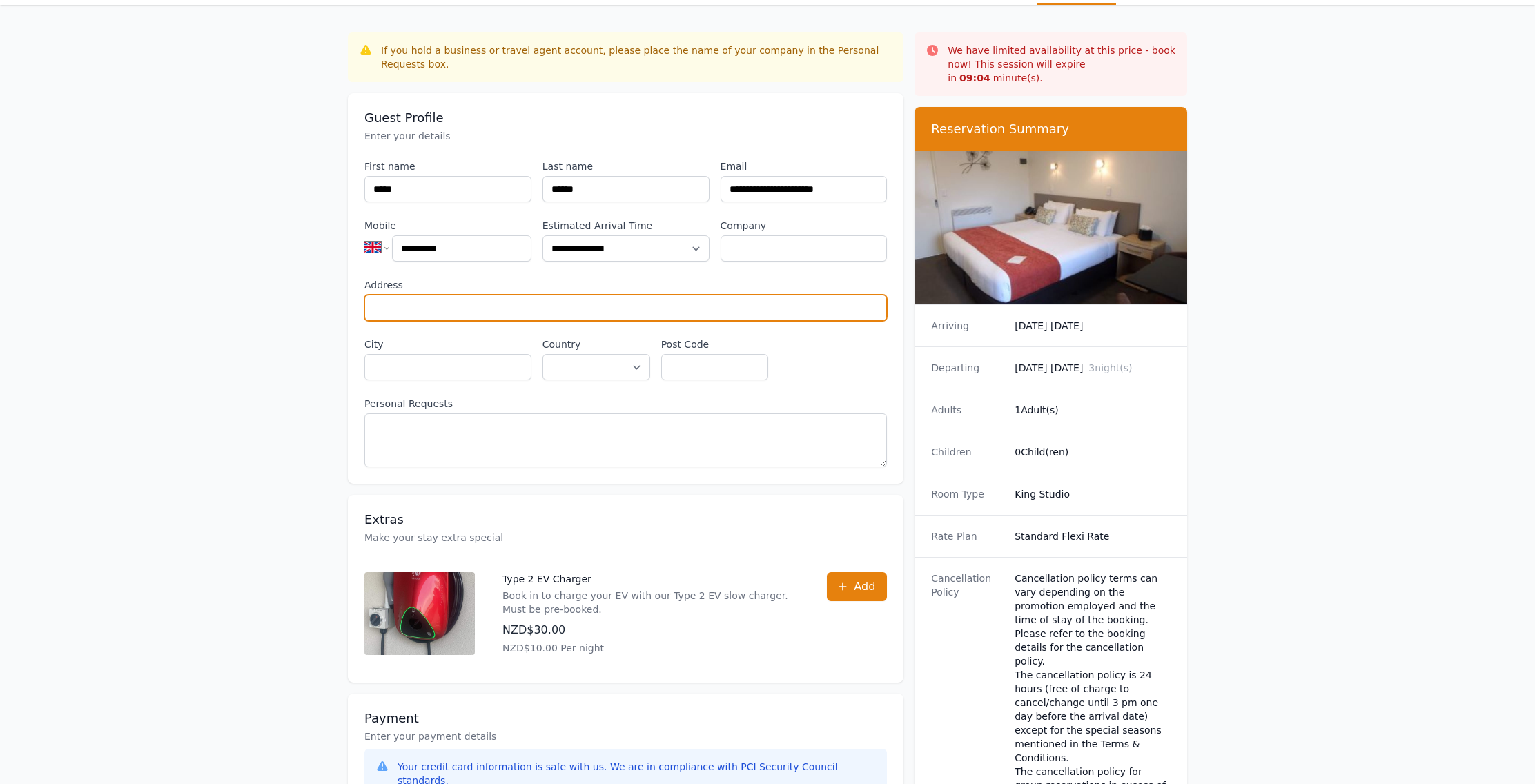
click at [402, 306] on input "Address" at bounding box center [625, 307] width 523 height 26
type input "**********"
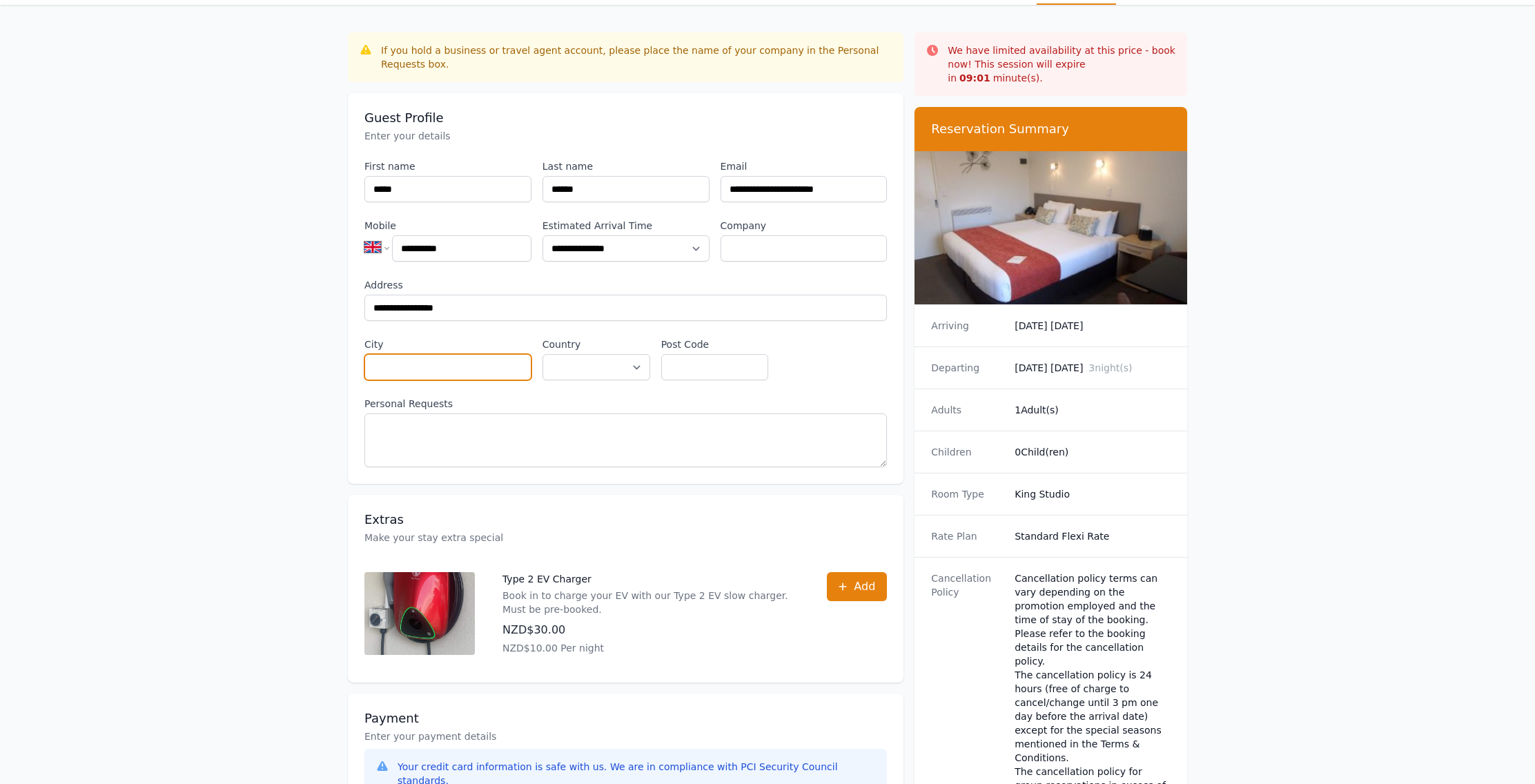
click at [381, 368] on input "City" at bounding box center [448, 367] width 167 height 26
type input "*******"
select select "**********"
click option "**********" at bounding box center [0, 0] width 0 height 0
click at [694, 369] on input "Post Code" at bounding box center [715, 367] width 108 height 26
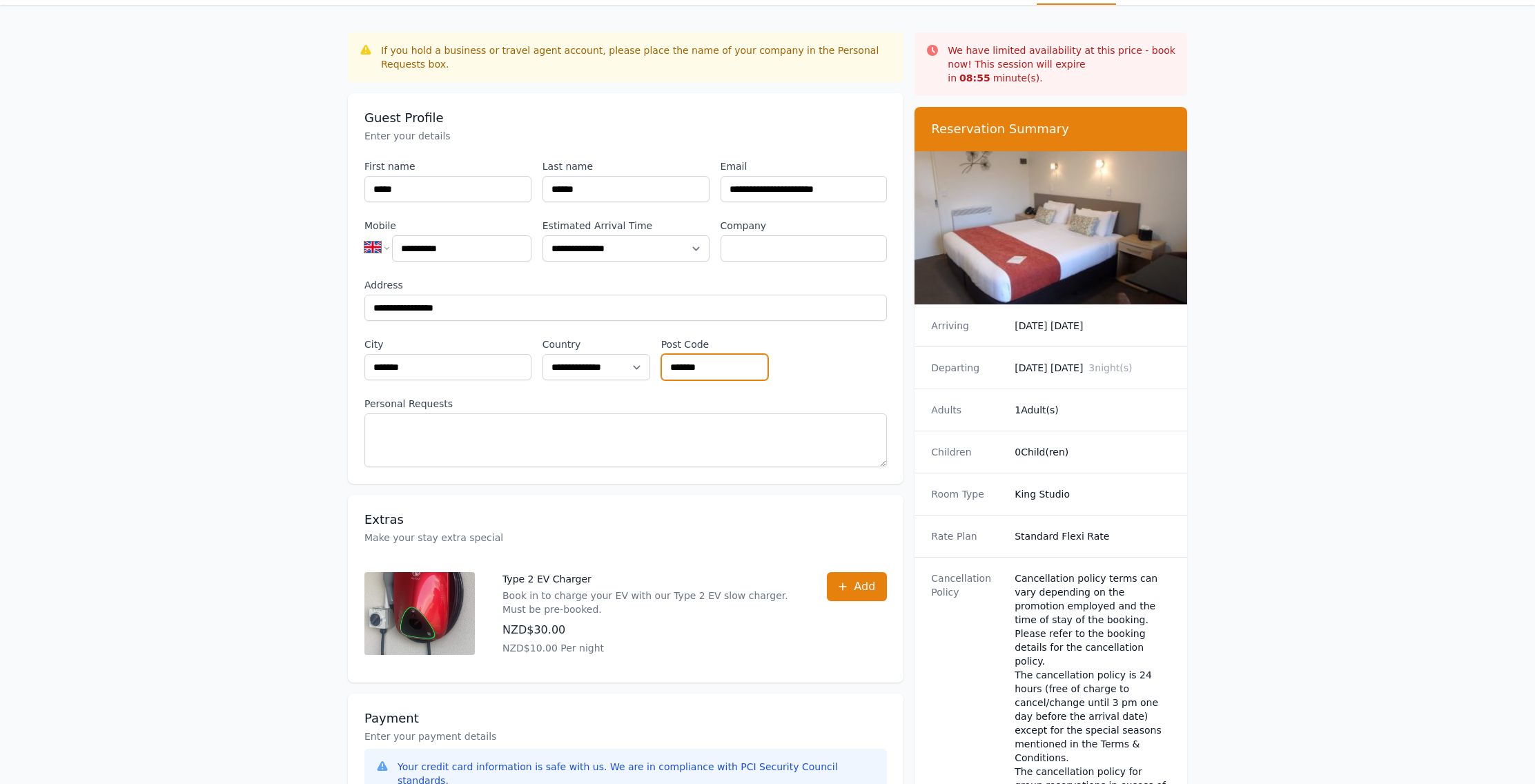
type input "*******"
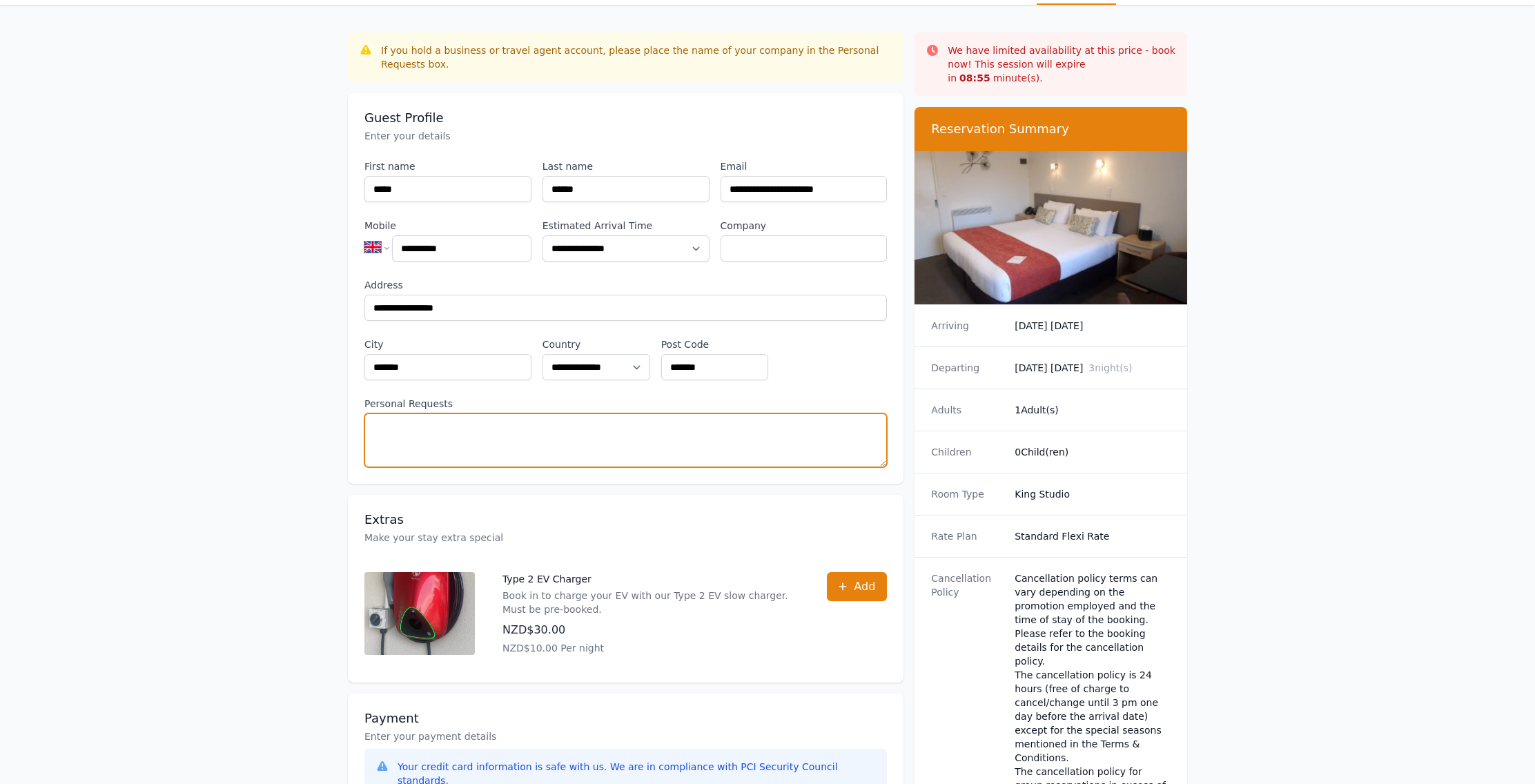
click at [370, 425] on textarea "Personal Requests" at bounding box center [625, 440] width 523 height 54
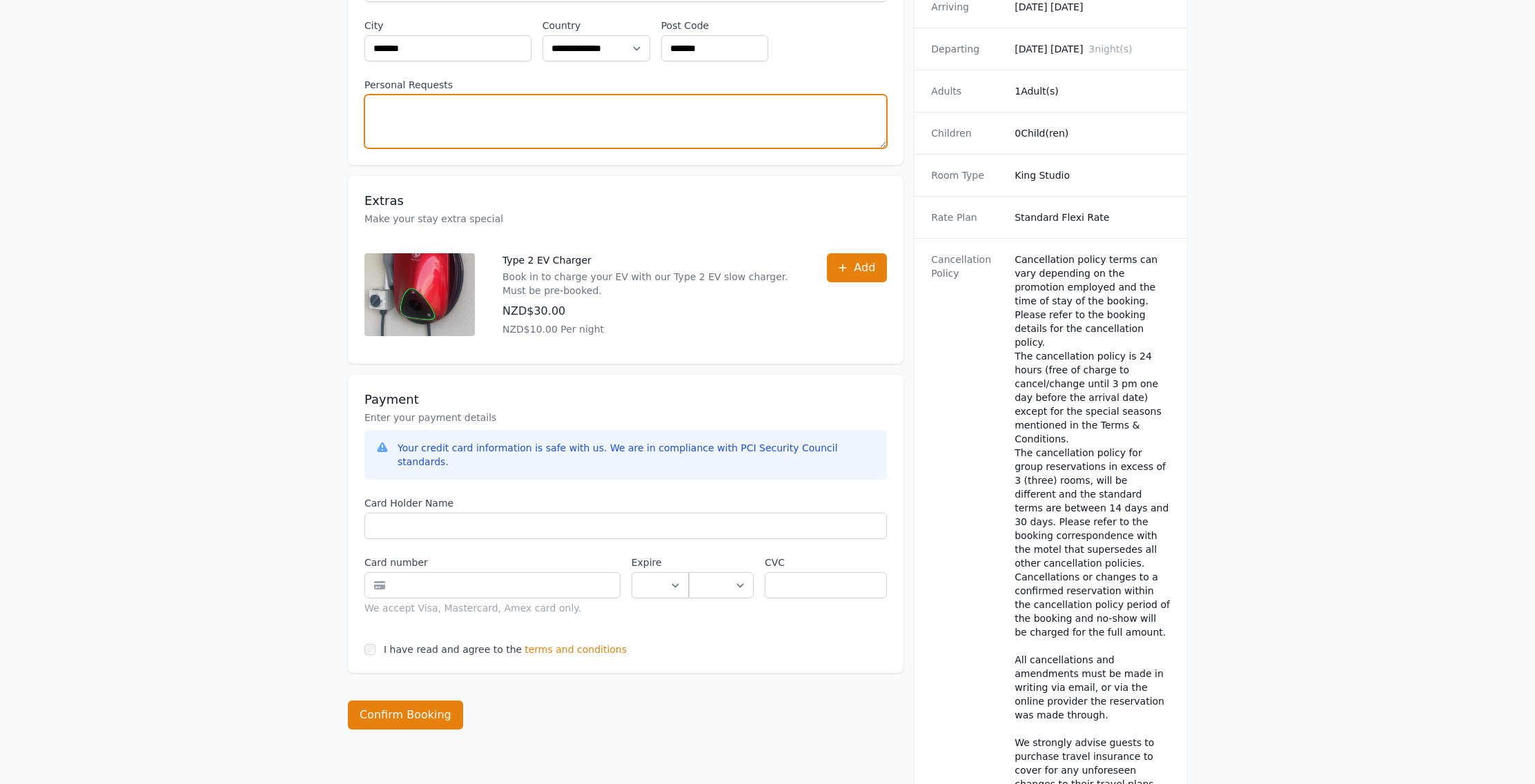
scroll to position [360, 0]
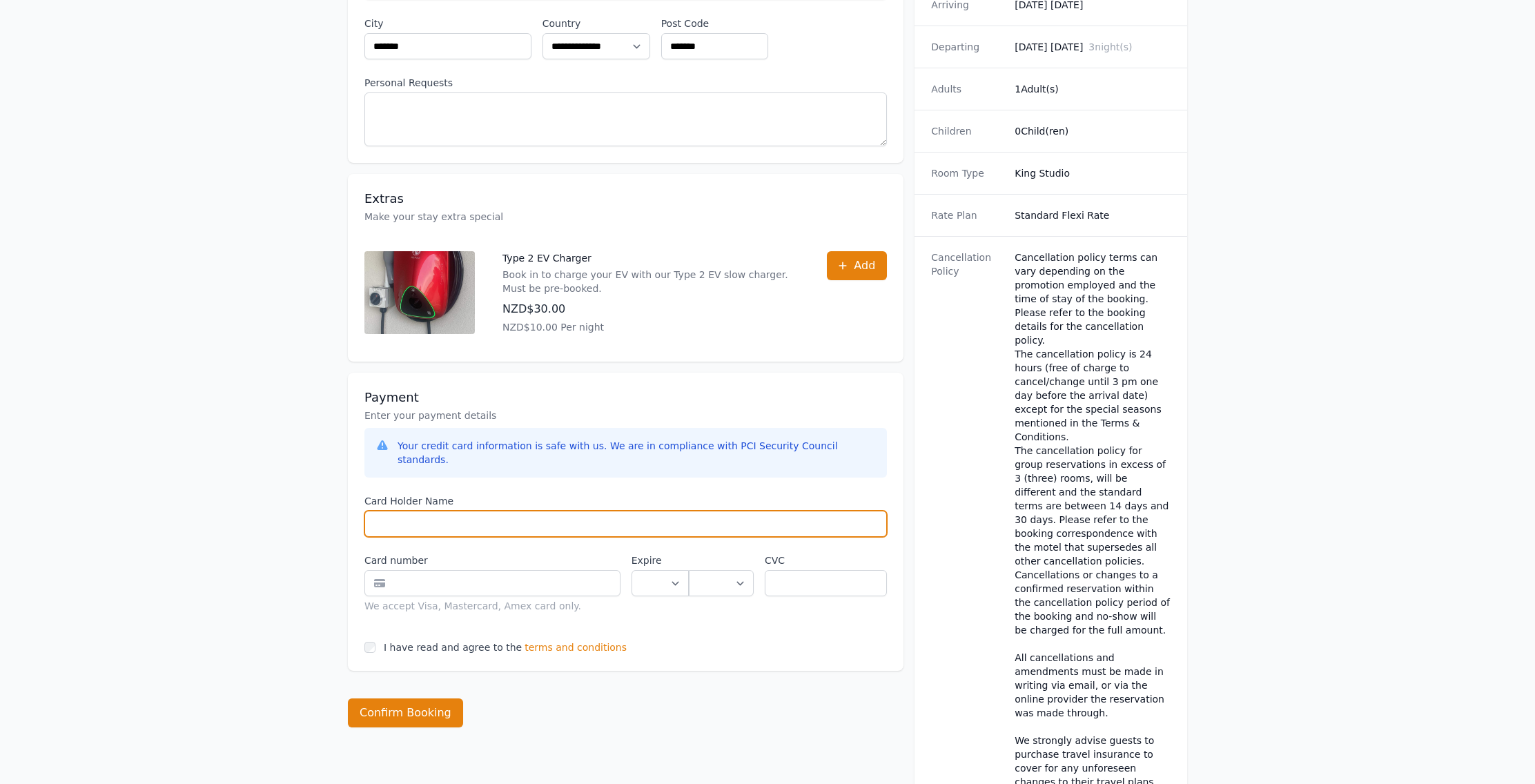
click at [373, 512] on input "Card Holder Name" at bounding box center [625, 523] width 523 height 26
type input "********"
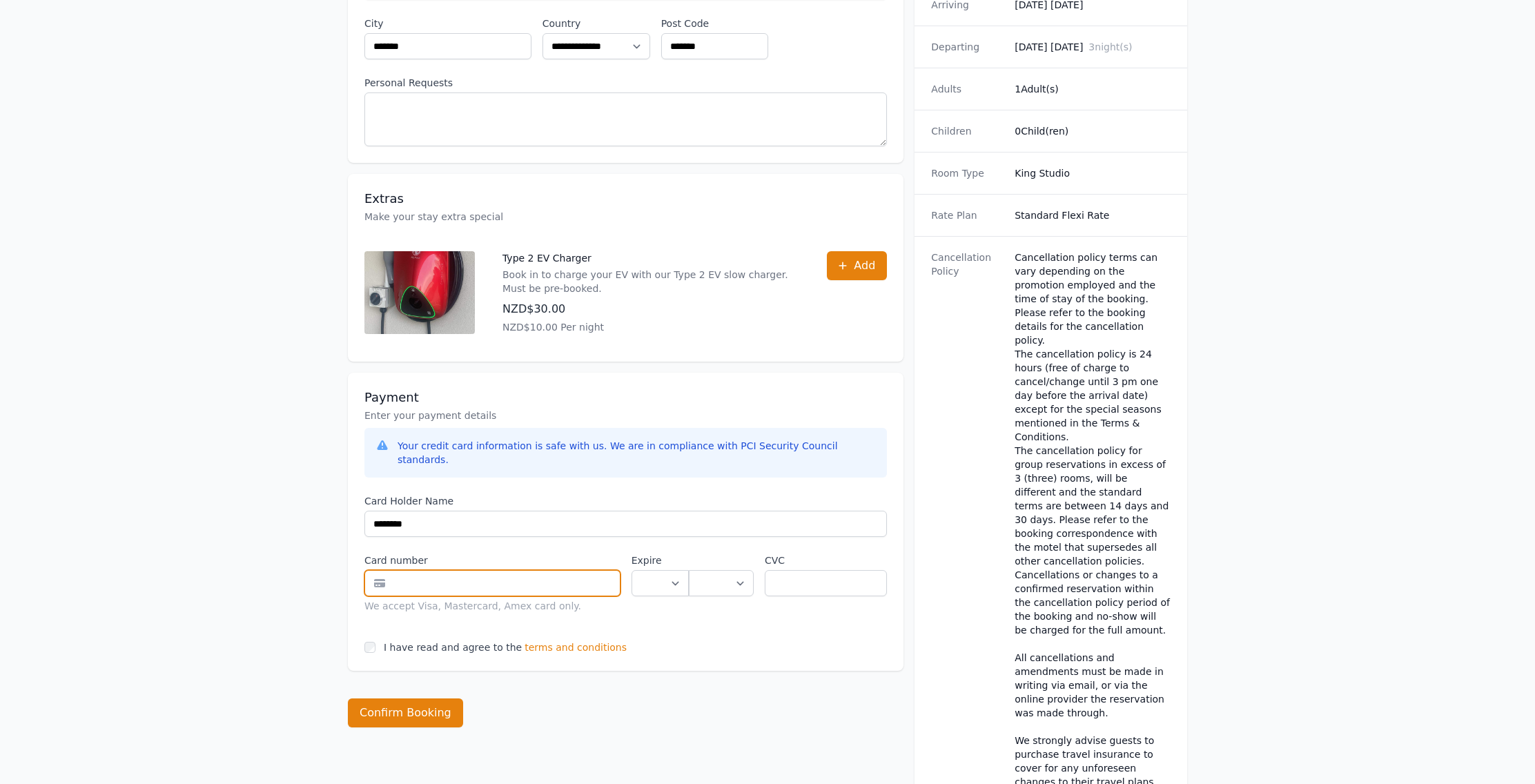
type input "**********"
select select "**"
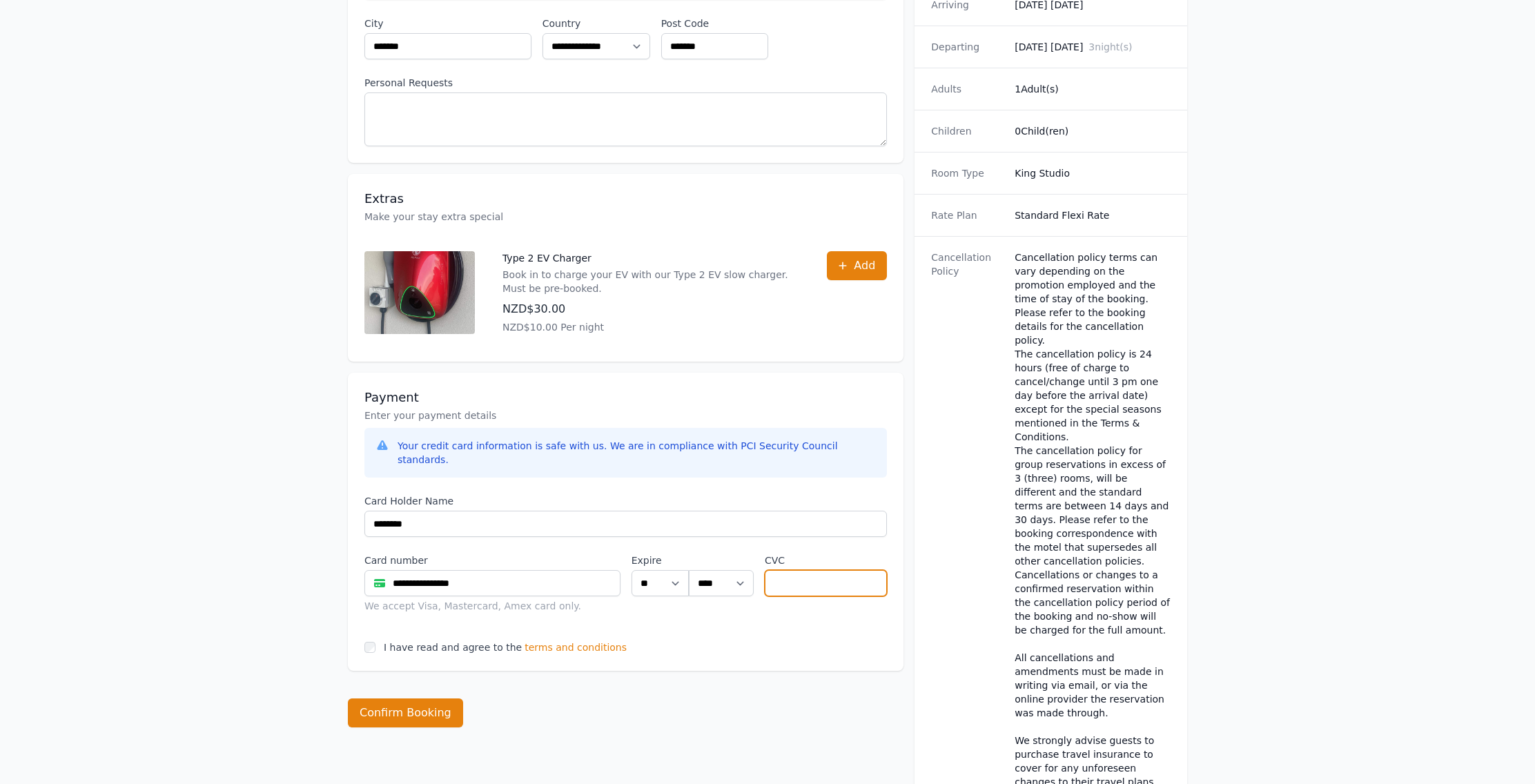
click at [777, 570] on input "text" at bounding box center [826, 583] width 122 height 26
type input "***"
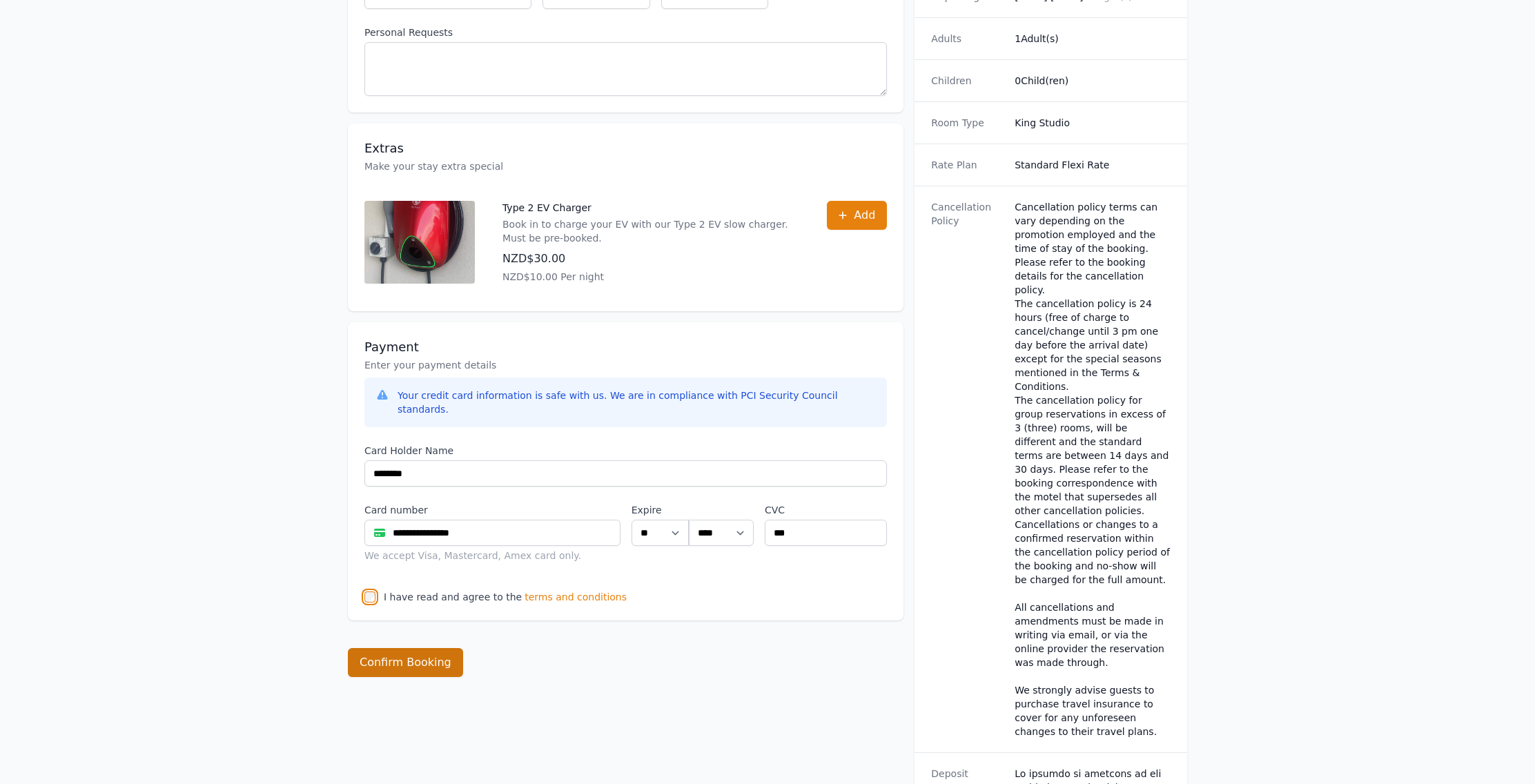
scroll to position [412, 0]
click at [395, 651] on button "Confirm Booking" at bounding box center [405, 661] width 115 height 29
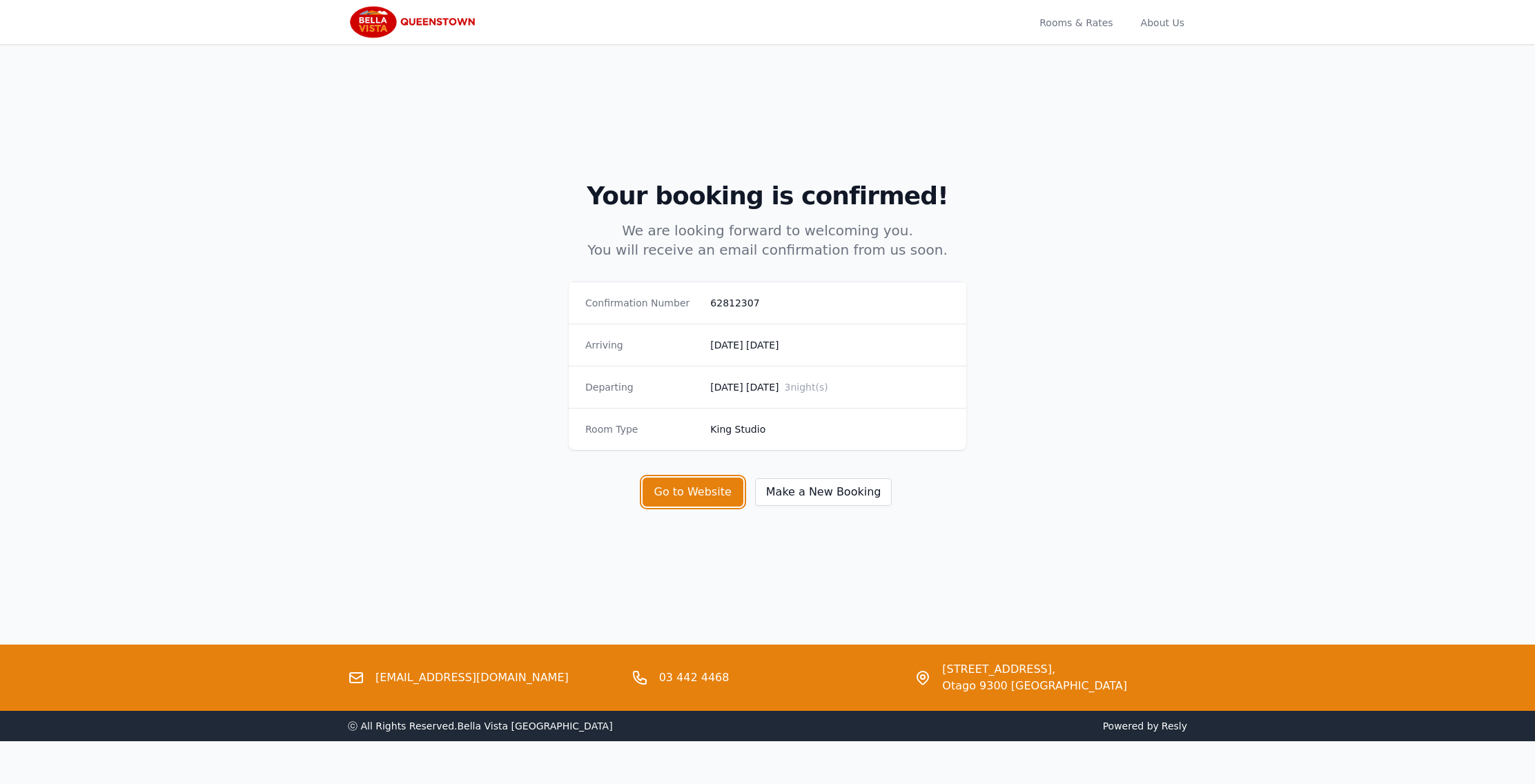
drag, startPoint x: 702, startPoint y: 490, endPoint x: 762, endPoint y: 414, distance: 96.8
click at [702, 489] on button "Go to Website" at bounding box center [693, 492] width 101 height 29
